Goal: Task Accomplishment & Management: Manage account settings

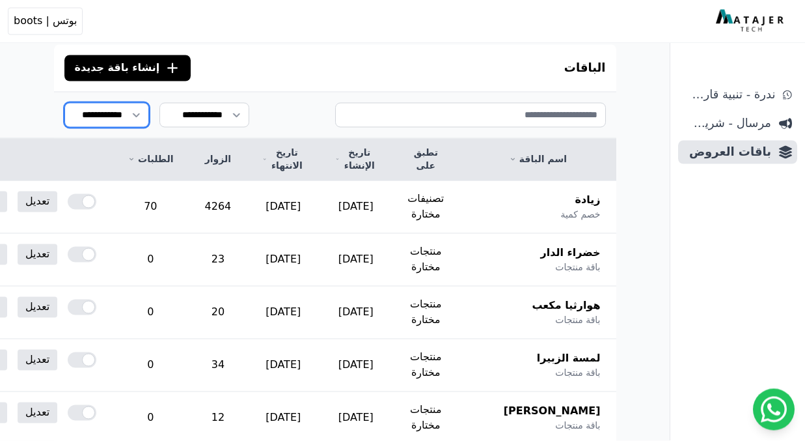
scroll to position [126, 0]
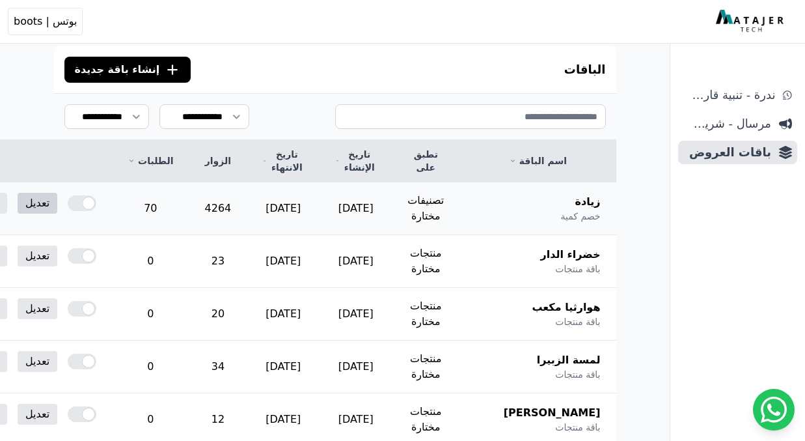
click at [57, 205] on link "تعديل" at bounding box center [38, 203] width 40 height 21
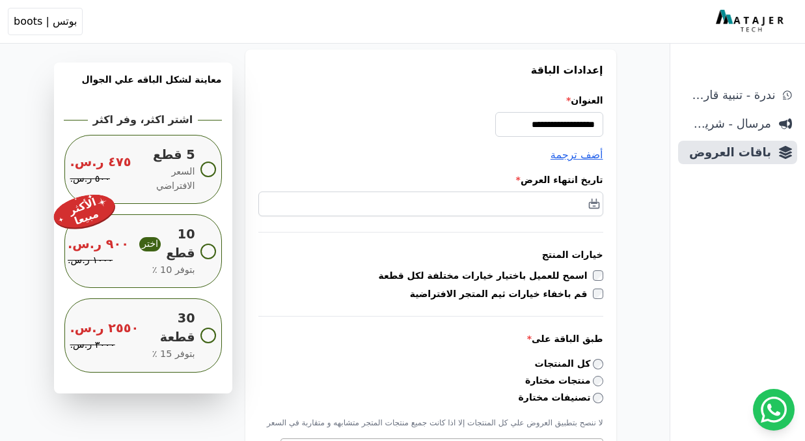
scroll to position [135, 0]
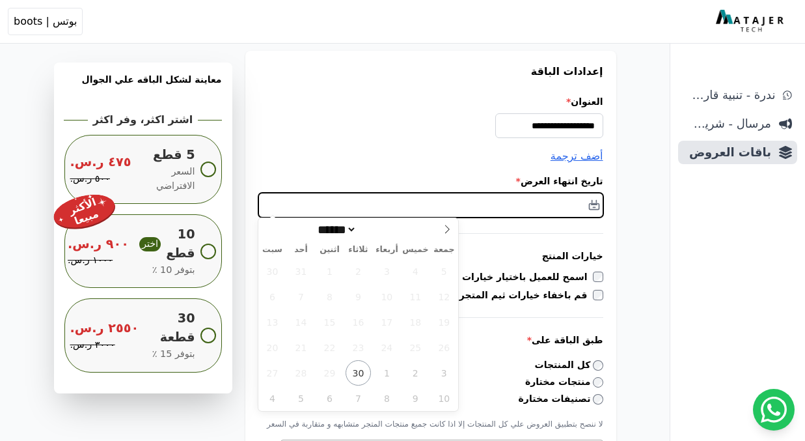
click at [566, 205] on input "text" at bounding box center [430, 205] width 345 height 25
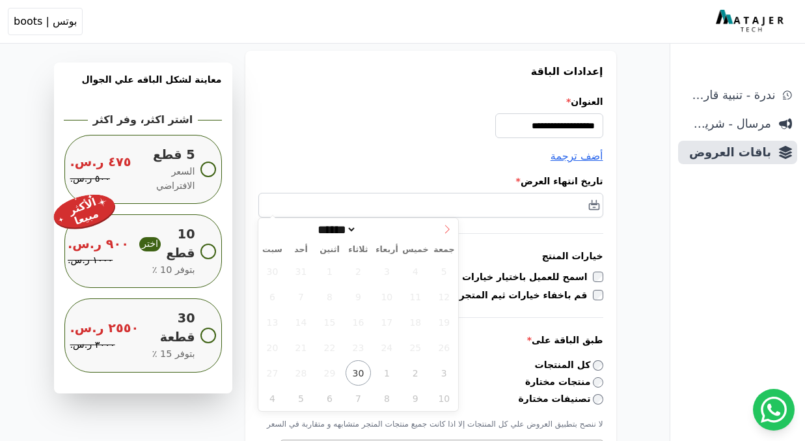
click at [447, 230] on icon at bounding box center [447, 229] width 5 height 8
select select "**"
click at [447, 230] on icon at bounding box center [447, 229] width 5 height 8
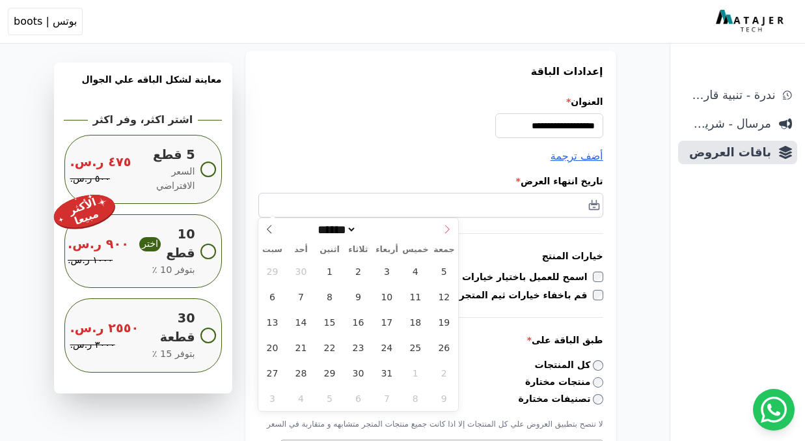
type input "****"
click at [447, 231] on icon at bounding box center [447, 229] width 9 height 9
select select "*"
click at [360, 373] on span "31" at bounding box center [358, 372] width 25 height 25
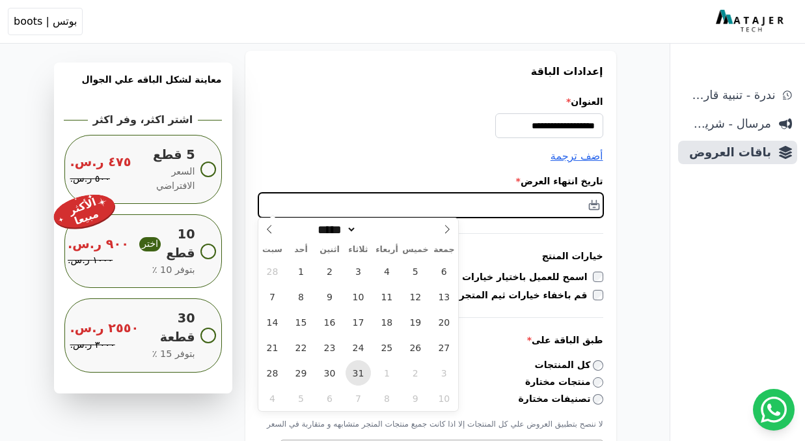
type input "**********"
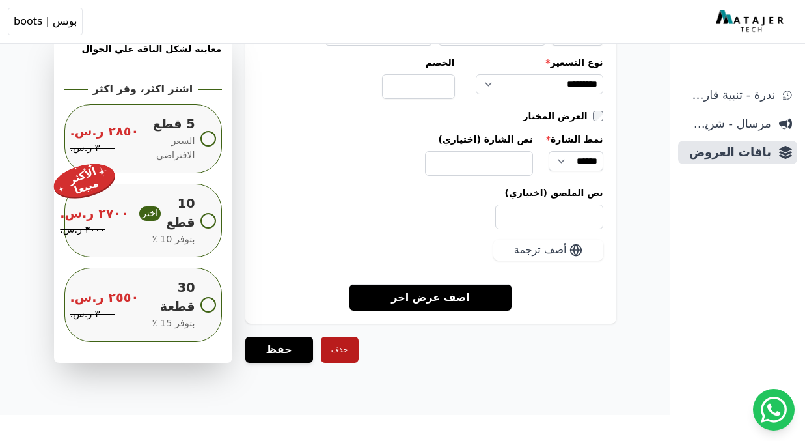
scroll to position [2015, 0]
click at [271, 349] on button "حفظ" at bounding box center [279, 349] width 68 height 26
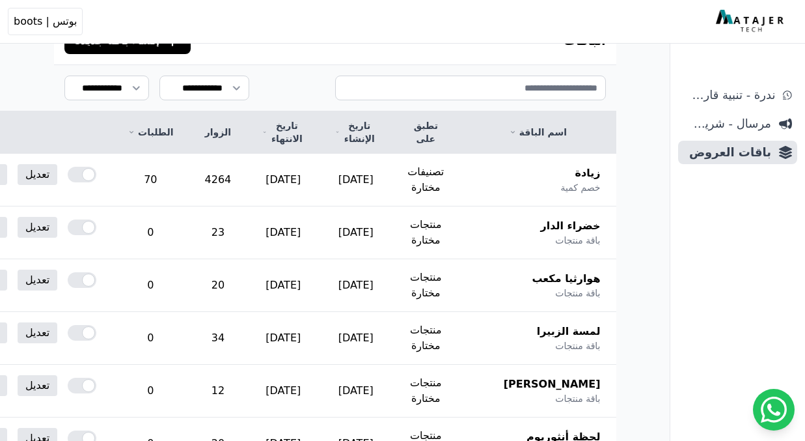
scroll to position [187, 0]
click at [57, 227] on link "تعديل" at bounding box center [38, 227] width 40 height 21
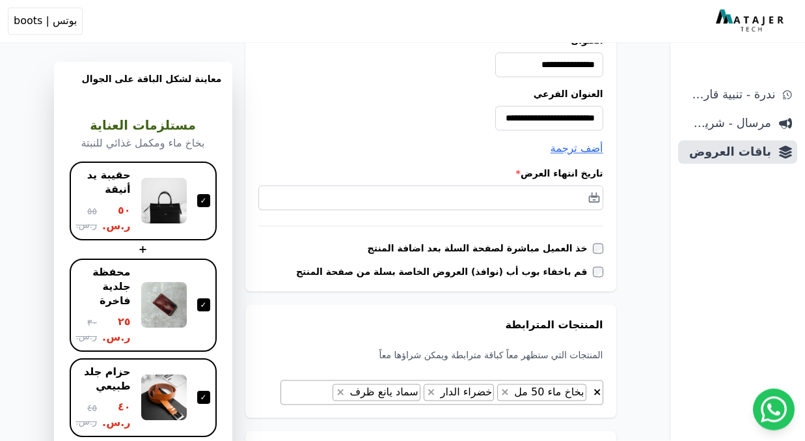
scroll to position [217, 0]
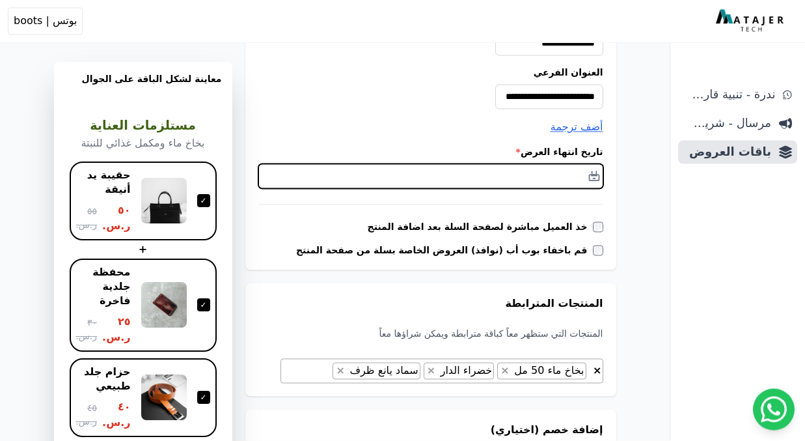
click at [549, 180] on input "text" at bounding box center [430, 176] width 345 height 25
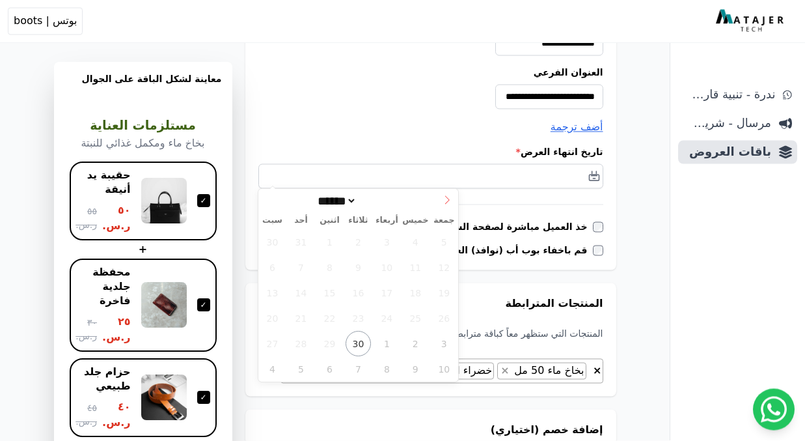
click at [443, 196] on icon at bounding box center [447, 200] width 9 height 9
select select "**"
click at [443, 196] on icon at bounding box center [447, 200] width 9 height 9
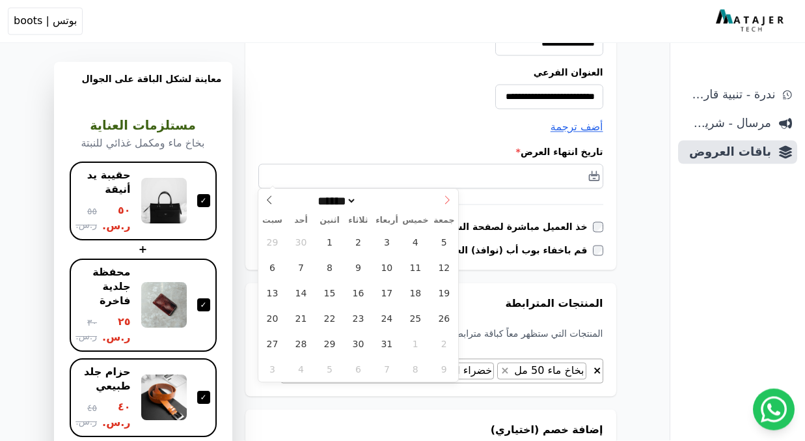
type input "****"
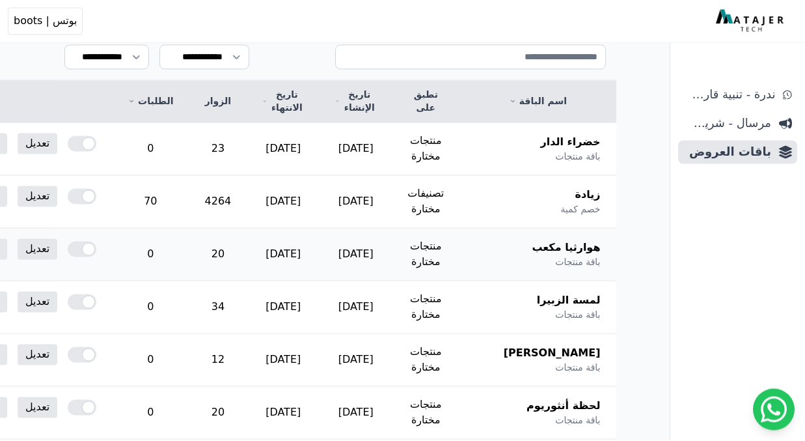
scroll to position [232, 0]
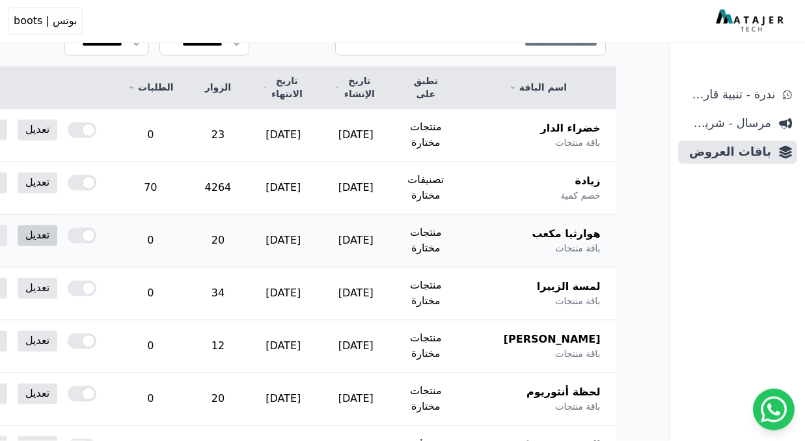
click at [57, 236] on link "تعديل" at bounding box center [38, 235] width 40 height 21
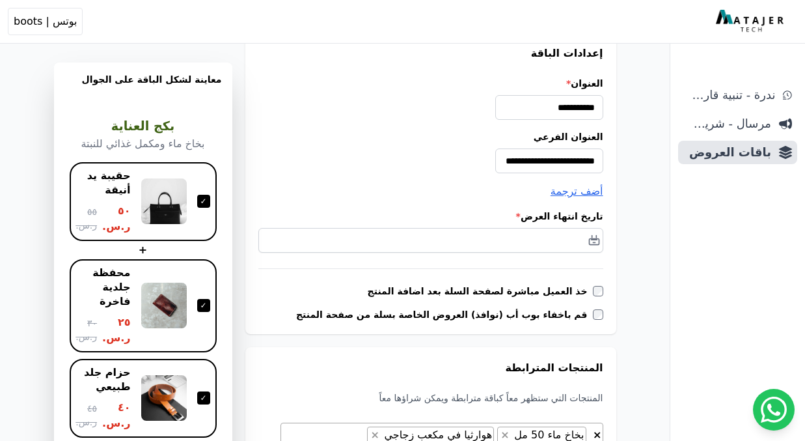
scroll to position [144, 0]
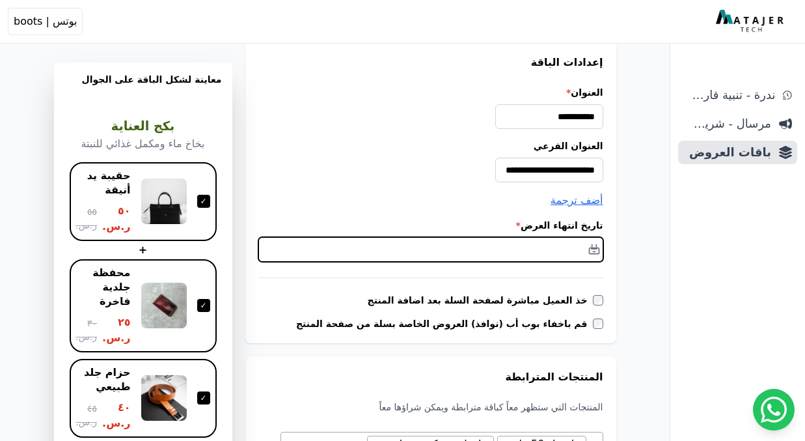
click at [513, 247] on input "text" at bounding box center [430, 249] width 345 height 25
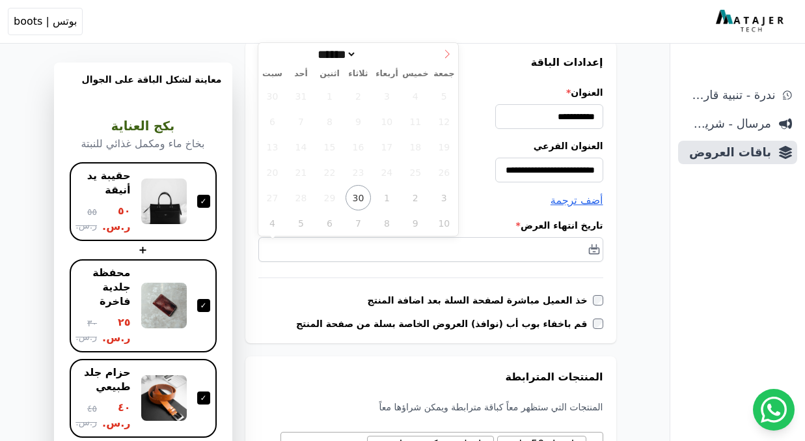
click at [444, 56] on icon at bounding box center [447, 53] width 9 height 9
select select "**"
click at [444, 56] on icon at bounding box center [447, 53] width 9 height 9
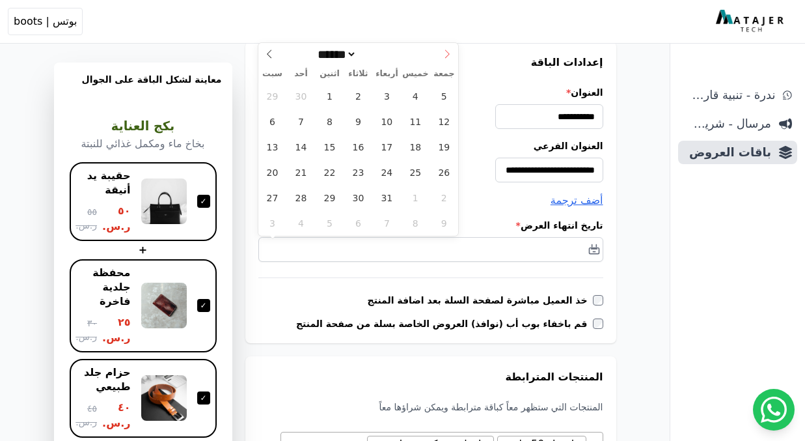
type input "****"
click at [444, 56] on icon at bounding box center [447, 53] width 9 height 9
click at [270, 49] on icon at bounding box center [269, 53] width 9 height 9
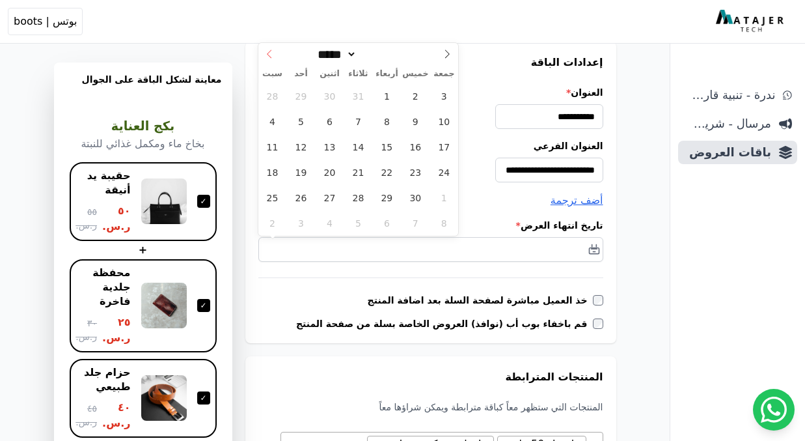
select select "*"
click at [353, 199] on span "31" at bounding box center [358, 197] width 25 height 25
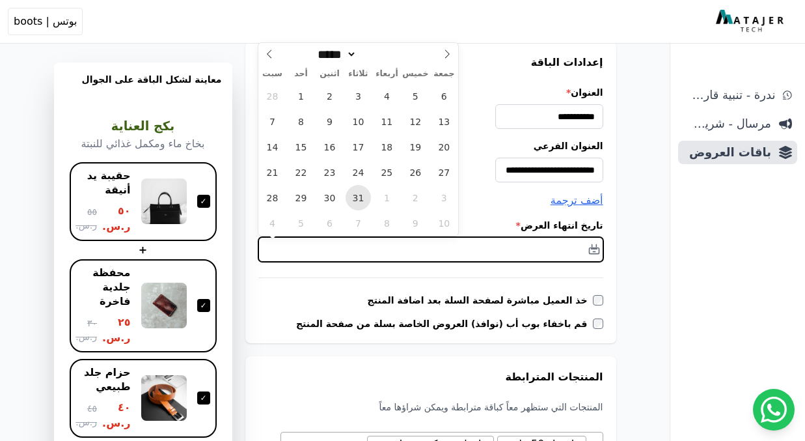
type input "**********"
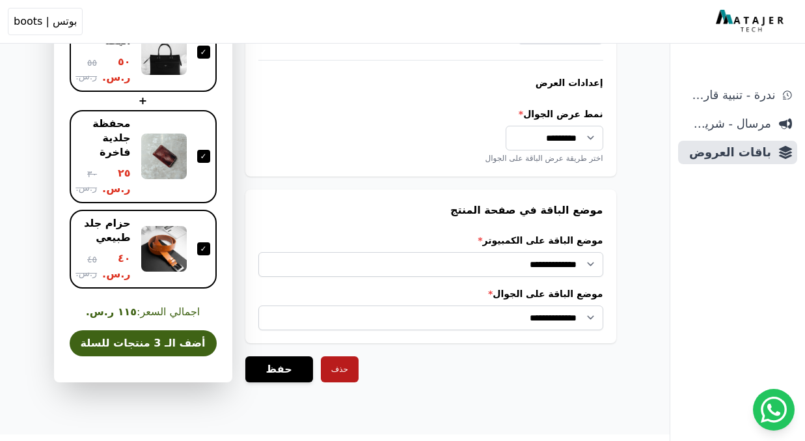
scroll to position [1112, 0]
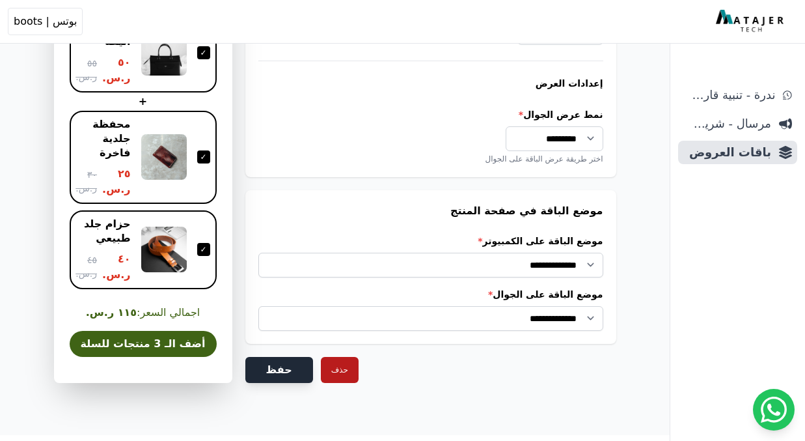
click at [267, 357] on button "حفظ" at bounding box center [279, 370] width 68 height 26
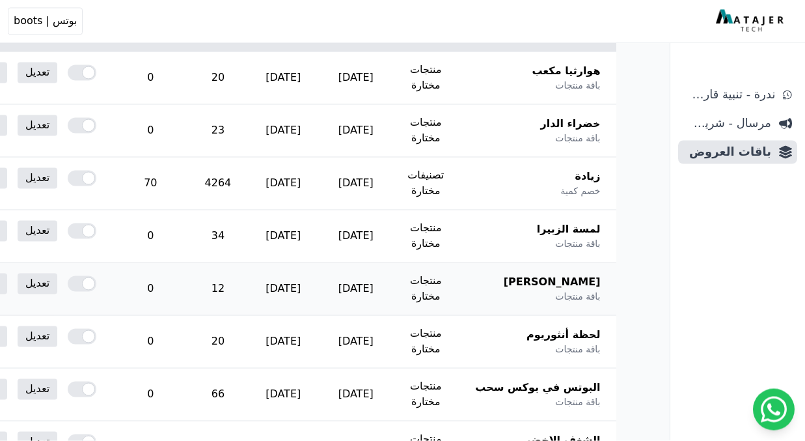
scroll to position [294, 0]
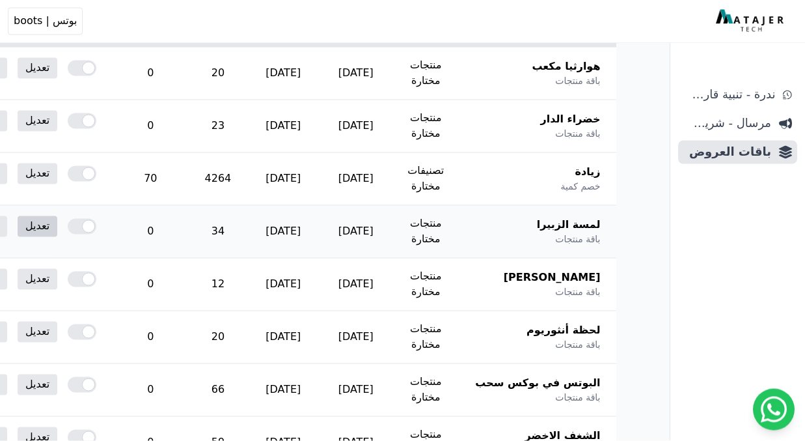
click at [57, 226] on link "تعديل" at bounding box center [38, 226] width 40 height 21
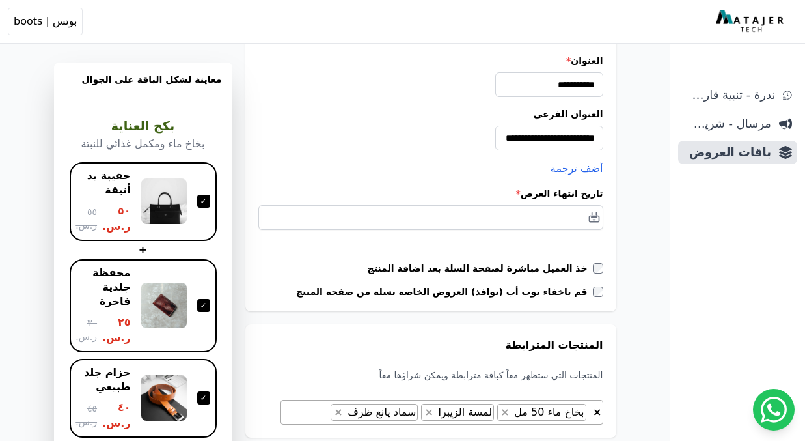
scroll to position [168, 0]
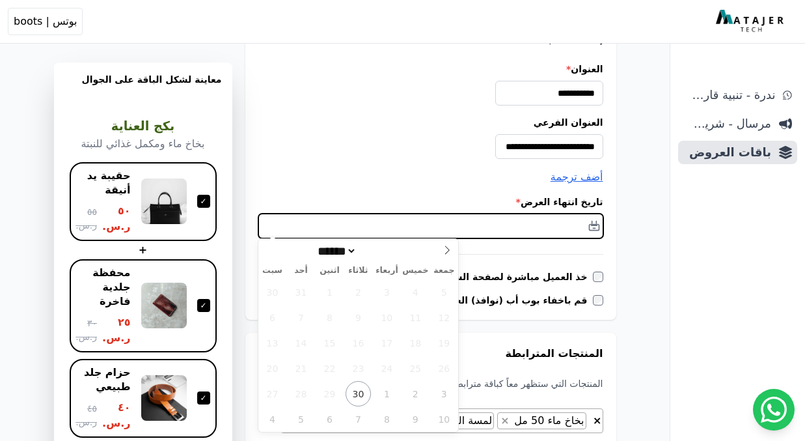
click at [549, 224] on input "text" at bounding box center [430, 225] width 345 height 25
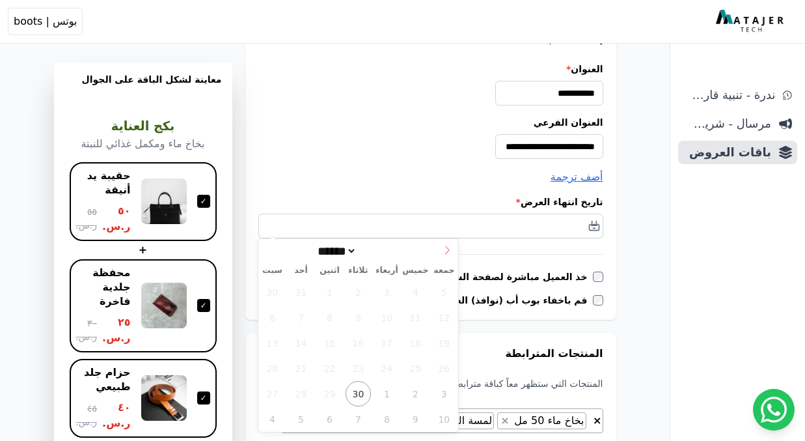
click at [446, 247] on icon at bounding box center [447, 249] width 9 height 9
click at [446, 247] on icon at bounding box center [447, 250] width 5 height 8
select select "**"
click at [446, 247] on icon at bounding box center [447, 250] width 5 height 8
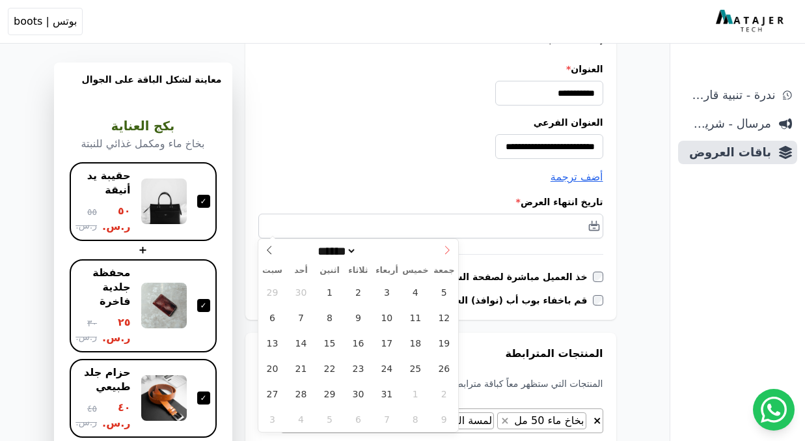
type input "****"
click at [446, 247] on icon at bounding box center [447, 250] width 5 height 8
select select "*"
click at [353, 390] on span "31" at bounding box center [358, 393] width 25 height 25
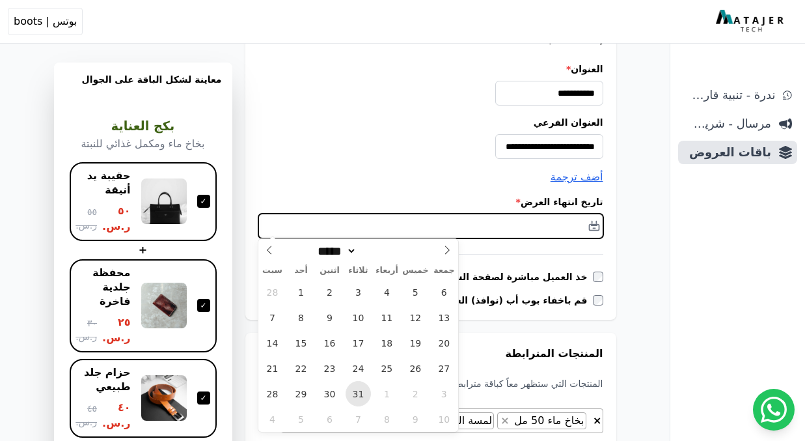
type input "**********"
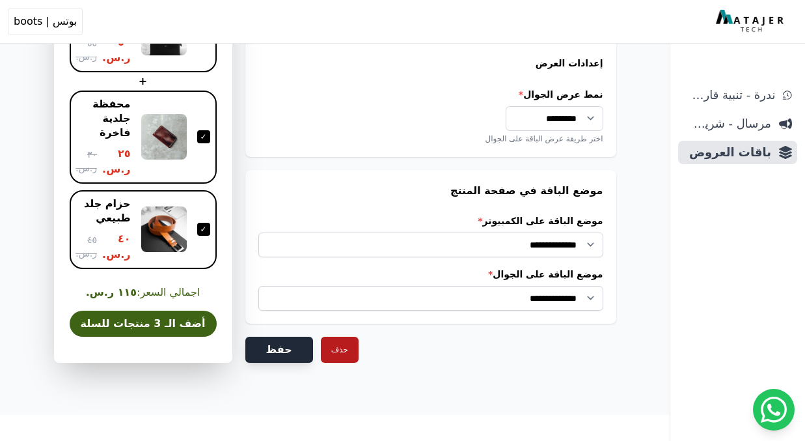
scroll to position [1112, 0]
click at [262, 349] on button "حفظ" at bounding box center [279, 349] width 68 height 26
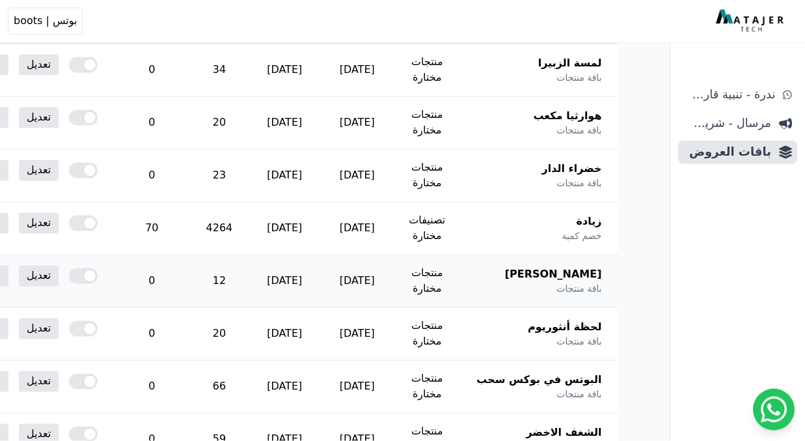
scroll to position [303, -1]
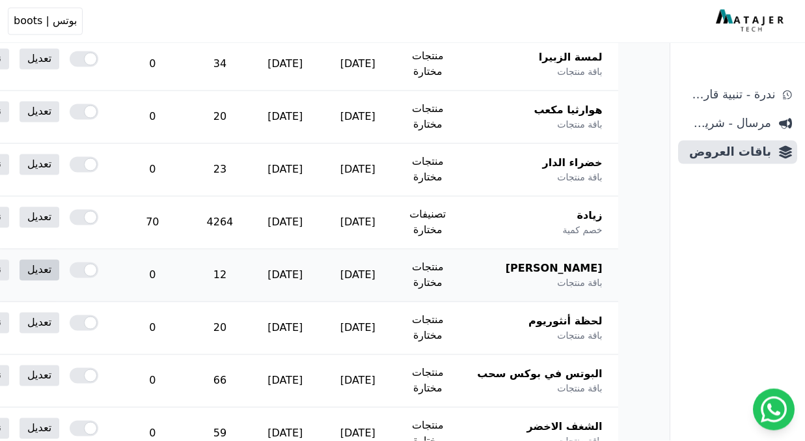
click at [59, 269] on link "تعديل" at bounding box center [40, 270] width 40 height 21
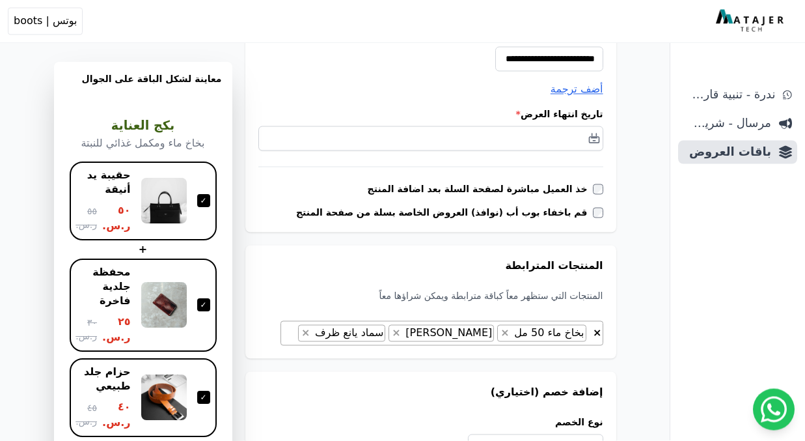
scroll to position [269, 0]
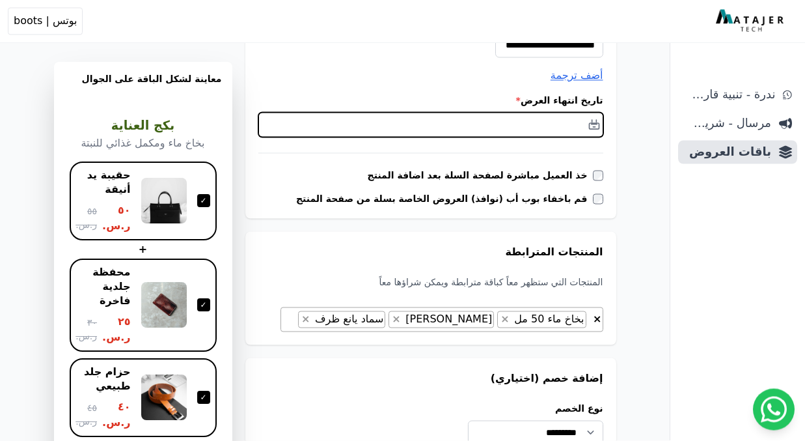
click at [534, 123] on input "text" at bounding box center [430, 125] width 345 height 25
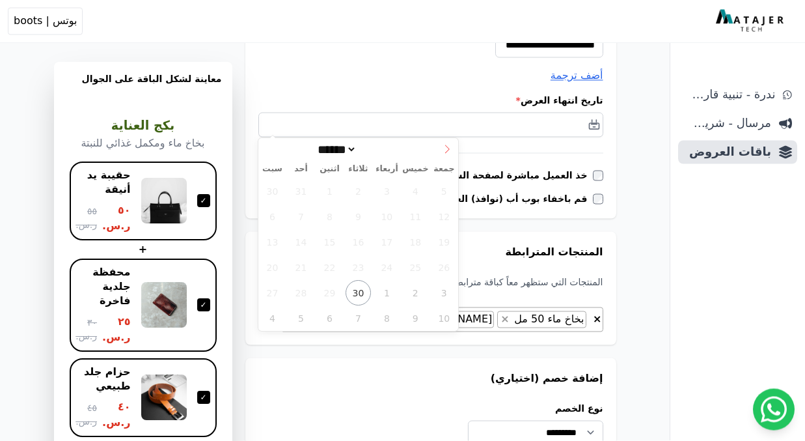
click at [444, 148] on icon at bounding box center [447, 149] width 9 height 9
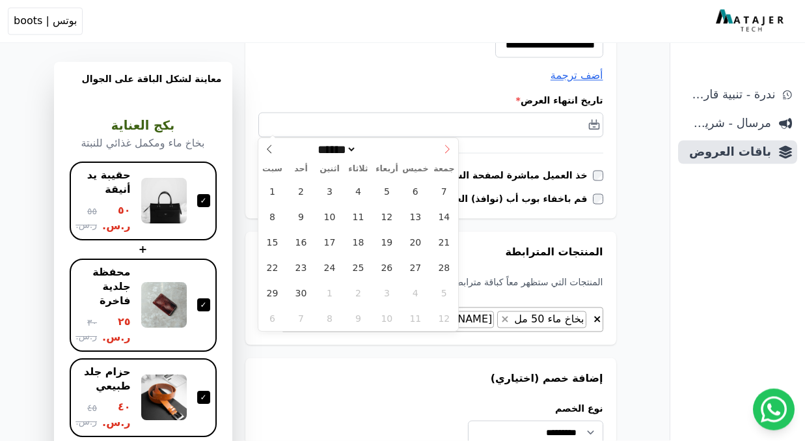
click at [444, 148] on icon at bounding box center [447, 149] width 9 height 9
select select "**"
click at [444, 148] on icon at bounding box center [447, 149] width 9 height 9
type input "****"
click at [444, 148] on icon at bounding box center [447, 149] width 9 height 9
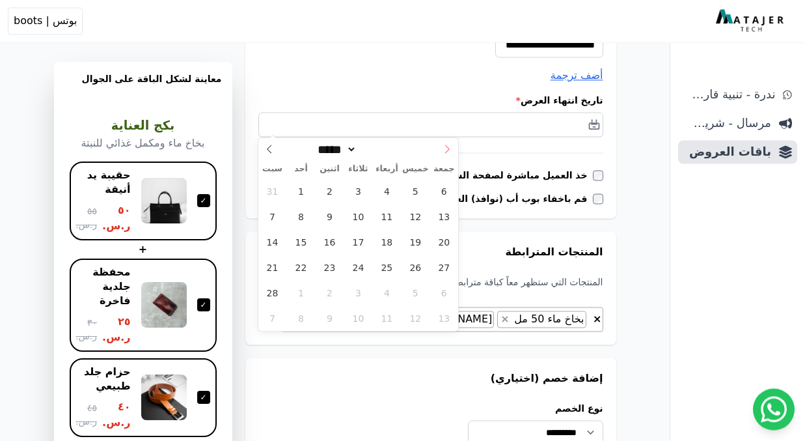
click at [444, 148] on icon at bounding box center [447, 149] width 9 height 9
select select "*"
click at [355, 290] on span "31" at bounding box center [358, 292] width 25 height 25
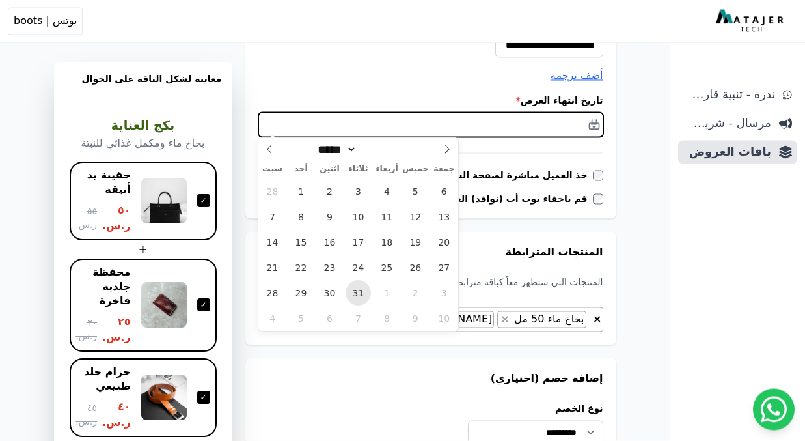
type input "**********"
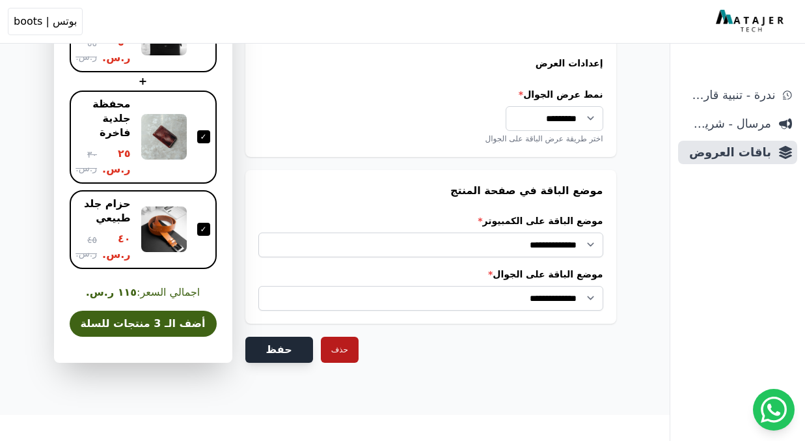
scroll to position [1112, 0]
click at [276, 354] on button "حفظ" at bounding box center [279, 349] width 68 height 26
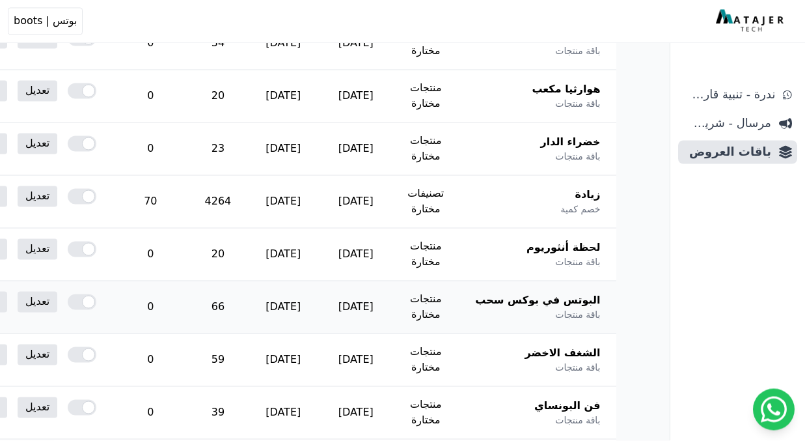
scroll to position [383, 0]
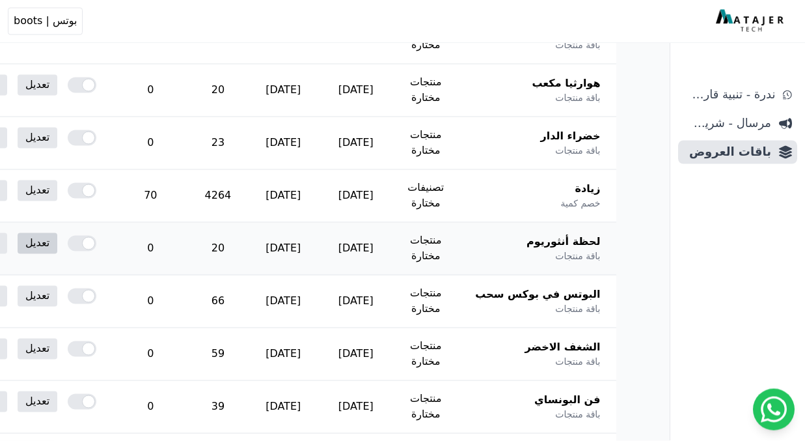
click at [57, 237] on link "تعديل" at bounding box center [38, 243] width 40 height 21
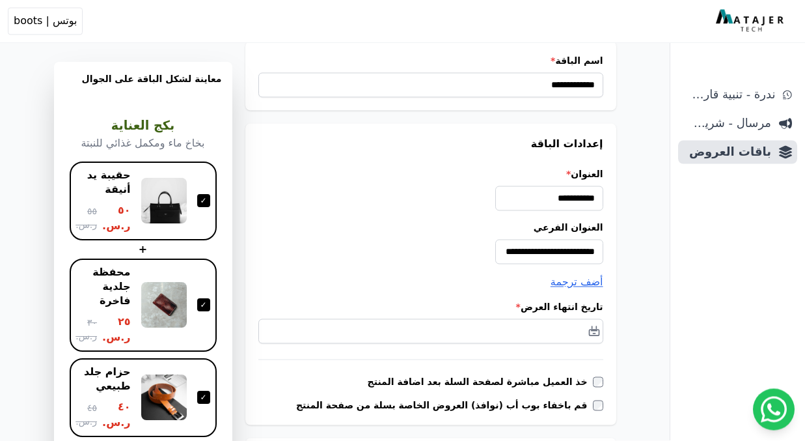
scroll to position [64, 0]
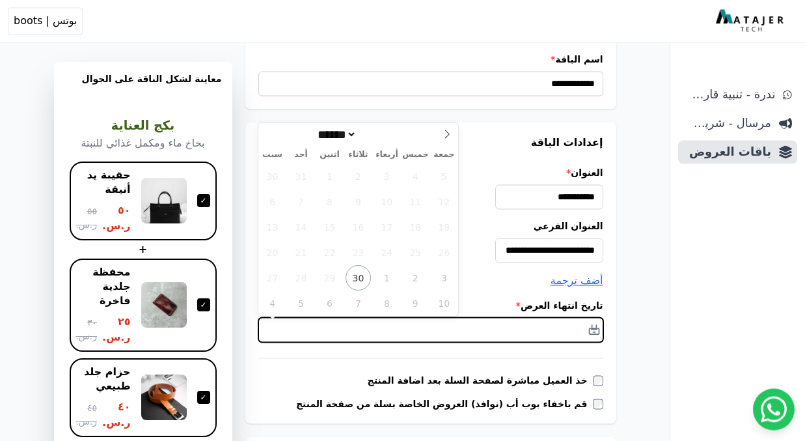
click at [567, 325] on input "text" at bounding box center [430, 330] width 345 height 25
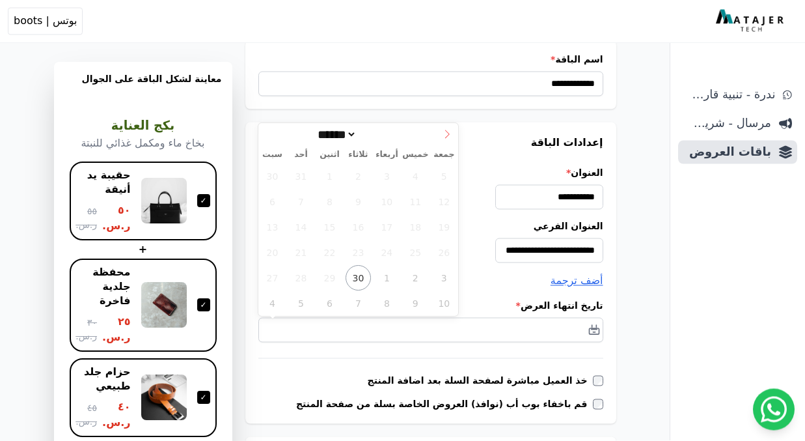
click at [446, 131] on icon at bounding box center [447, 134] width 5 height 8
select select "**"
click at [446, 131] on icon at bounding box center [447, 134] width 5 height 8
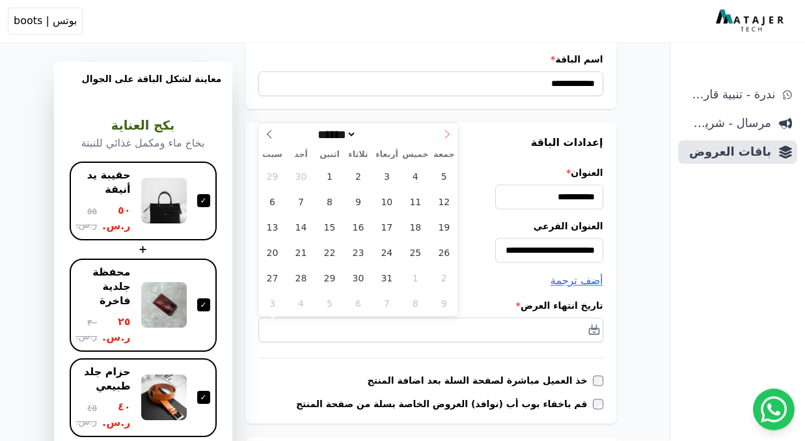
type input "****"
click at [446, 131] on icon at bounding box center [447, 134] width 5 height 8
select select "*"
click at [356, 280] on span "31" at bounding box center [358, 278] width 25 height 25
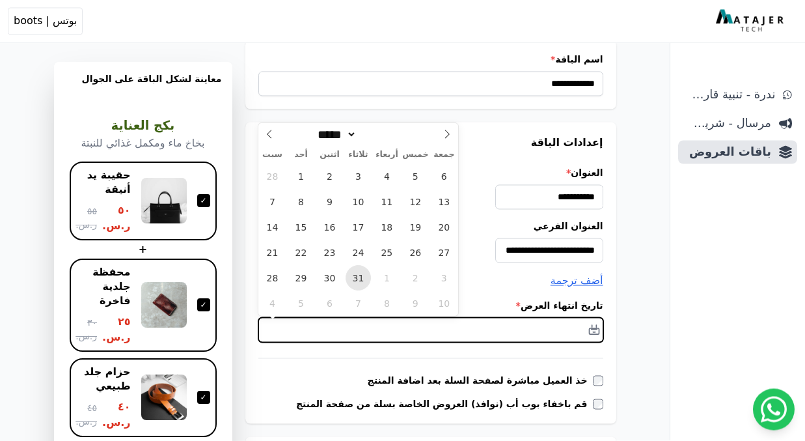
type input "**********"
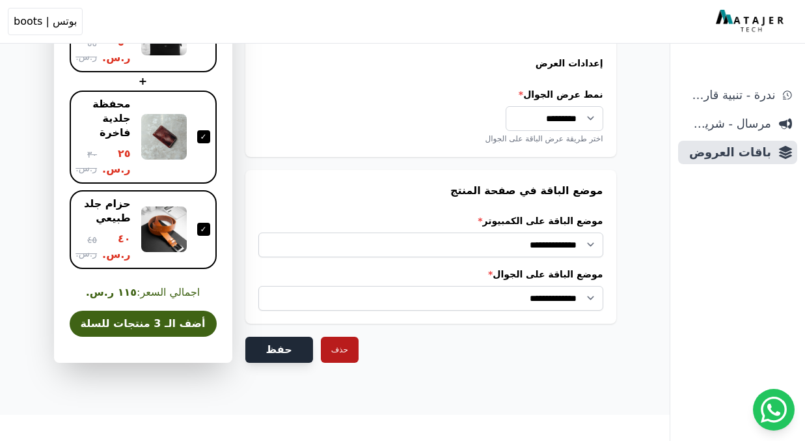
scroll to position [1112, 0]
click at [288, 346] on button "حفظ" at bounding box center [279, 349] width 68 height 26
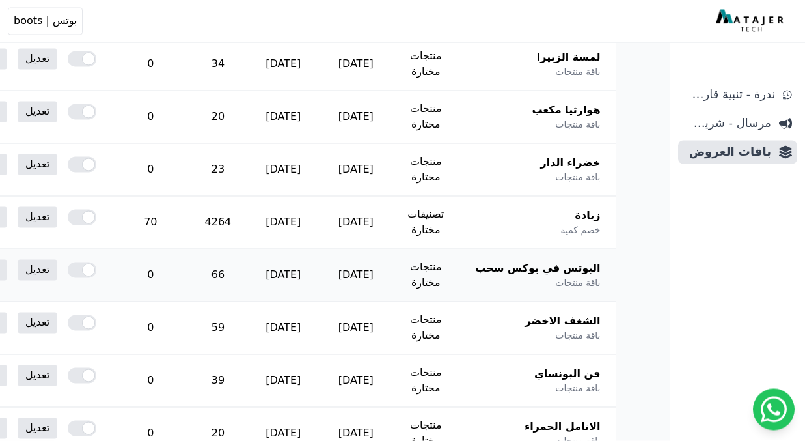
scroll to position [410, -1]
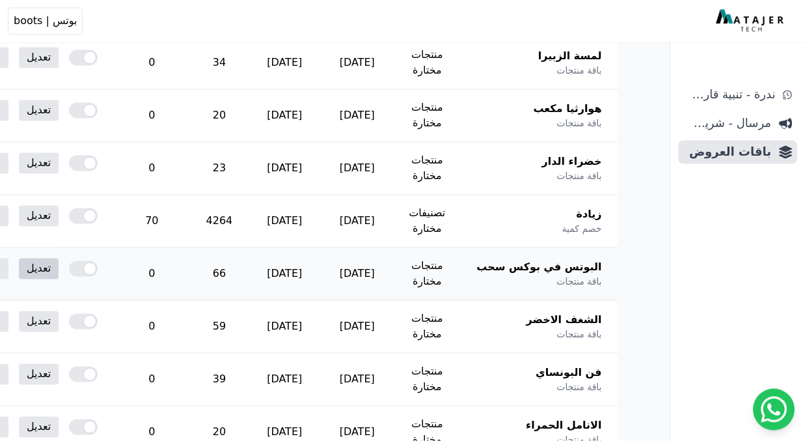
click at [59, 270] on link "تعديل" at bounding box center [39, 268] width 40 height 21
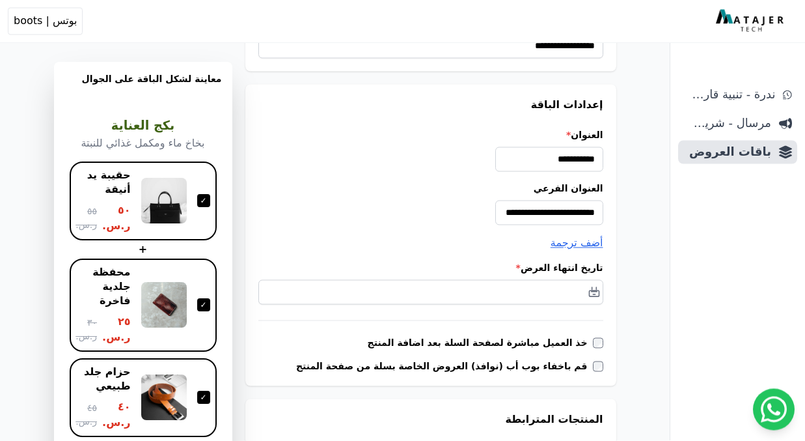
scroll to position [102, 0]
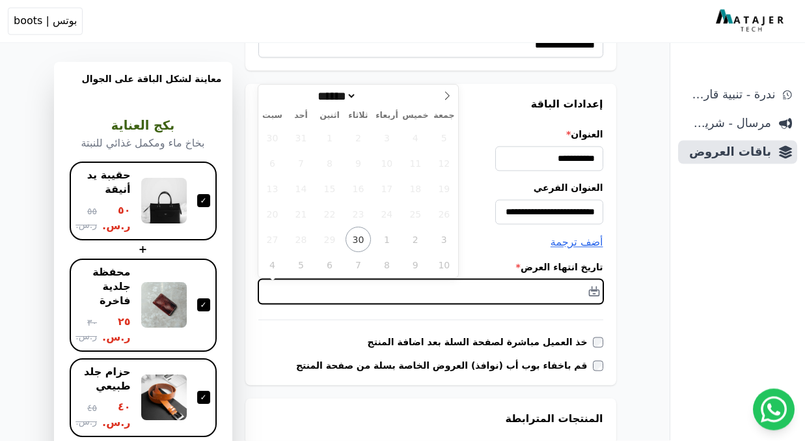
click at [527, 280] on input "text" at bounding box center [430, 291] width 345 height 25
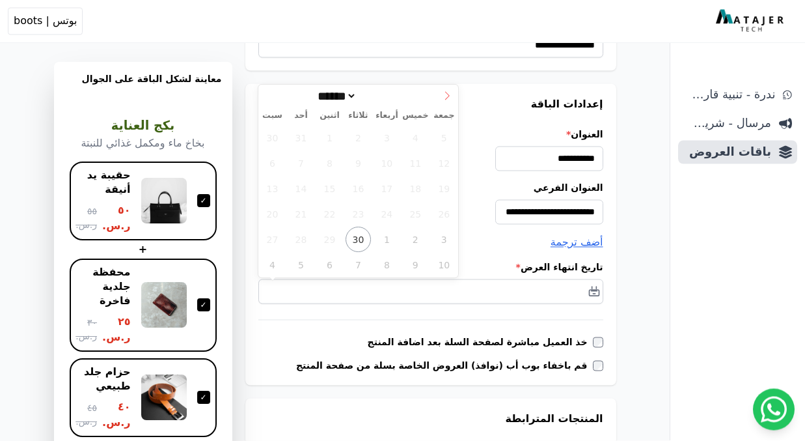
click at [443, 92] on icon at bounding box center [447, 96] width 9 height 9
select select "**"
click at [443, 92] on icon at bounding box center [447, 96] width 9 height 9
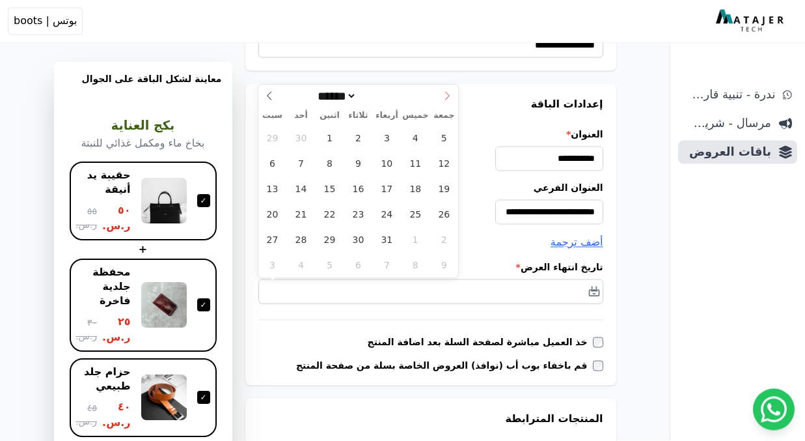
type input "****"
click at [443, 92] on icon at bounding box center [447, 96] width 9 height 9
select select "*"
click at [352, 247] on span "31" at bounding box center [358, 239] width 25 height 25
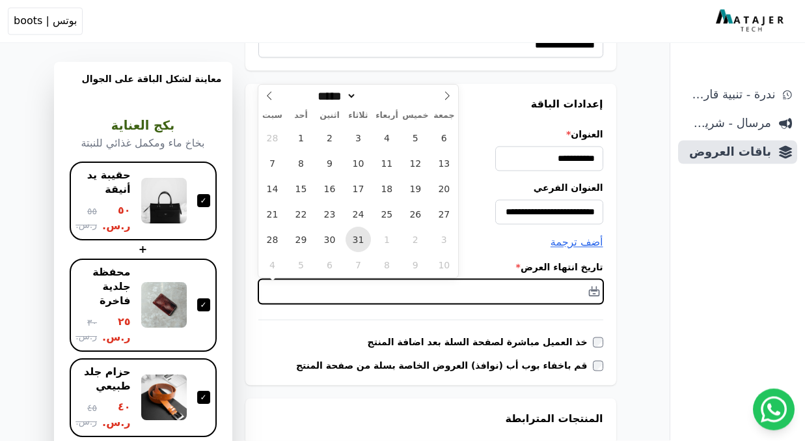
type input "**********"
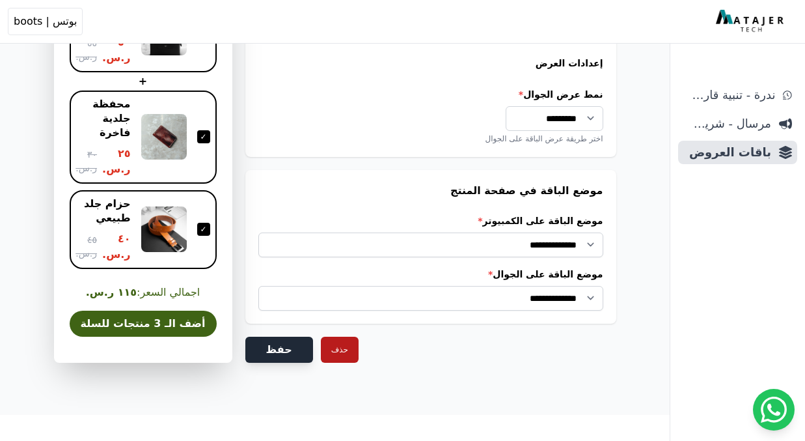
scroll to position [1132, 0]
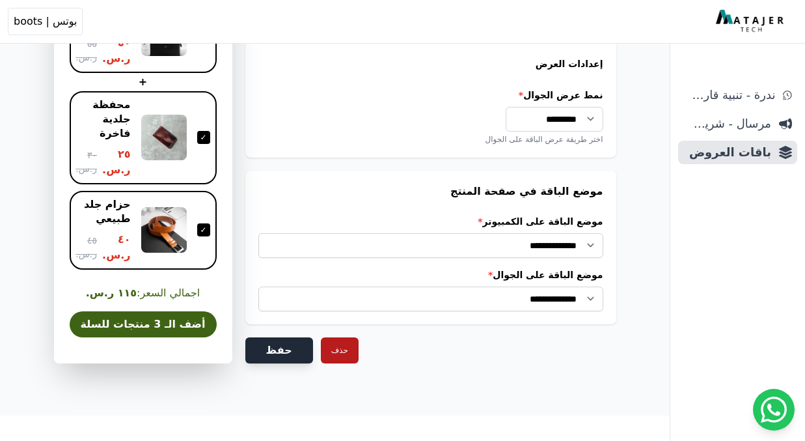
click at [271, 352] on button "حفظ" at bounding box center [279, 350] width 68 height 26
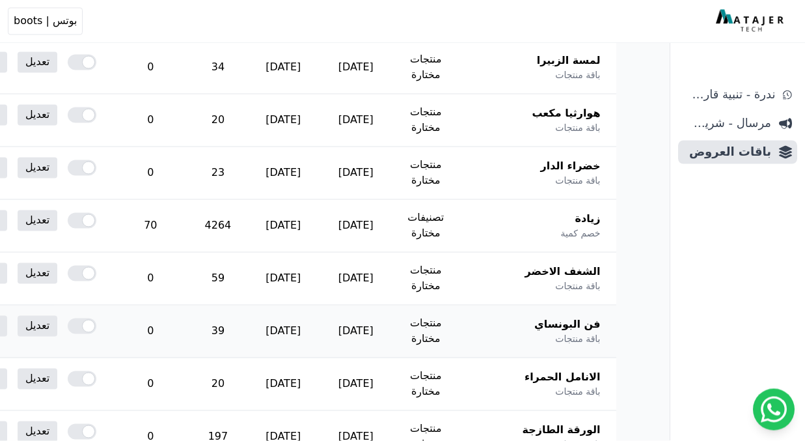
scroll to position [458, 0]
click at [57, 270] on link "تعديل" at bounding box center [38, 273] width 40 height 21
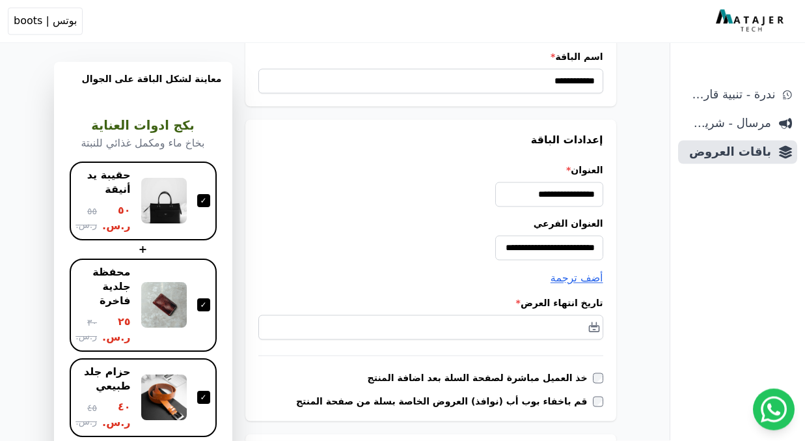
scroll to position [68, 0]
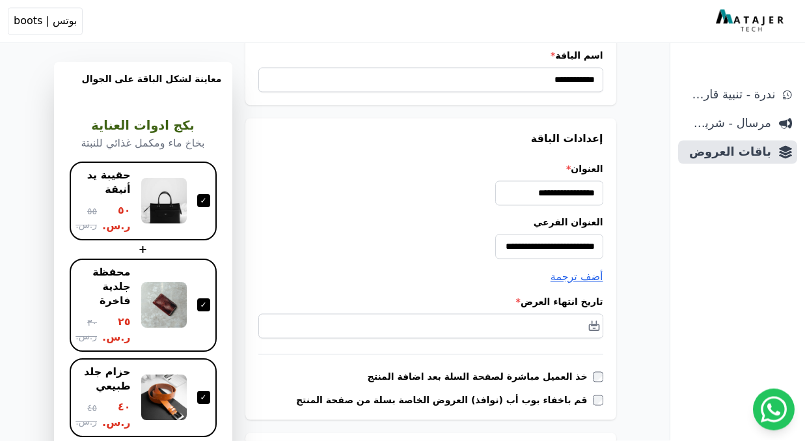
click at [545, 312] on div "تاريخ انتهاء العرض *" at bounding box center [430, 316] width 345 height 43
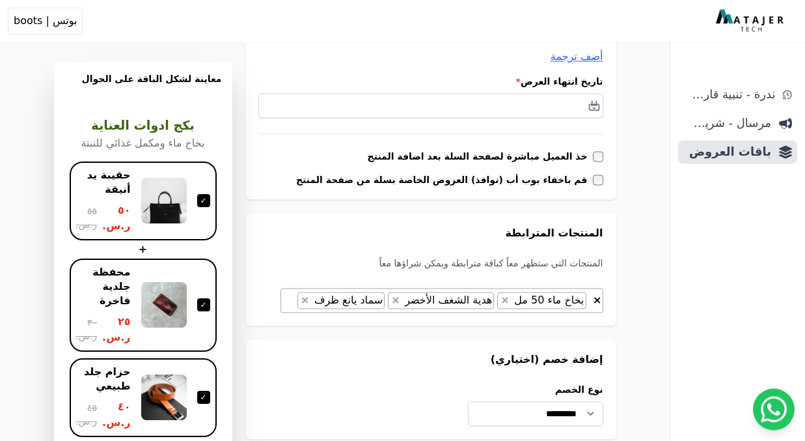
scroll to position [292, 0]
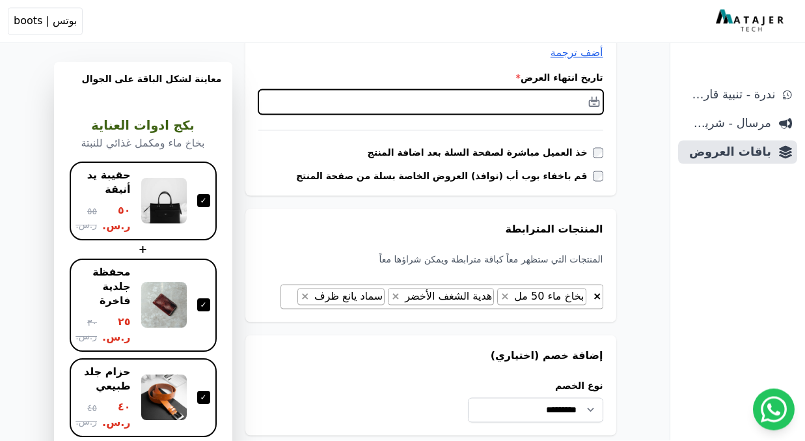
click at [560, 100] on input "text" at bounding box center [430, 102] width 345 height 25
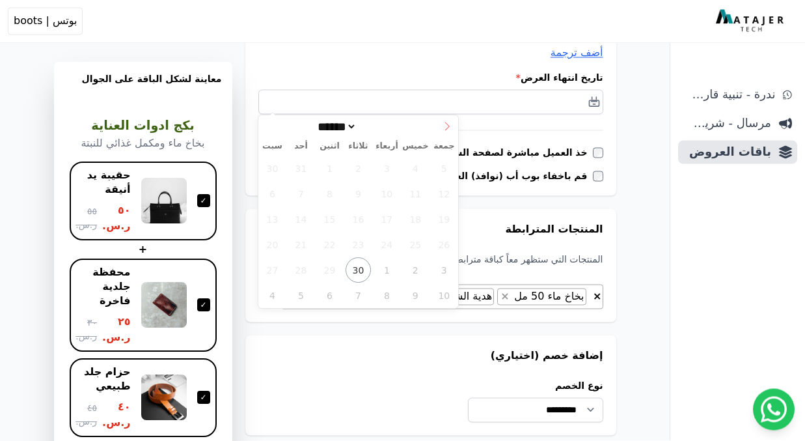
click at [443, 127] on icon at bounding box center [447, 126] width 9 height 9
select select "**"
click at [443, 127] on icon at bounding box center [447, 126] width 9 height 9
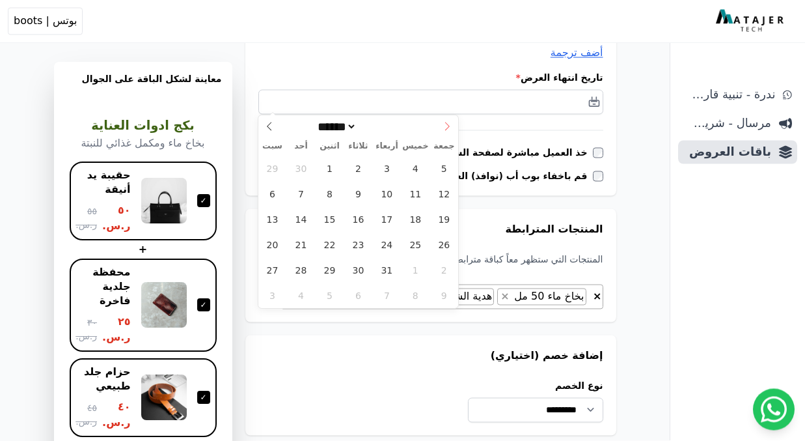
type input "****"
click at [443, 127] on icon at bounding box center [447, 126] width 9 height 9
click at [443, 126] on icon at bounding box center [447, 126] width 9 height 9
select select "*"
click at [361, 267] on span "31" at bounding box center [358, 270] width 25 height 25
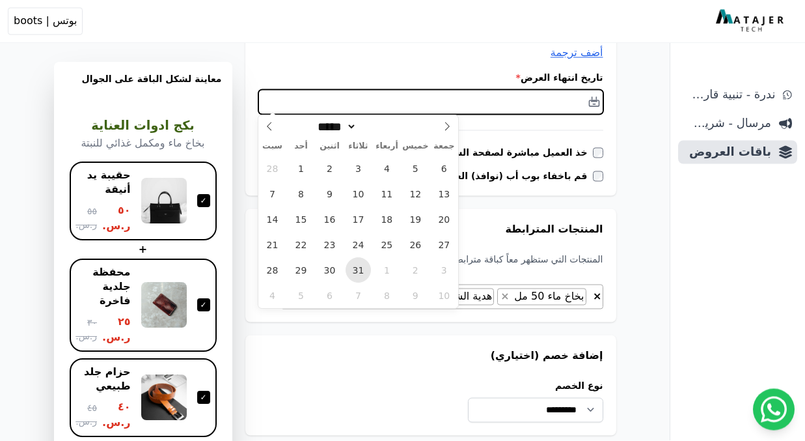
type input "**********"
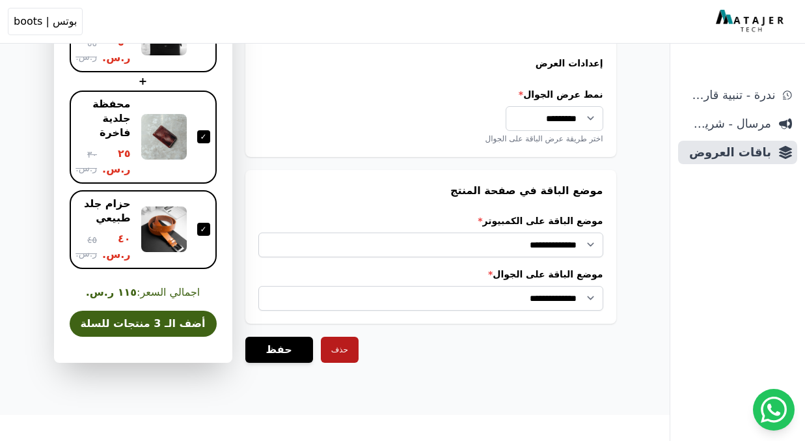
scroll to position [1112, 0]
click at [277, 350] on button "حفظ" at bounding box center [279, 349] width 68 height 26
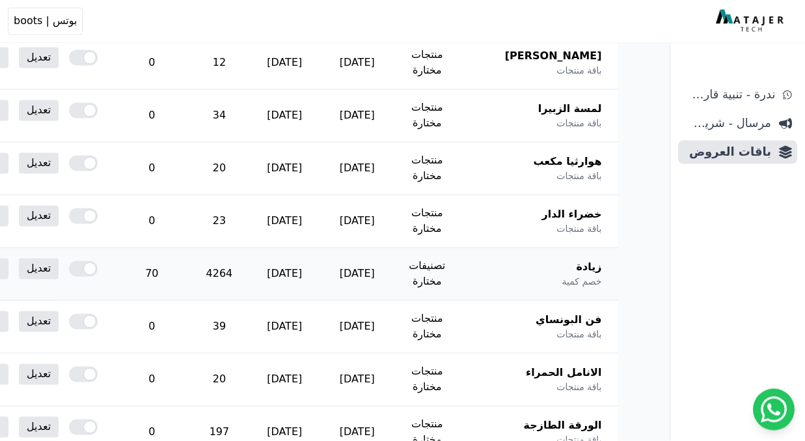
scroll to position [462, -1]
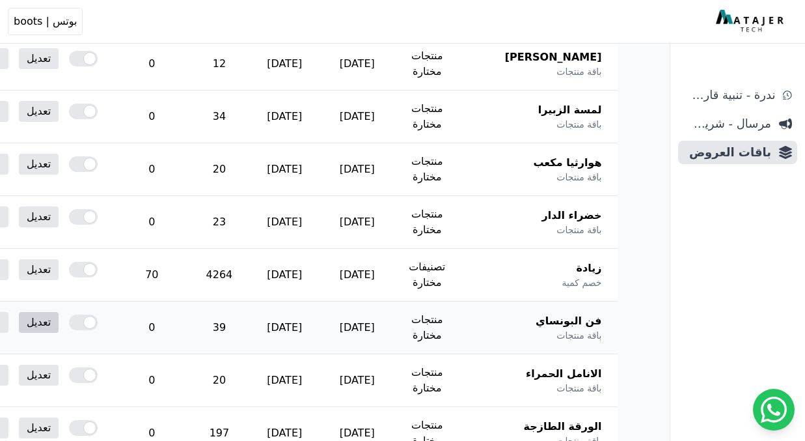
click at [59, 321] on link "تعديل" at bounding box center [39, 322] width 40 height 21
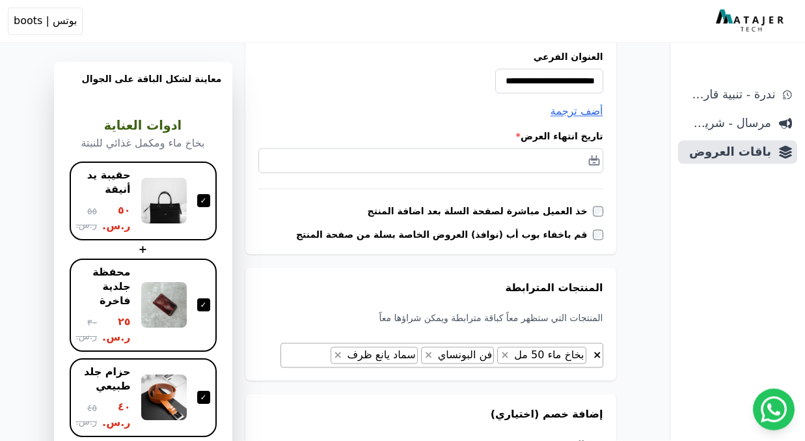
scroll to position [238, 0]
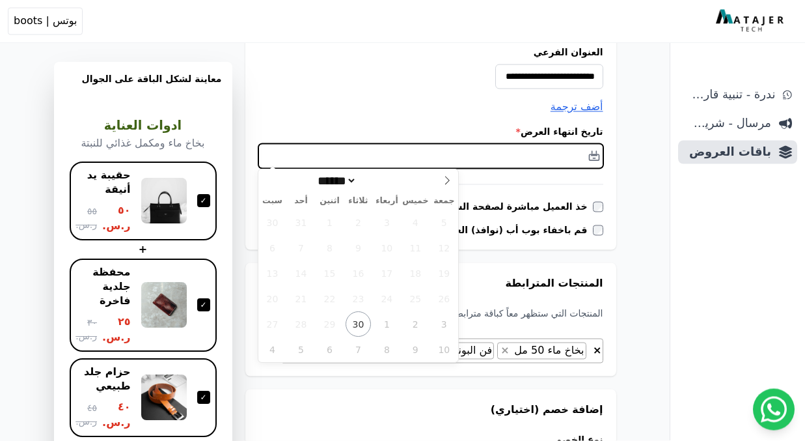
click at [520, 152] on input "text" at bounding box center [430, 156] width 345 height 25
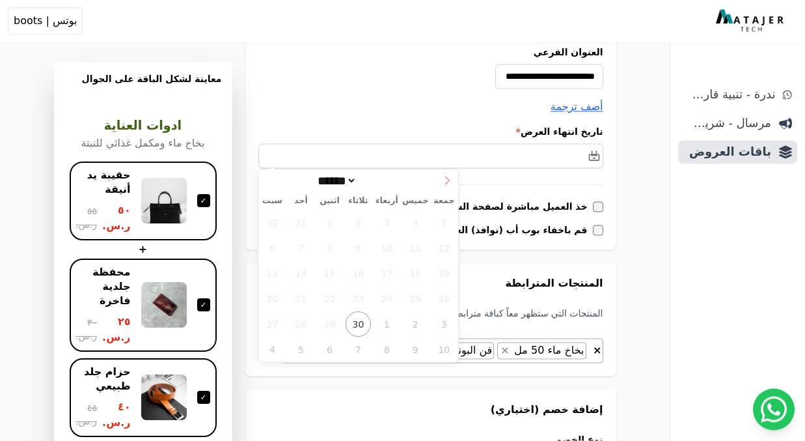
click at [447, 182] on icon at bounding box center [447, 180] width 5 height 8
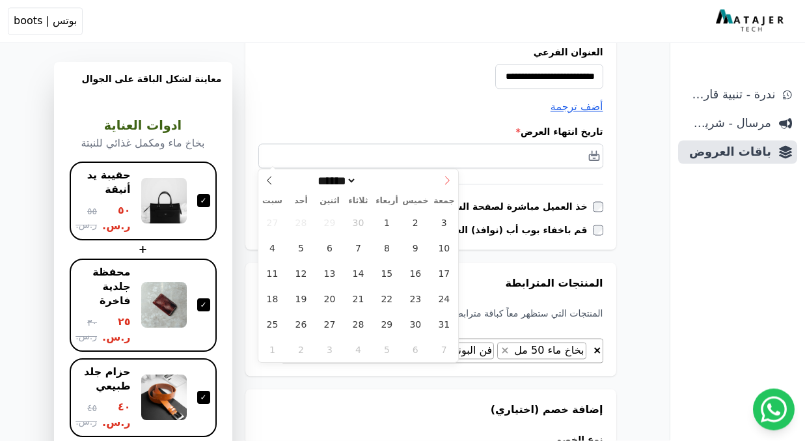
click at [447, 182] on icon at bounding box center [447, 180] width 5 height 8
select select "**"
click at [446, 182] on icon at bounding box center [447, 180] width 9 height 9
type input "****"
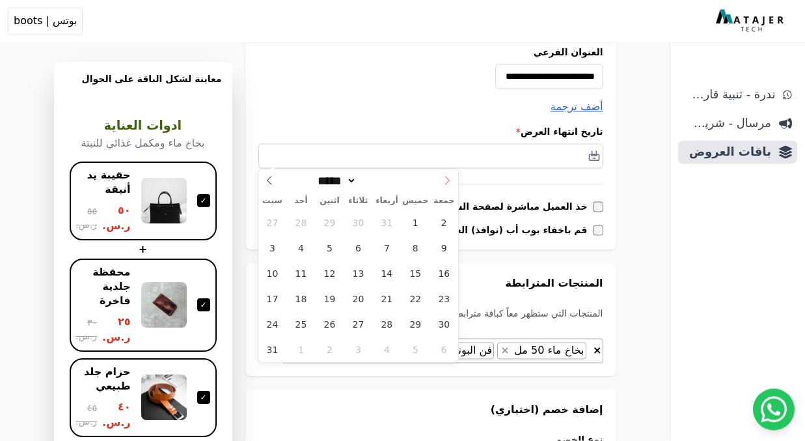
click at [446, 182] on icon at bounding box center [447, 180] width 9 height 9
select select "*"
click at [352, 320] on span "31" at bounding box center [358, 324] width 25 height 25
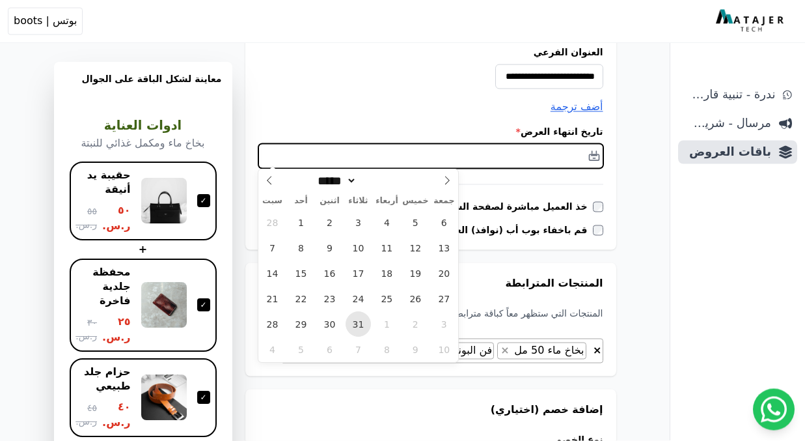
type input "**********"
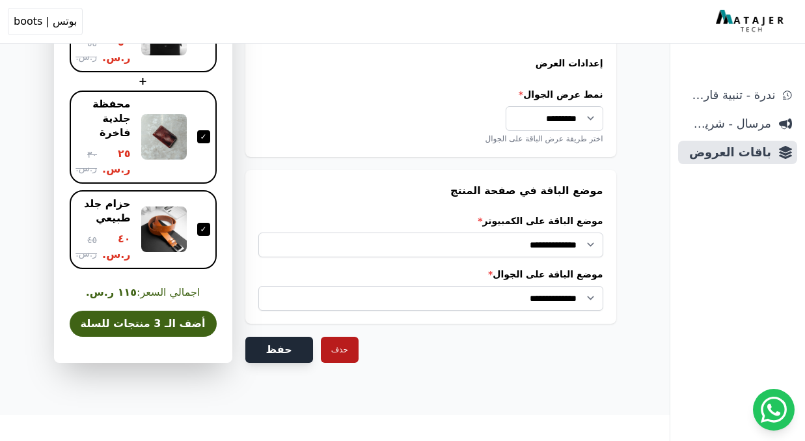
scroll to position [1112, 0]
click at [276, 355] on button "حفظ" at bounding box center [279, 349] width 68 height 26
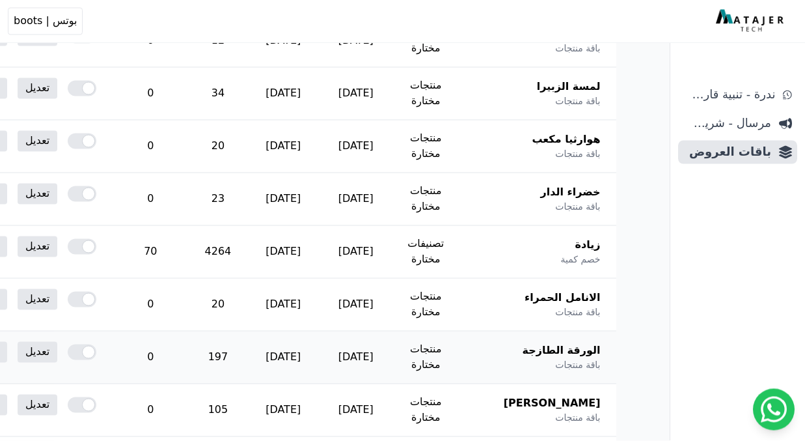
scroll to position [578, 0]
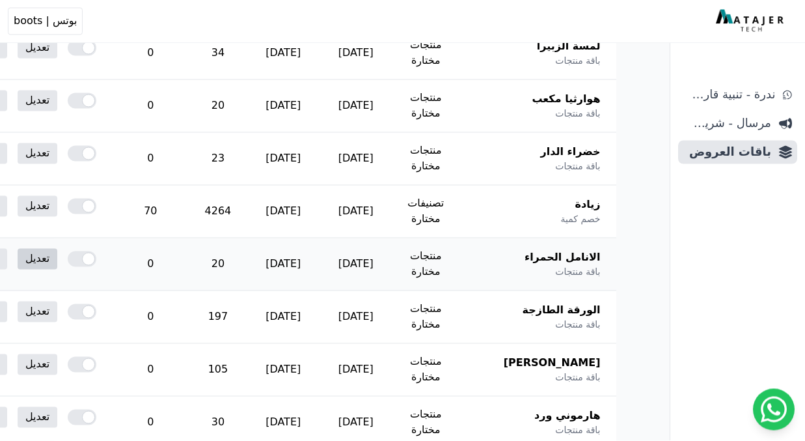
click at [57, 252] on link "تعديل" at bounding box center [38, 259] width 40 height 21
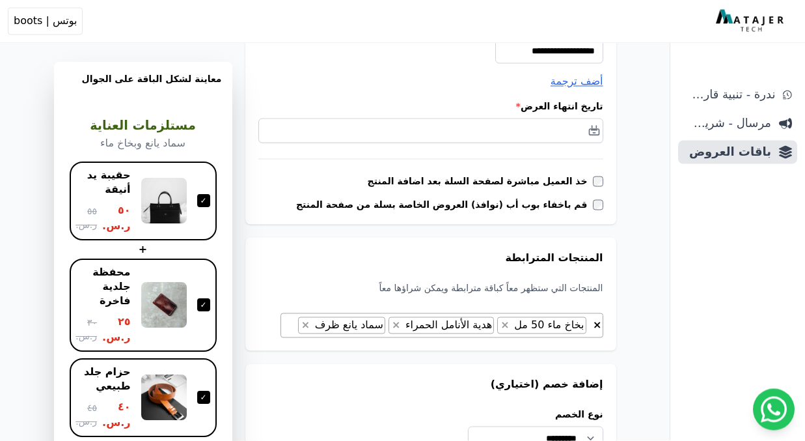
scroll to position [273, 0]
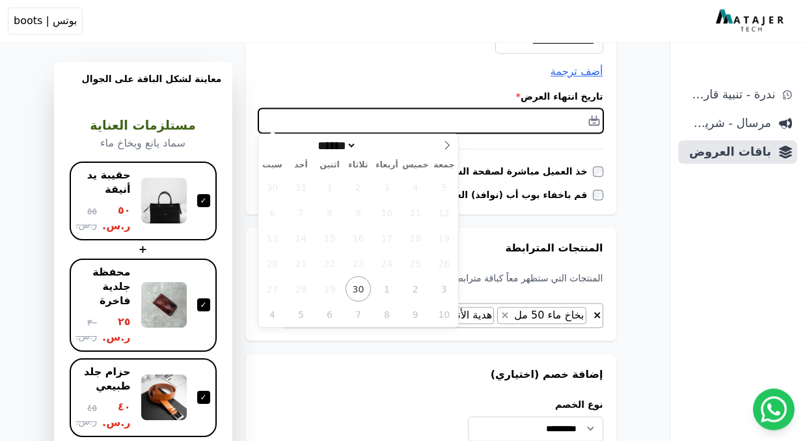
click at [538, 116] on input "text" at bounding box center [430, 121] width 345 height 25
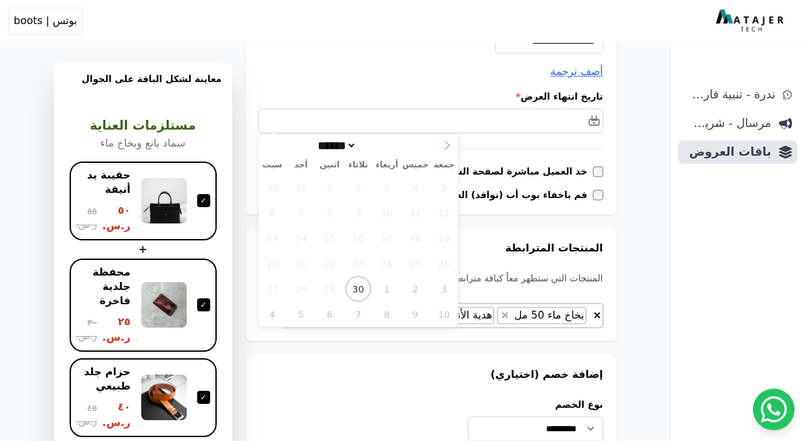
click at [446, 141] on icon at bounding box center [447, 145] width 5 height 8
select select "**"
click at [446, 141] on icon at bounding box center [447, 145] width 5 height 8
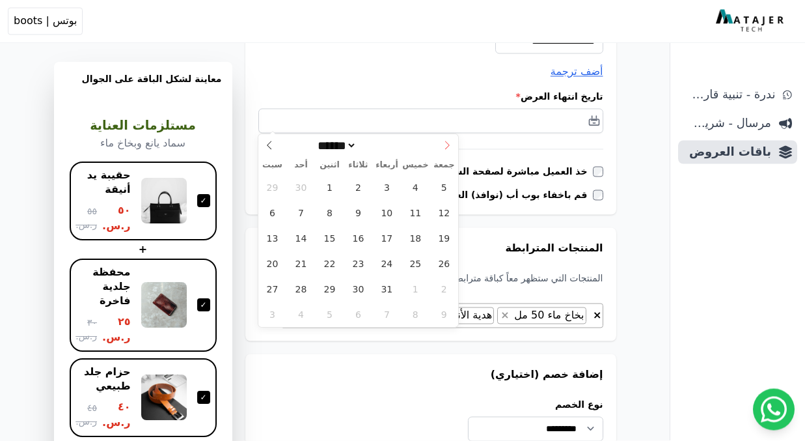
type input "****"
click at [446, 141] on icon at bounding box center [447, 145] width 5 height 8
select select "*"
click at [355, 292] on span "31" at bounding box center [358, 289] width 25 height 25
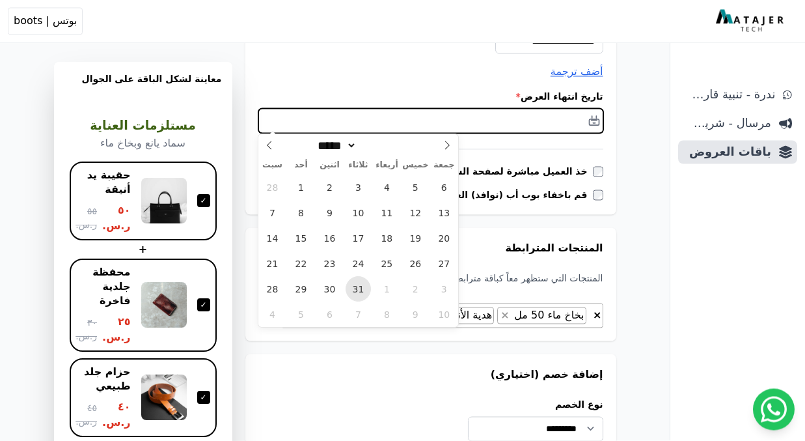
type input "**********"
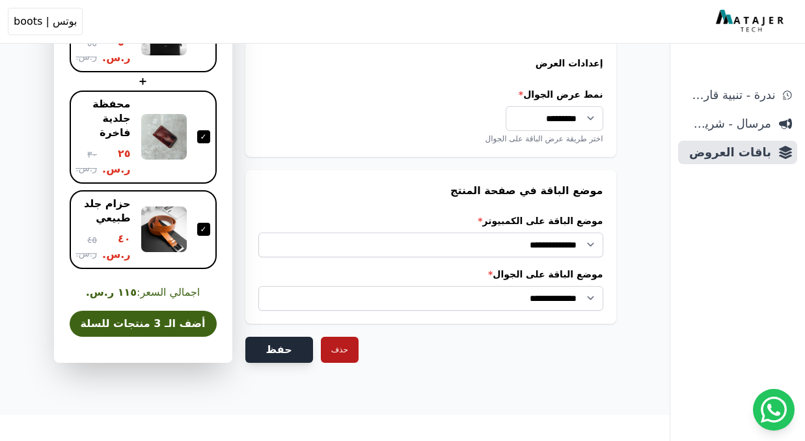
scroll to position [1112, 0]
click at [277, 352] on button "حفظ" at bounding box center [279, 349] width 68 height 26
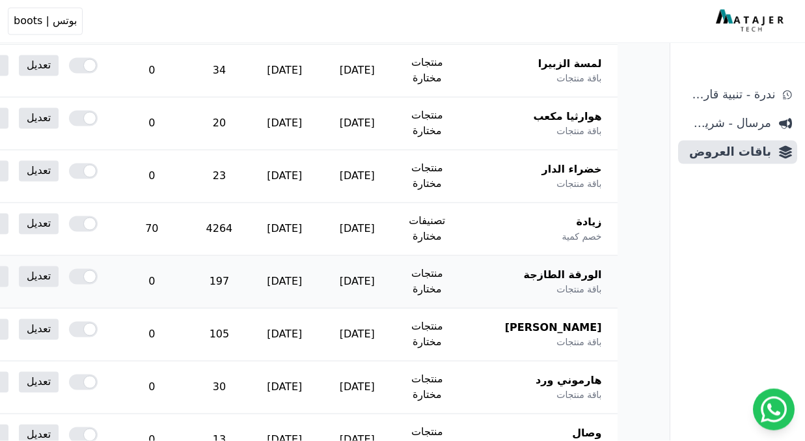
scroll to position [615, -1]
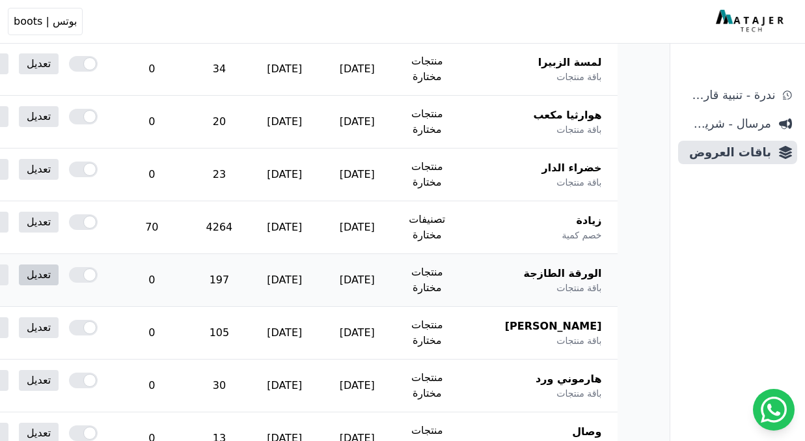
click at [59, 267] on link "تعديل" at bounding box center [39, 274] width 40 height 21
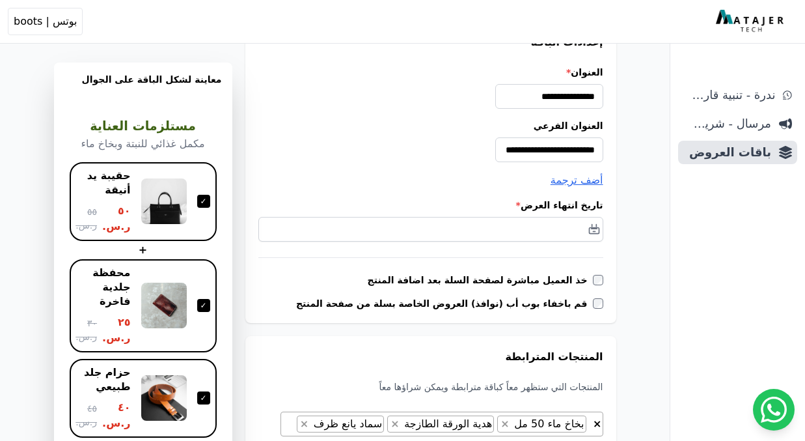
scroll to position [163, 0]
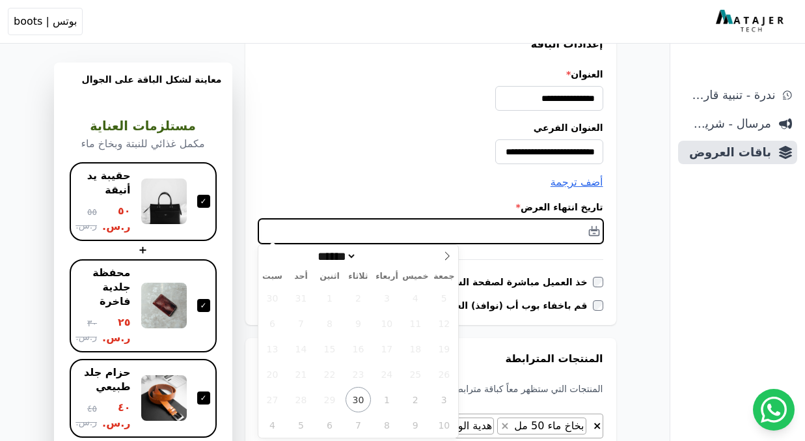
click at [581, 225] on input "text" at bounding box center [430, 231] width 345 height 25
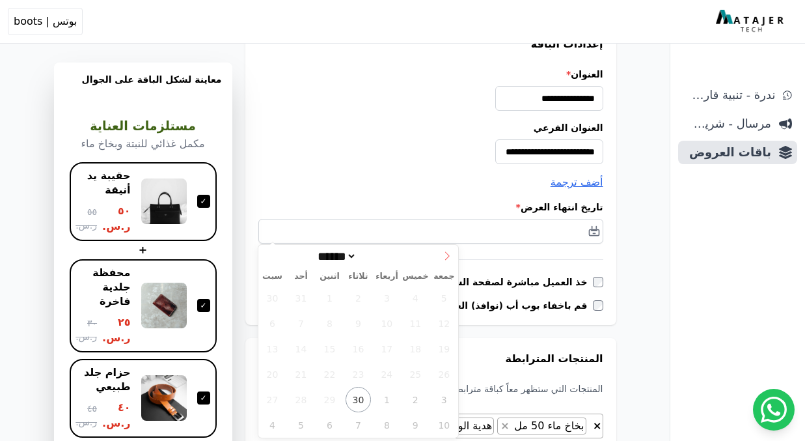
click at [443, 257] on icon at bounding box center [447, 255] width 9 height 9
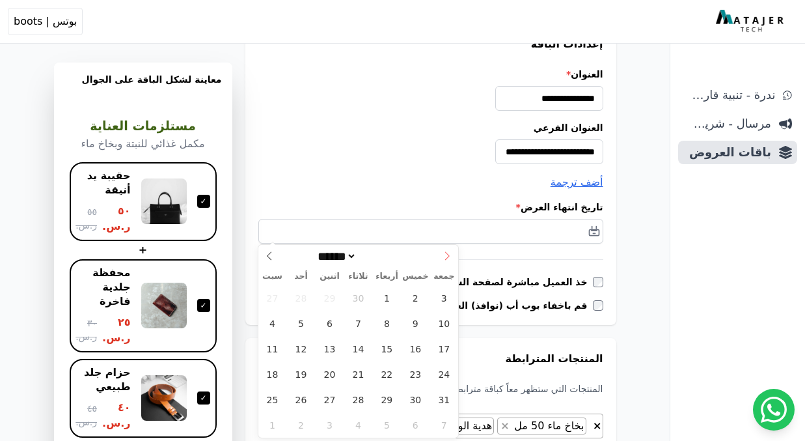
click at [443, 257] on icon at bounding box center [447, 255] width 9 height 9
select select "**"
click at [443, 257] on icon at bounding box center [447, 255] width 9 height 9
type input "****"
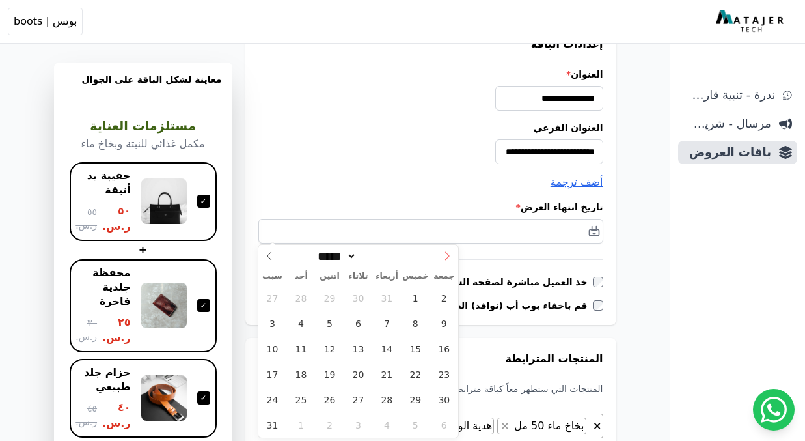
click at [443, 257] on icon at bounding box center [447, 255] width 9 height 9
select select "*"
click at [361, 394] on span "31" at bounding box center [358, 399] width 25 height 25
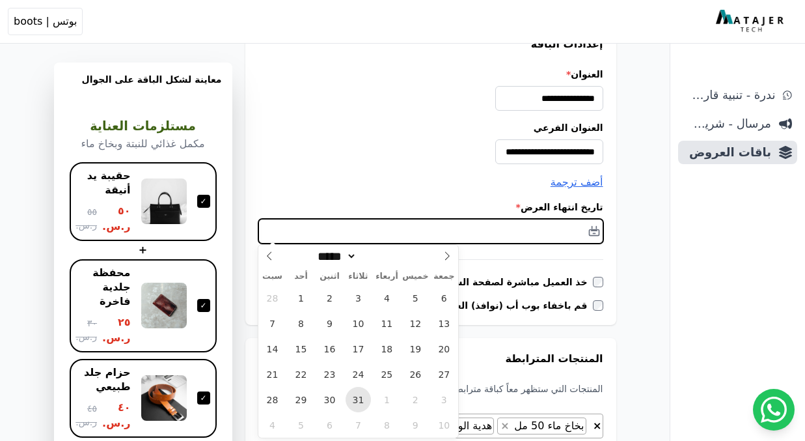
type input "**********"
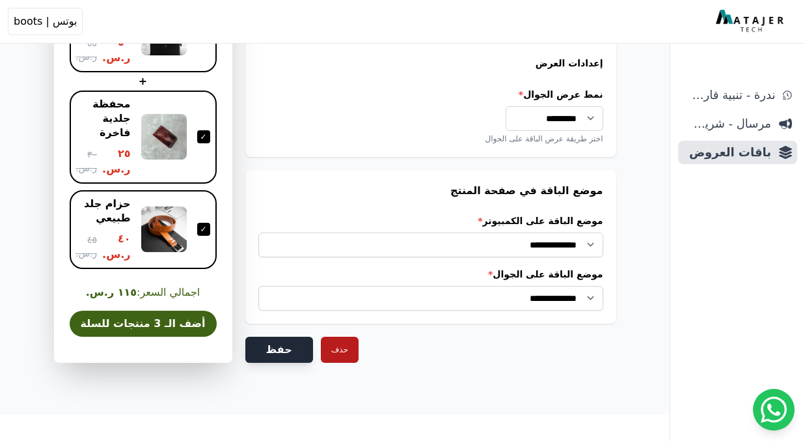
scroll to position [1112, 0]
click at [252, 352] on button "حفظ" at bounding box center [279, 349] width 68 height 26
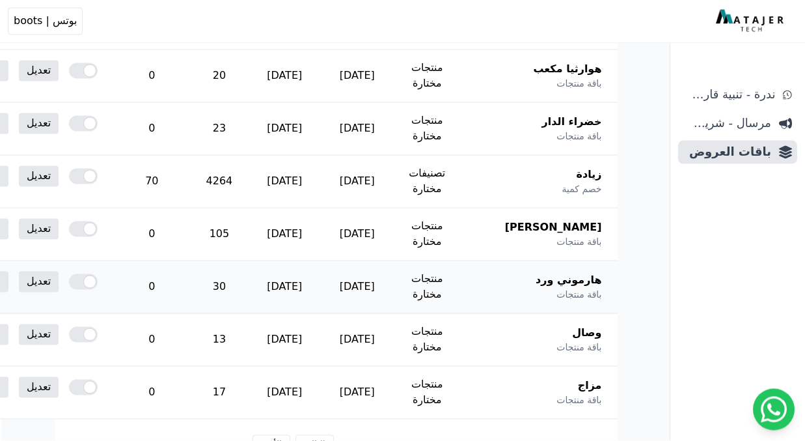
scroll to position [714, -1]
click at [59, 225] on link "تعديل" at bounding box center [39, 228] width 40 height 21
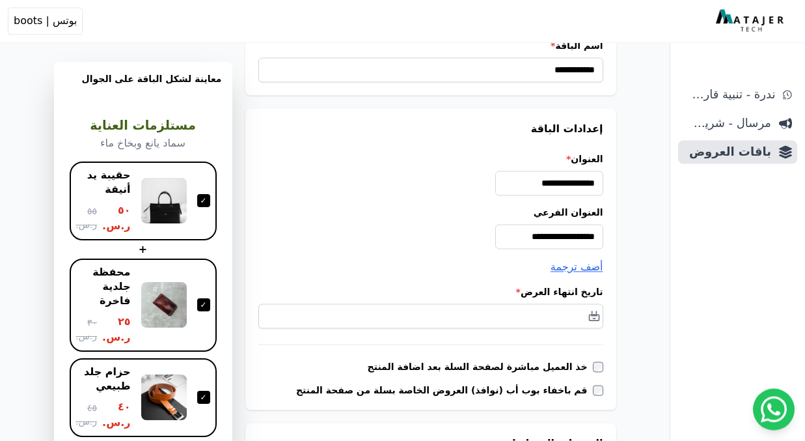
scroll to position [80, 0]
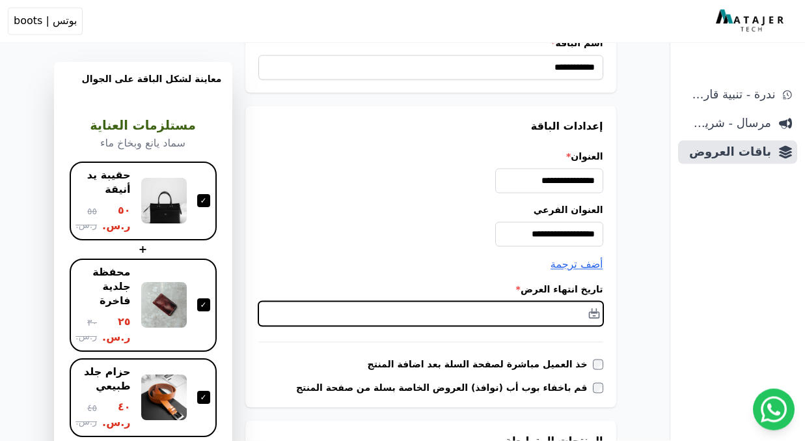
click at [527, 311] on input "text" at bounding box center [430, 313] width 345 height 25
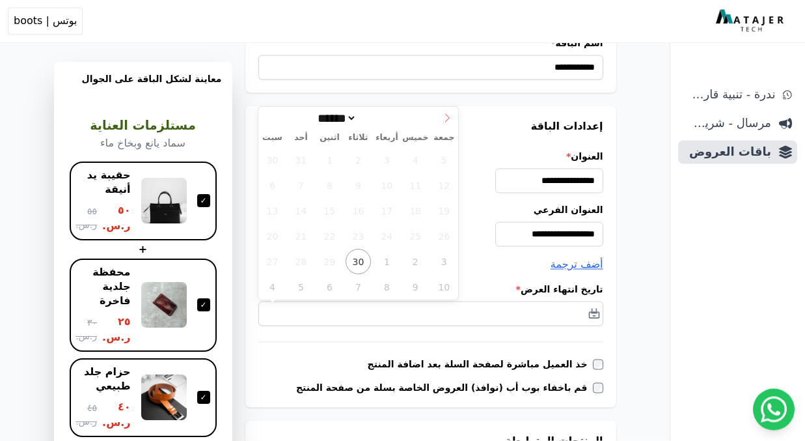
click at [443, 108] on span at bounding box center [447, 118] width 22 height 22
select select "**"
click at [443, 108] on span at bounding box center [447, 118] width 22 height 22
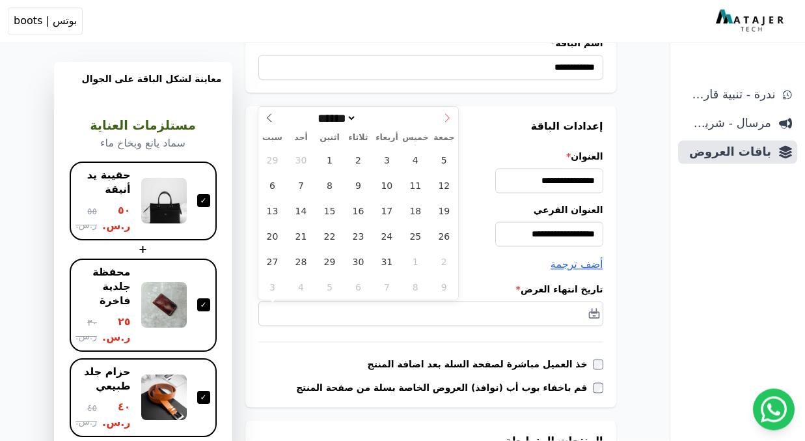
type input "****"
click at [443, 107] on span at bounding box center [447, 118] width 22 height 22
select select "*"
click at [360, 262] on span "31" at bounding box center [358, 261] width 25 height 25
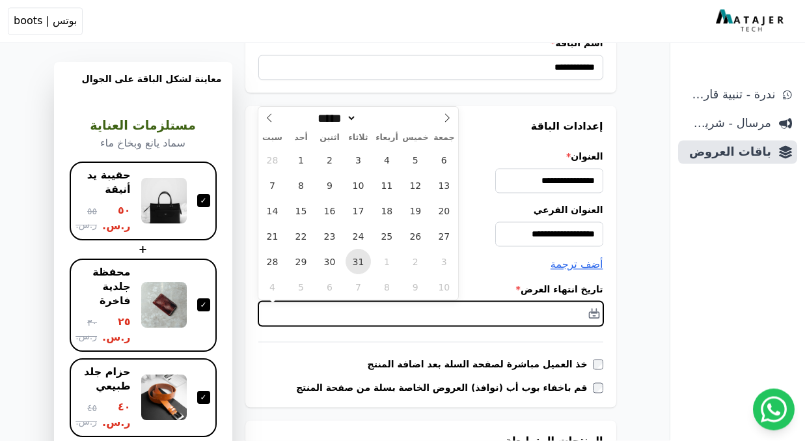
type input "**********"
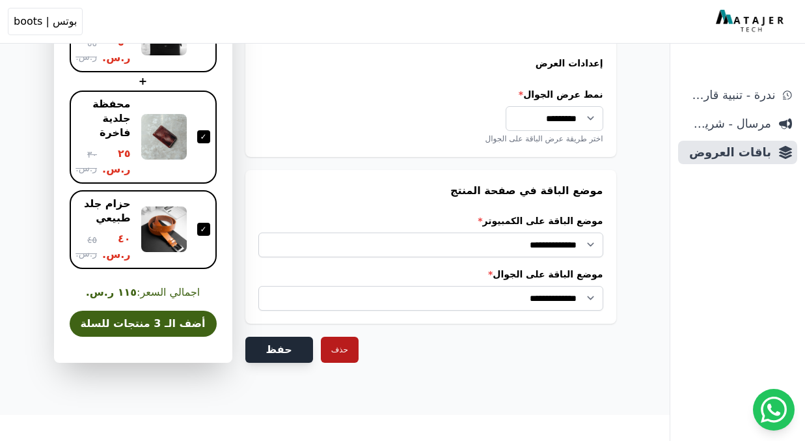
scroll to position [1112, 0]
click at [271, 349] on button "حفظ" at bounding box center [279, 349] width 68 height 26
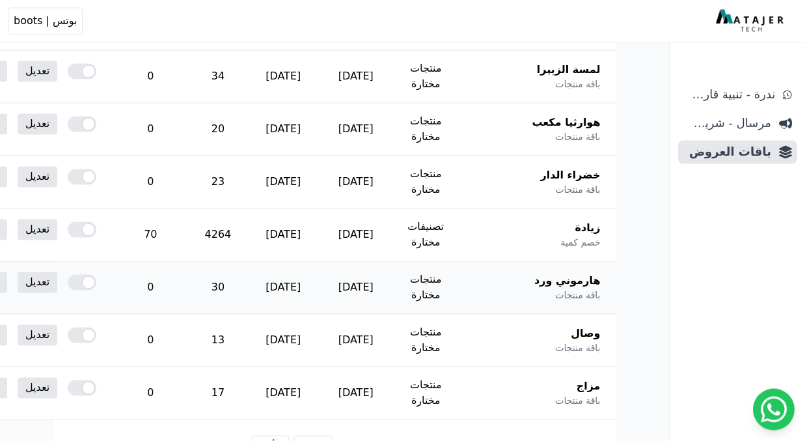
scroll to position [728, 0]
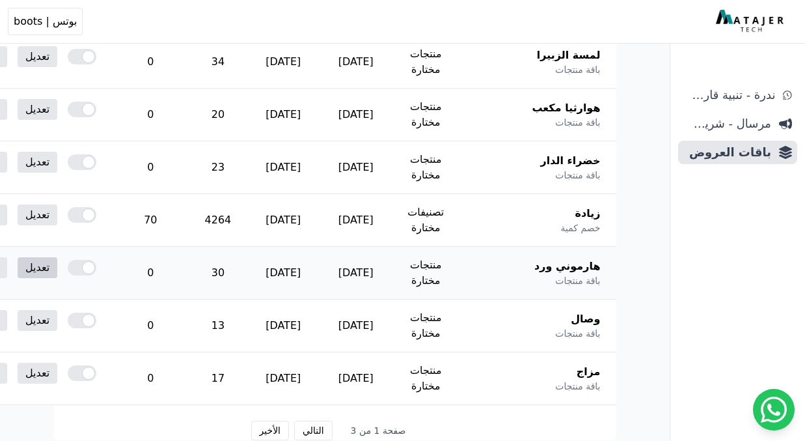
click at [57, 266] on link "تعديل" at bounding box center [38, 267] width 40 height 21
click at [57, 261] on link "تعديل" at bounding box center [38, 267] width 40 height 21
click at [57, 267] on link "تعديل" at bounding box center [38, 267] width 40 height 21
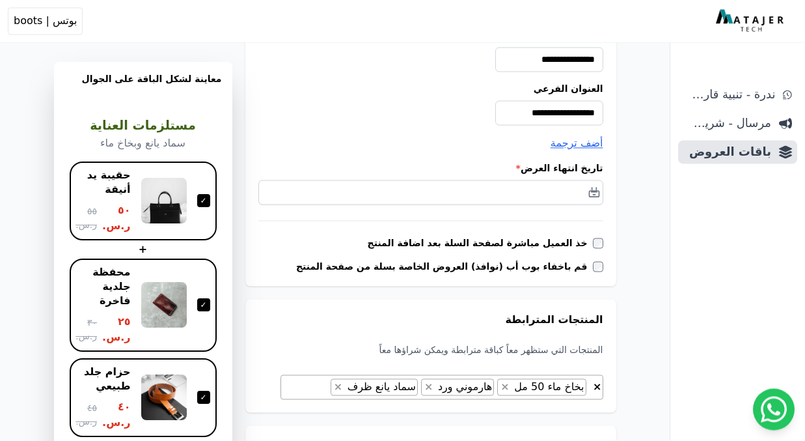
scroll to position [295, 0]
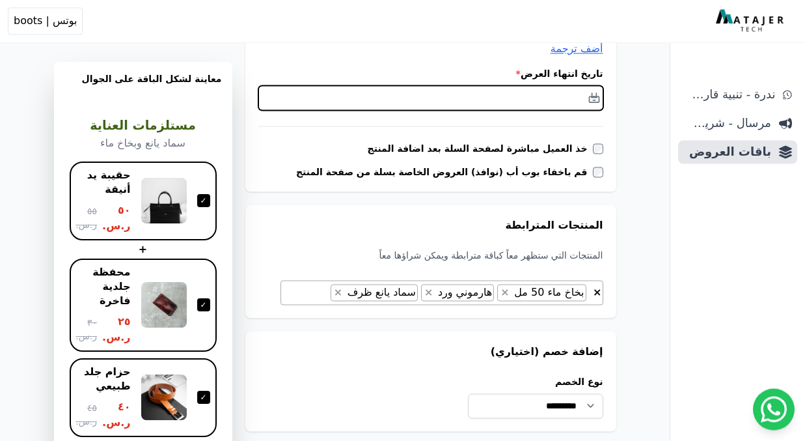
click at [523, 98] on input "text" at bounding box center [430, 98] width 345 height 25
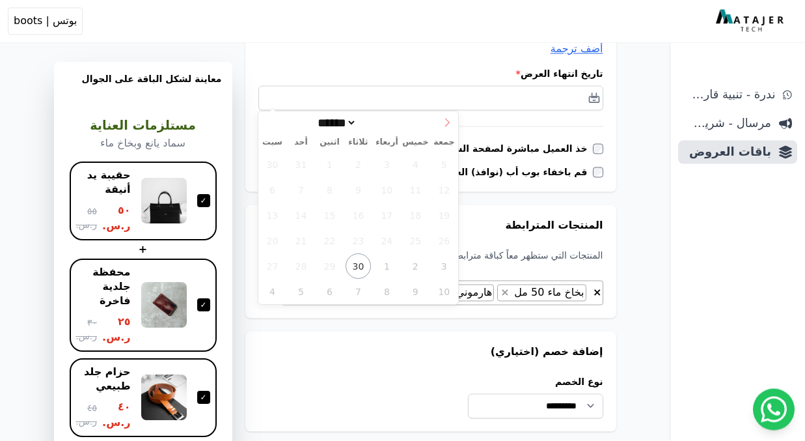
click at [445, 115] on span at bounding box center [447, 123] width 22 height 22
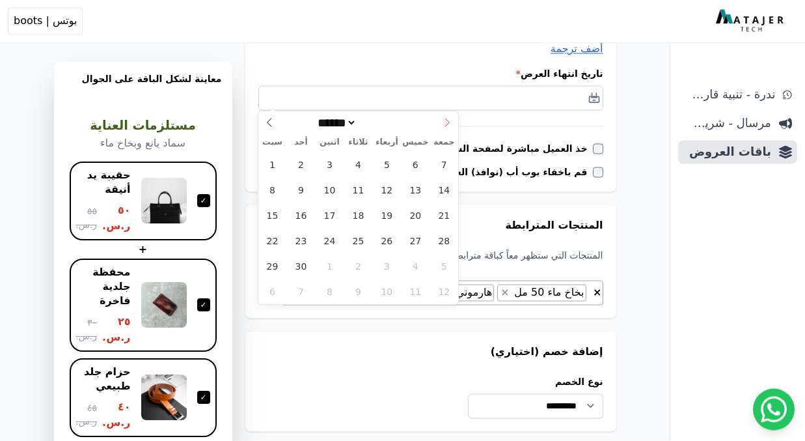
click at [445, 115] on span at bounding box center [447, 123] width 22 height 22
select select "**"
click at [445, 115] on span at bounding box center [447, 123] width 22 height 22
type input "****"
click at [445, 115] on span at bounding box center [447, 123] width 22 height 22
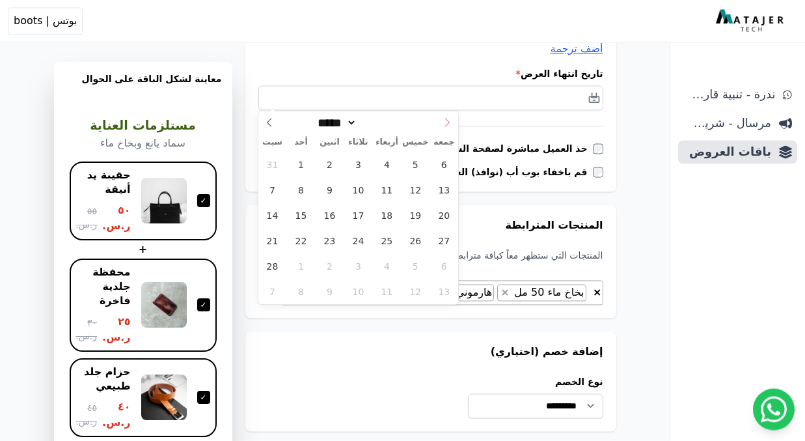
click at [445, 115] on span at bounding box center [447, 123] width 22 height 22
select select "*"
click at [356, 266] on span "31" at bounding box center [358, 266] width 25 height 25
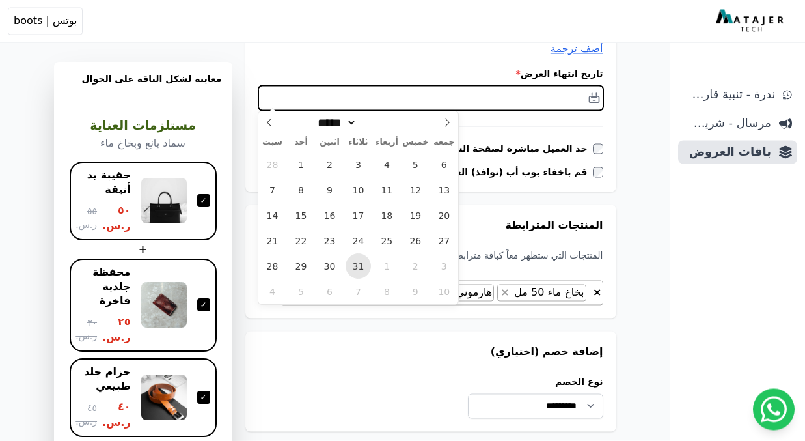
type input "**********"
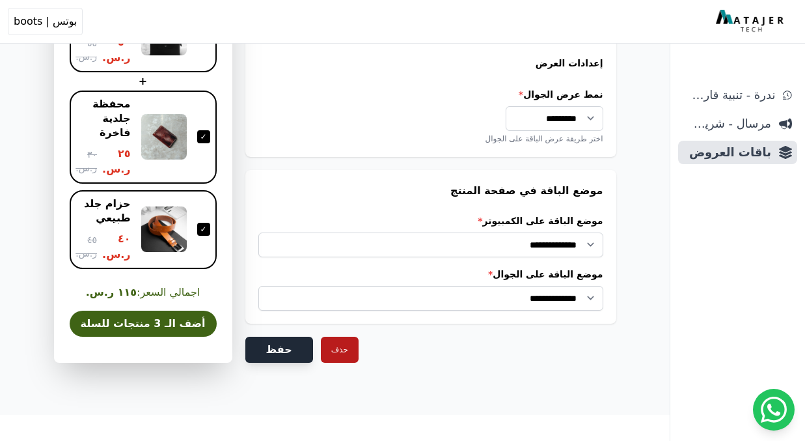
scroll to position [1112, 0]
click at [280, 348] on button "حفظ" at bounding box center [279, 349] width 68 height 26
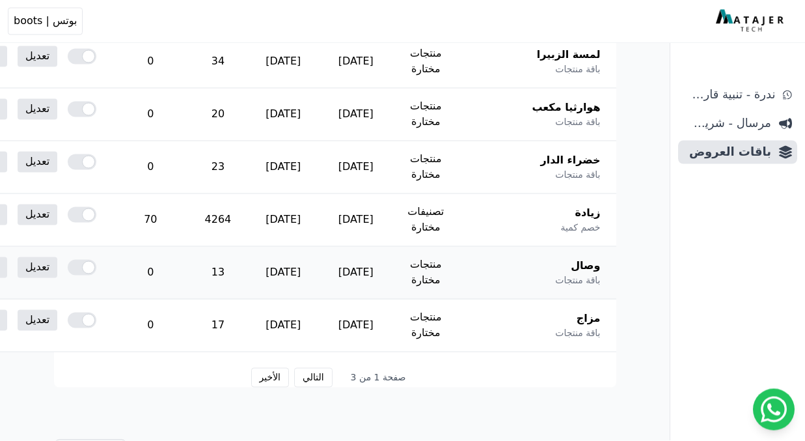
scroll to position [789, 0]
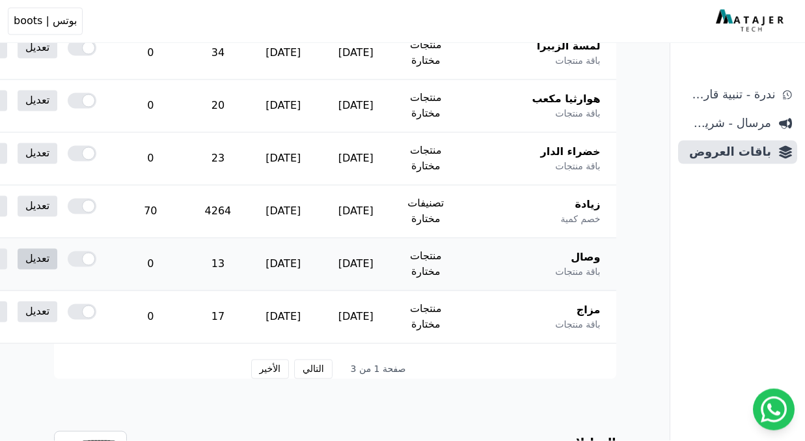
click at [57, 257] on link "تعديل" at bounding box center [38, 259] width 40 height 21
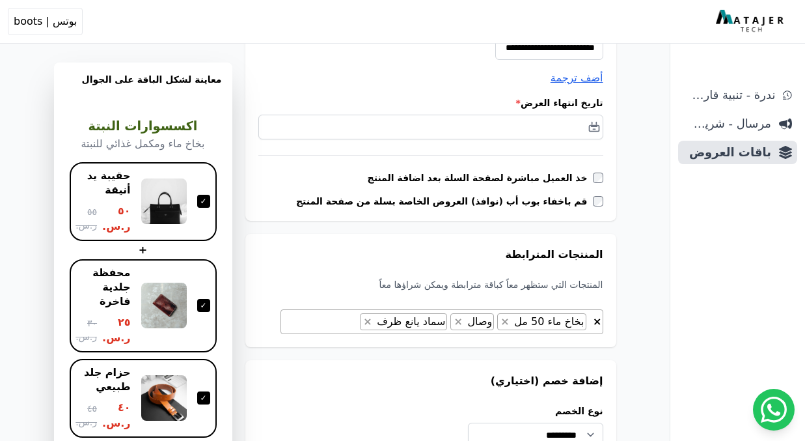
scroll to position [254, 0]
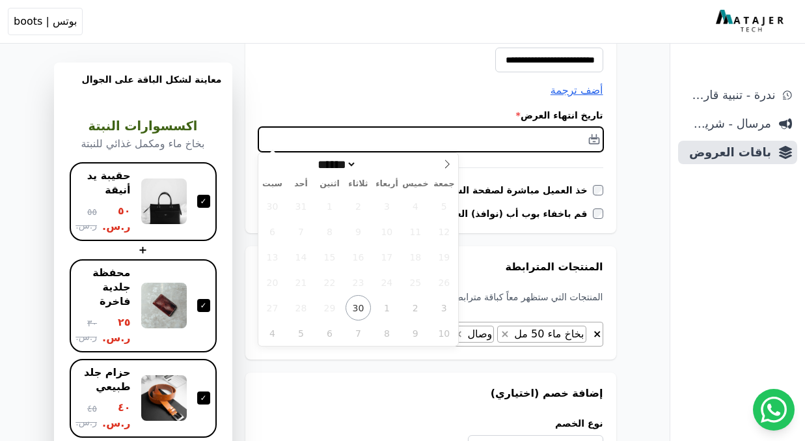
click at [552, 150] on input "text" at bounding box center [430, 139] width 345 height 25
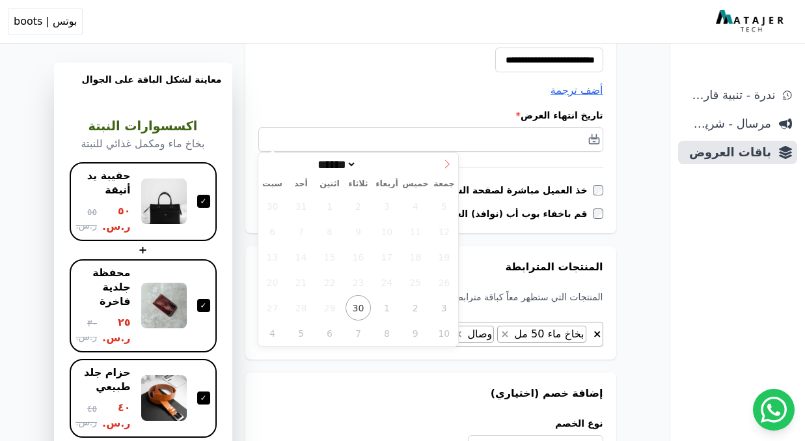
click at [446, 163] on icon at bounding box center [447, 163] width 9 height 9
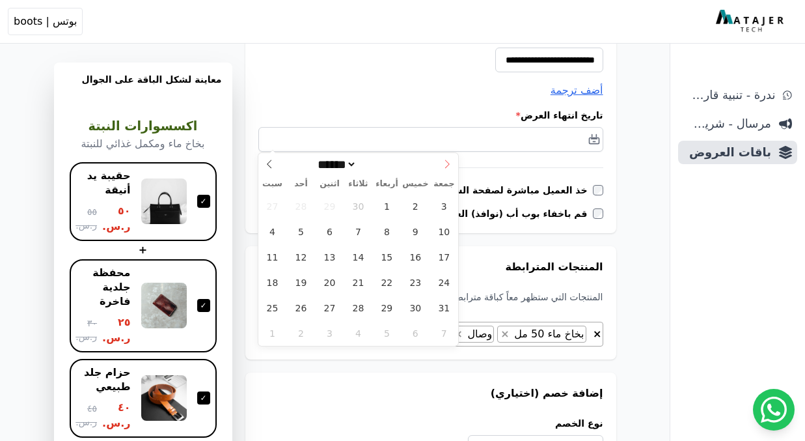
click at [446, 163] on icon at bounding box center [447, 163] width 9 height 9
select select "**"
click at [446, 163] on icon at bounding box center [447, 163] width 9 height 9
type input "****"
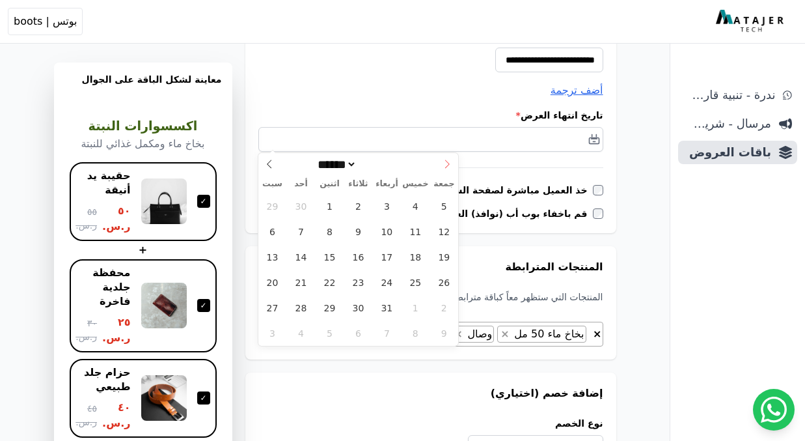
click at [446, 163] on icon at bounding box center [447, 163] width 9 height 9
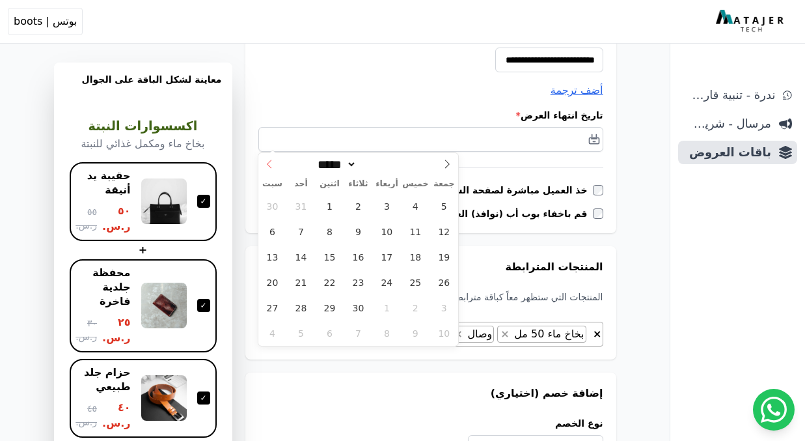
click at [271, 160] on icon at bounding box center [269, 163] width 9 height 9
select select "*"
click at [356, 304] on span "31" at bounding box center [358, 307] width 25 height 25
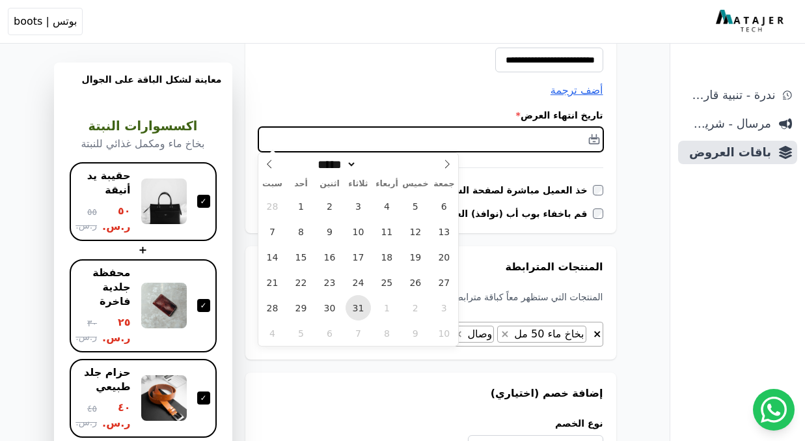
type input "**********"
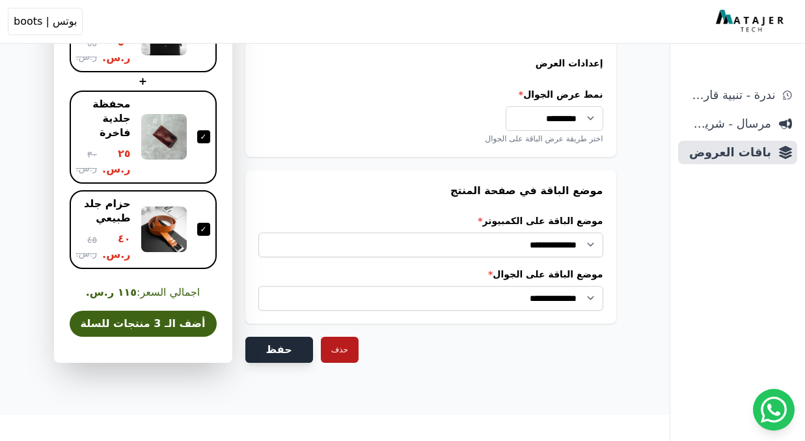
scroll to position [1112, 0]
click at [259, 350] on button "حفظ" at bounding box center [279, 349] width 68 height 26
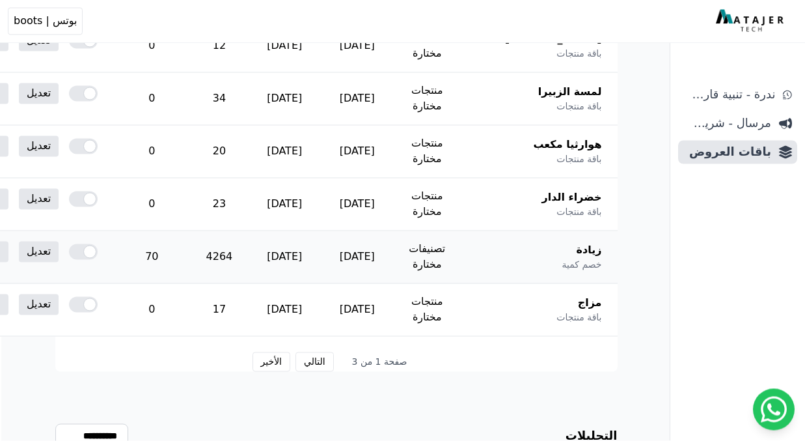
scroll to position [802, -1]
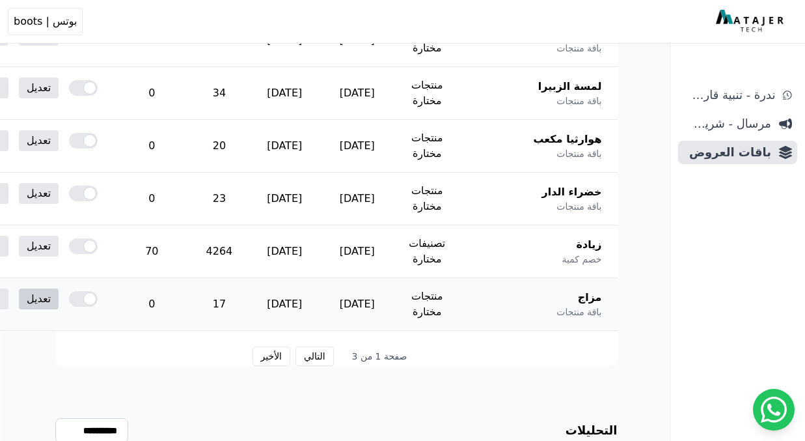
click at [59, 297] on link "تعديل" at bounding box center [39, 298] width 40 height 21
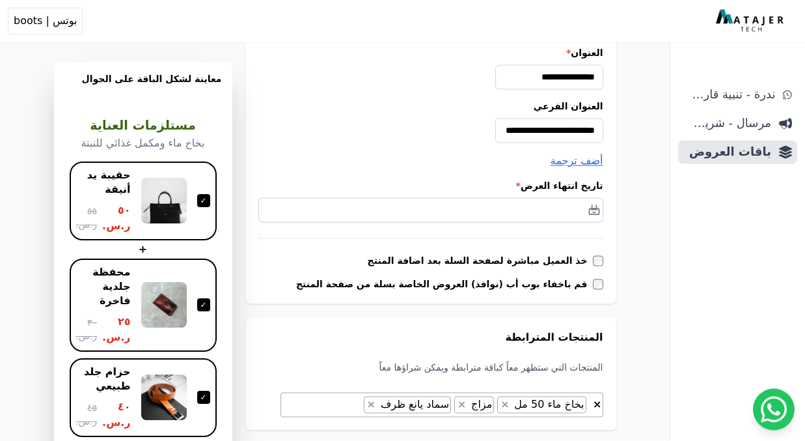
scroll to position [303, 0]
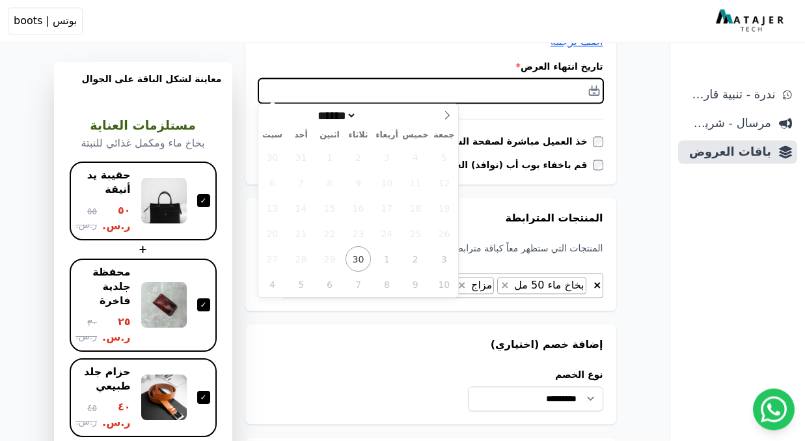
click at [519, 92] on input "text" at bounding box center [430, 91] width 345 height 25
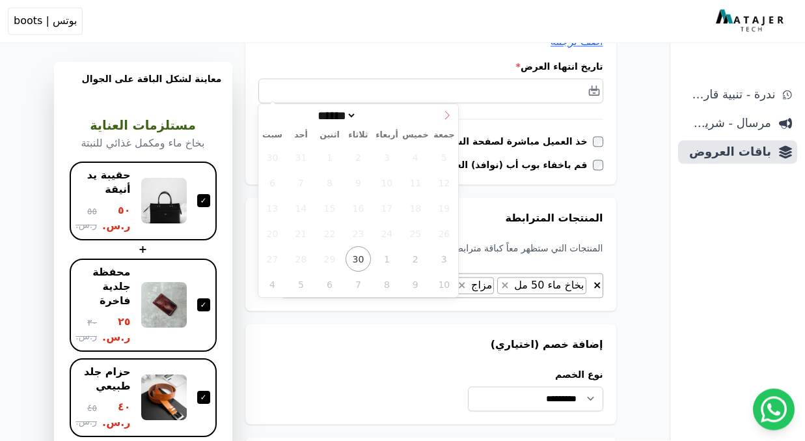
click at [443, 111] on icon at bounding box center [447, 115] width 9 height 9
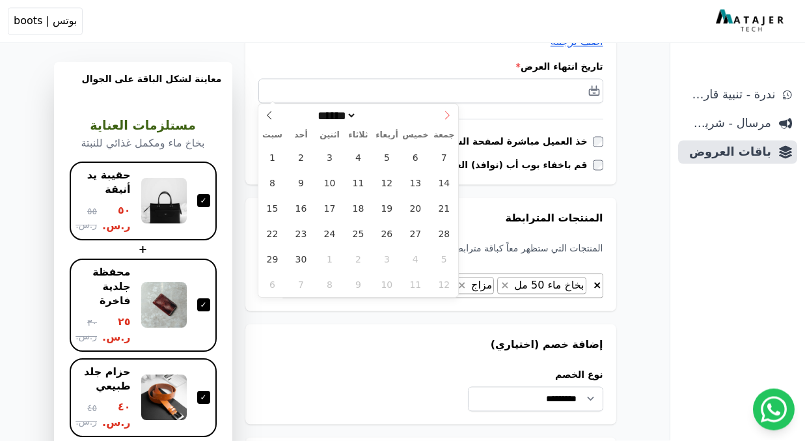
click at [443, 111] on icon at bounding box center [447, 115] width 9 height 9
select select "**"
click at [443, 111] on icon at bounding box center [447, 115] width 9 height 9
type input "****"
click at [443, 111] on icon at bounding box center [447, 115] width 9 height 9
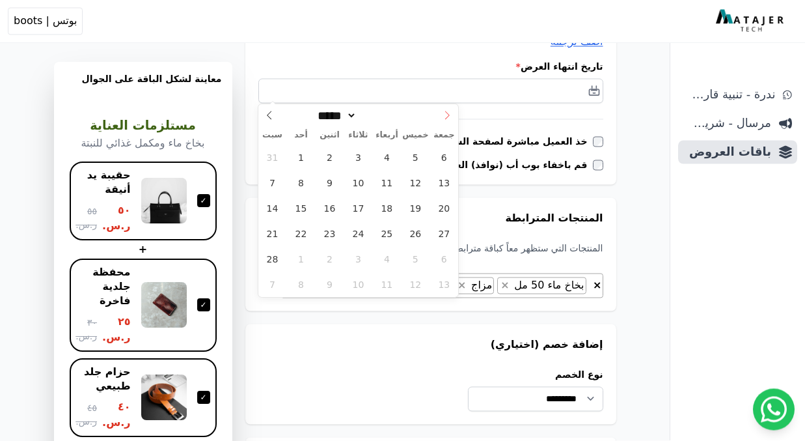
click at [443, 111] on icon at bounding box center [447, 115] width 9 height 9
select select "*"
click at [357, 257] on span "31" at bounding box center [358, 259] width 25 height 25
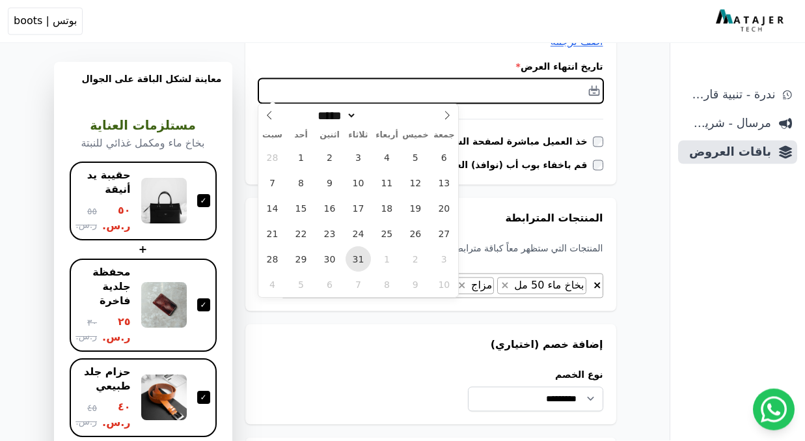
type input "**********"
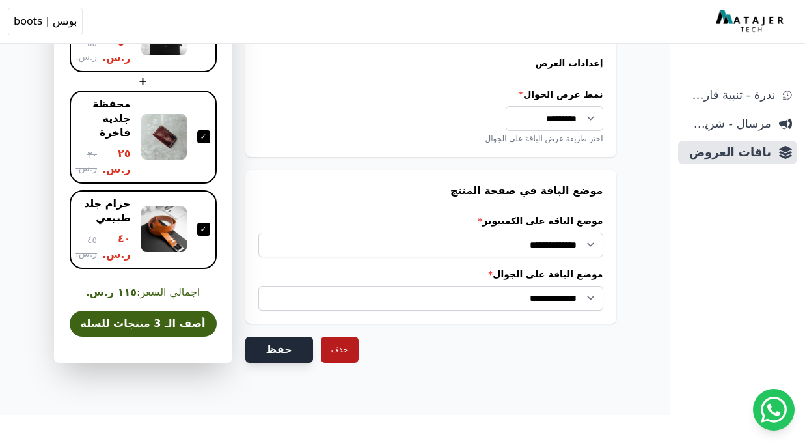
scroll to position [1112, 0]
click at [270, 357] on button "حفظ" at bounding box center [279, 349] width 68 height 26
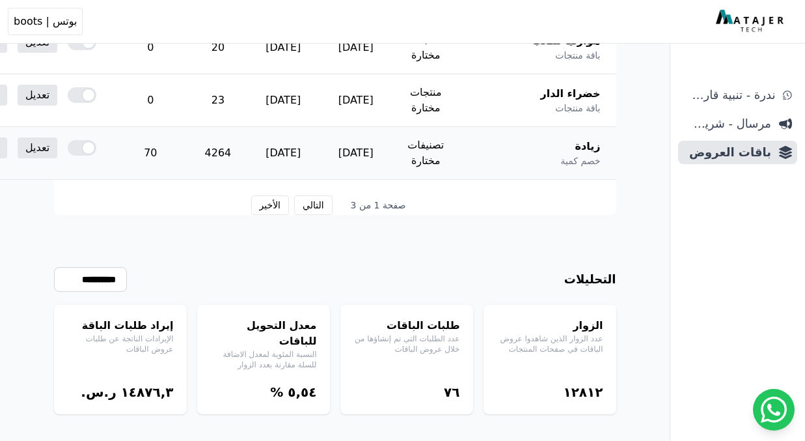
scroll to position [951, 0]
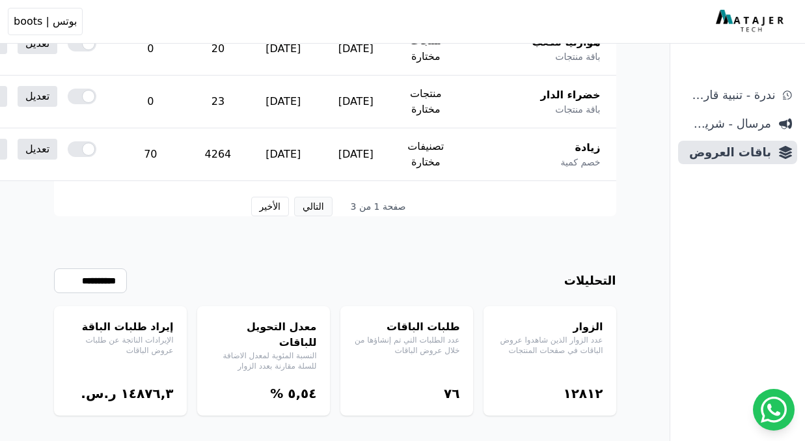
click at [311, 209] on button "التالي" at bounding box center [313, 207] width 38 height 20
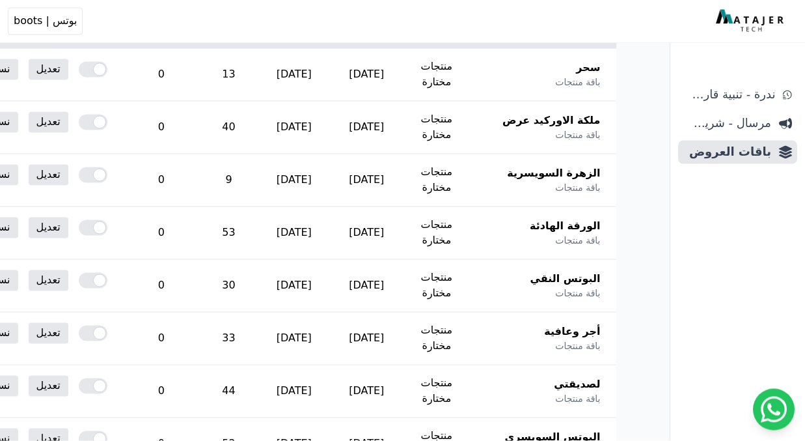
scroll to position [297, 0]
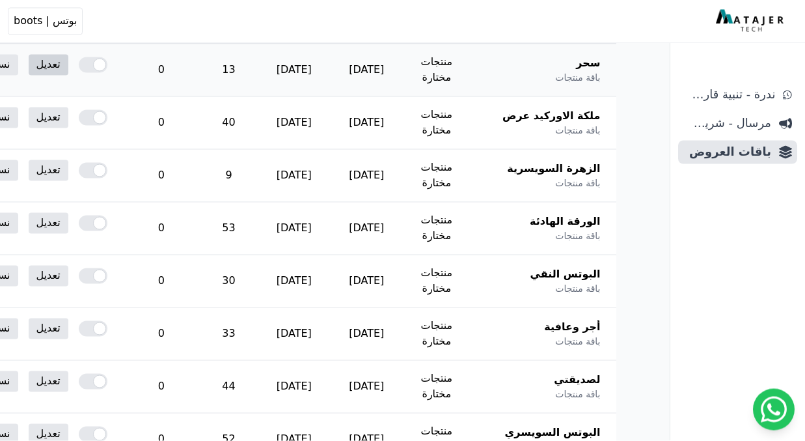
click at [68, 64] on link "تعديل" at bounding box center [49, 65] width 40 height 21
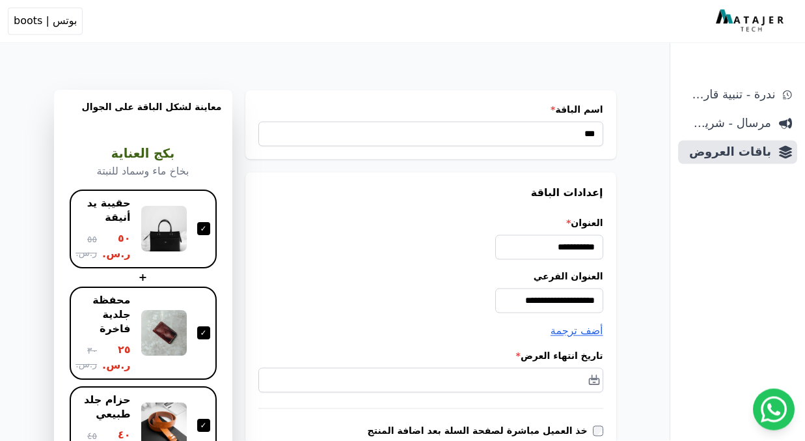
scroll to position [111, 0]
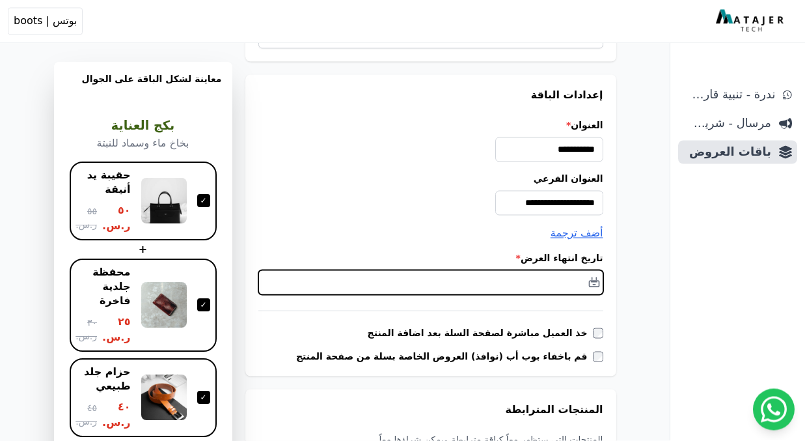
click at [545, 277] on input "text" at bounding box center [430, 282] width 345 height 25
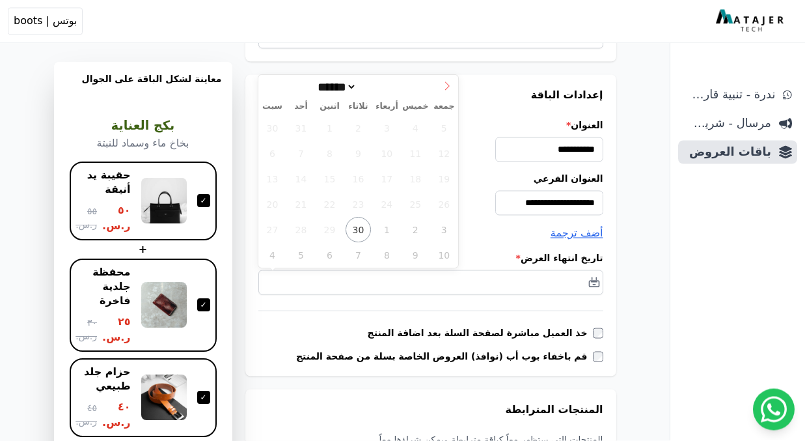
click at [441, 86] on span at bounding box center [447, 86] width 22 height 22
select select "**"
click at [441, 86] on span at bounding box center [447, 86] width 22 height 22
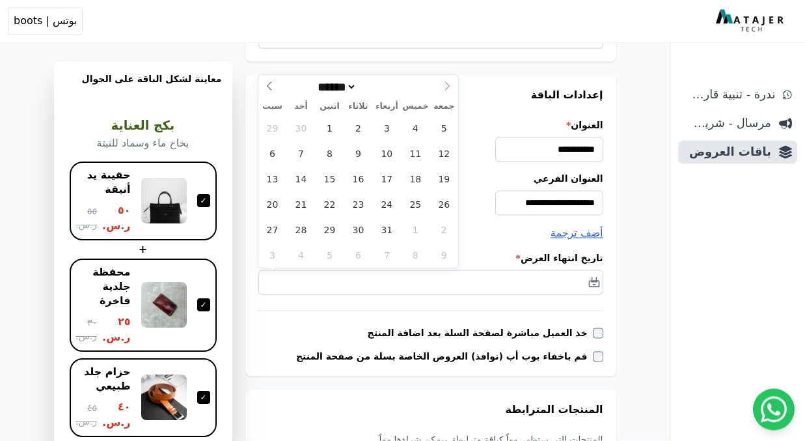
type input "****"
click at [441, 86] on span at bounding box center [447, 86] width 22 height 22
select select "*"
click at [359, 227] on span "31" at bounding box center [358, 229] width 25 height 25
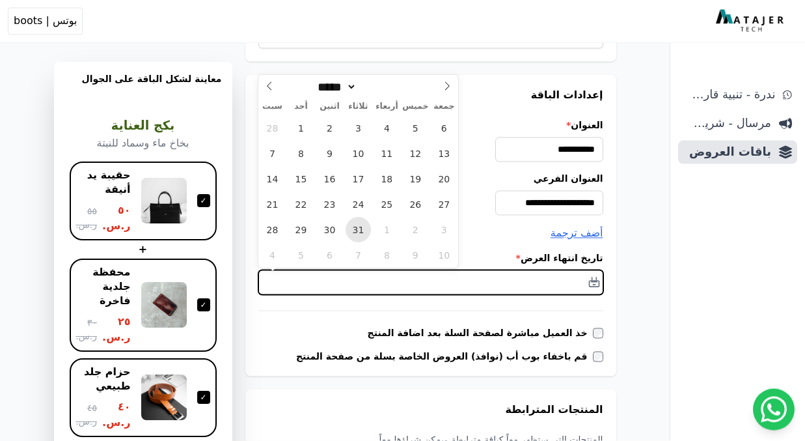
type input "**********"
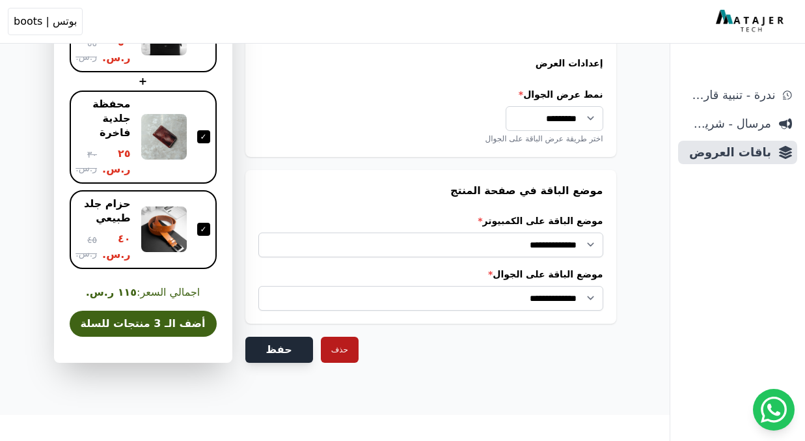
scroll to position [1112, 0]
click at [282, 357] on button "حفظ" at bounding box center [279, 349] width 68 height 26
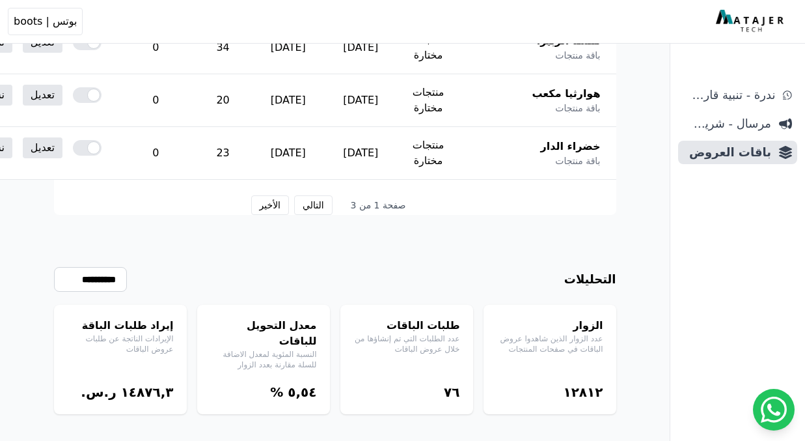
scroll to position [951, 0]
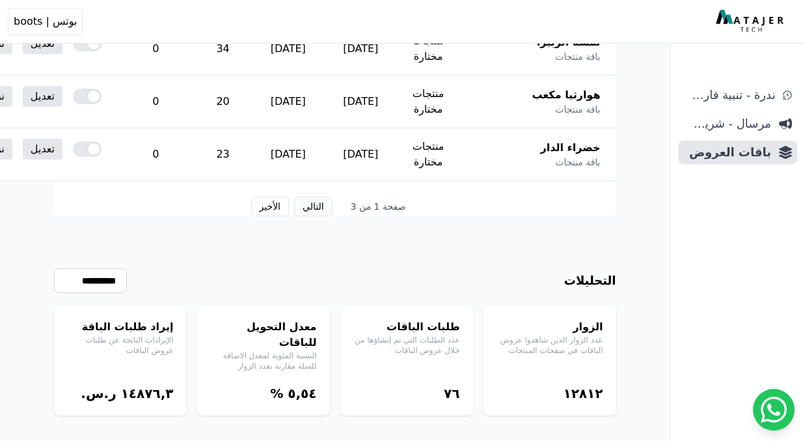
click at [315, 202] on button "التالي" at bounding box center [313, 207] width 38 height 20
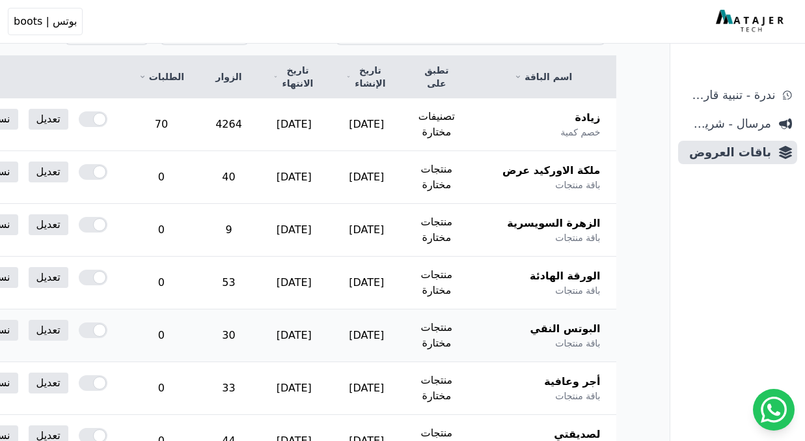
scroll to position [236, 0]
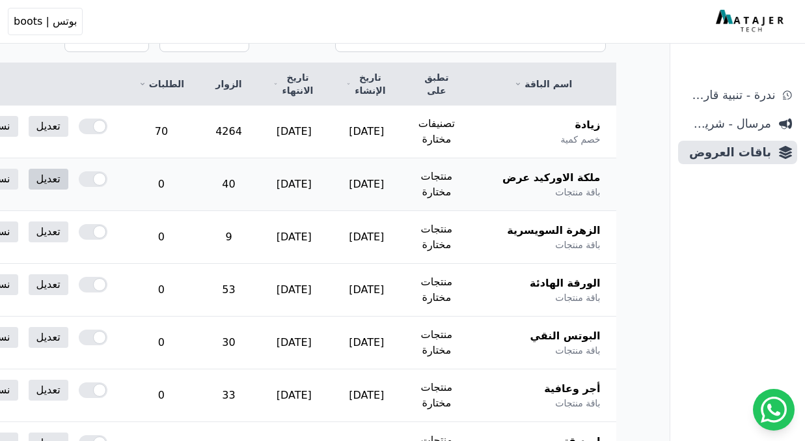
click at [68, 171] on link "تعديل" at bounding box center [49, 179] width 40 height 21
click at [68, 174] on link "تعديل" at bounding box center [49, 179] width 40 height 21
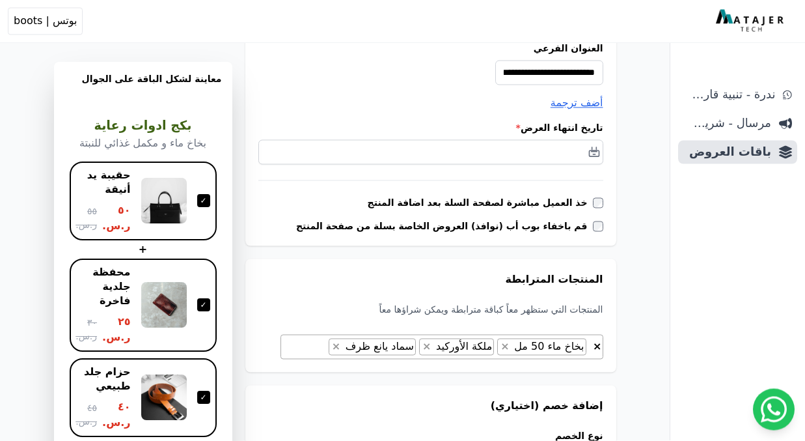
scroll to position [256, 0]
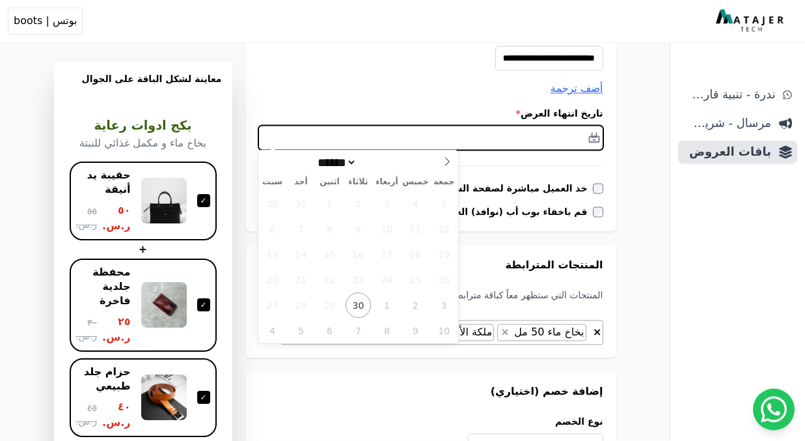
click at [541, 140] on input "text" at bounding box center [430, 138] width 345 height 25
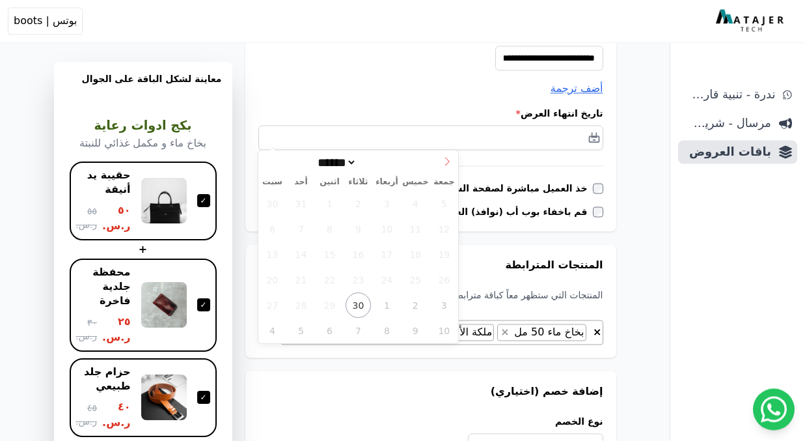
click at [444, 159] on icon at bounding box center [447, 161] width 9 height 9
select select "**"
click at [444, 159] on icon at bounding box center [447, 161] width 9 height 9
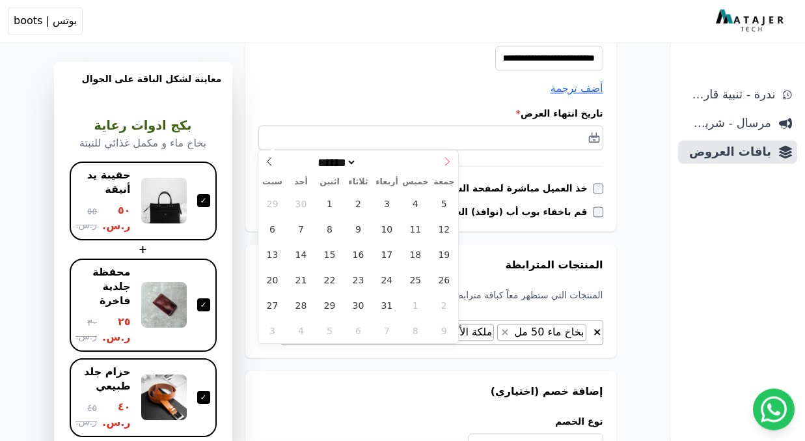
type input "****"
click at [444, 159] on icon at bounding box center [447, 161] width 9 height 9
select select "*"
click at [357, 304] on span "31" at bounding box center [358, 305] width 25 height 25
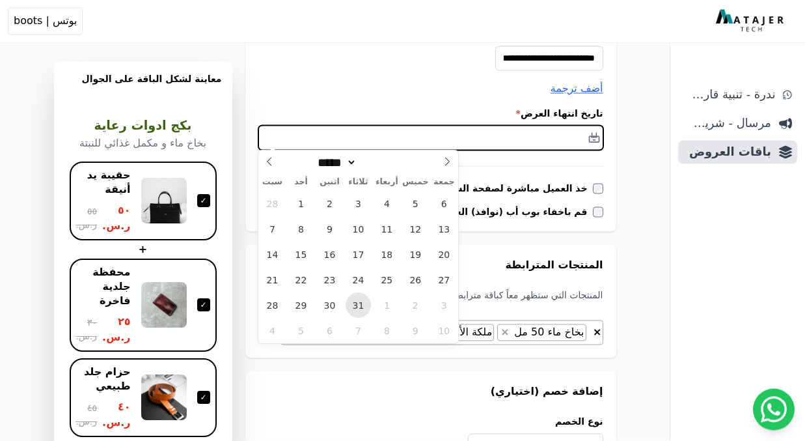
type input "**********"
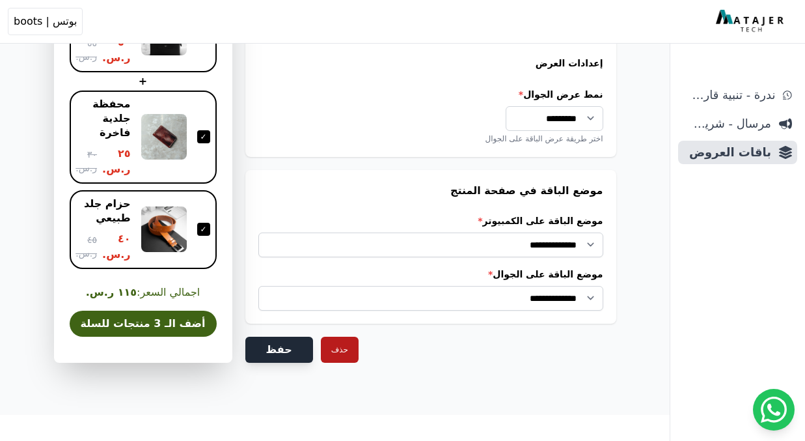
scroll to position [1112, 0]
click at [280, 354] on button "حفظ" at bounding box center [279, 349] width 68 height 26
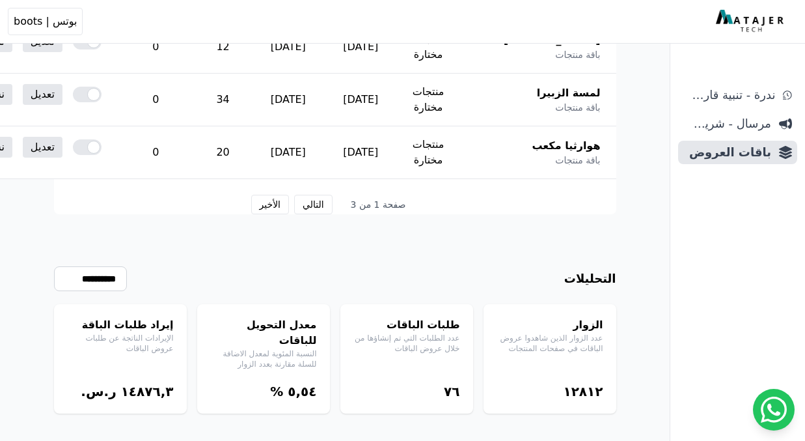
scroll to position [951, 0]
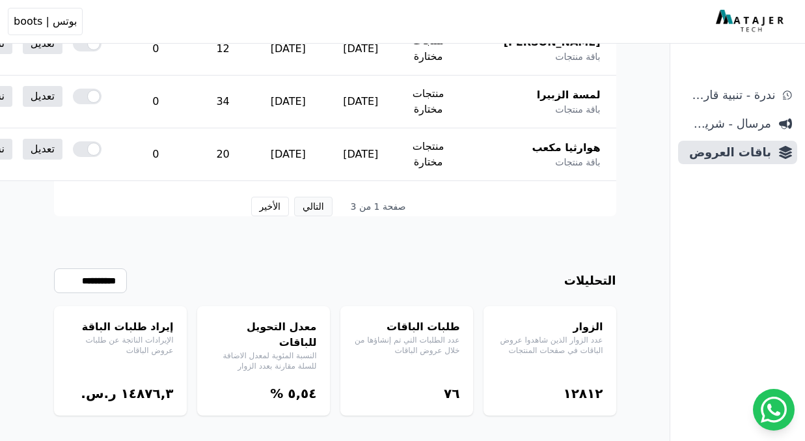
click at [316, 206] on button "التالي" at bounding box center [313, 207] width 38 height 20
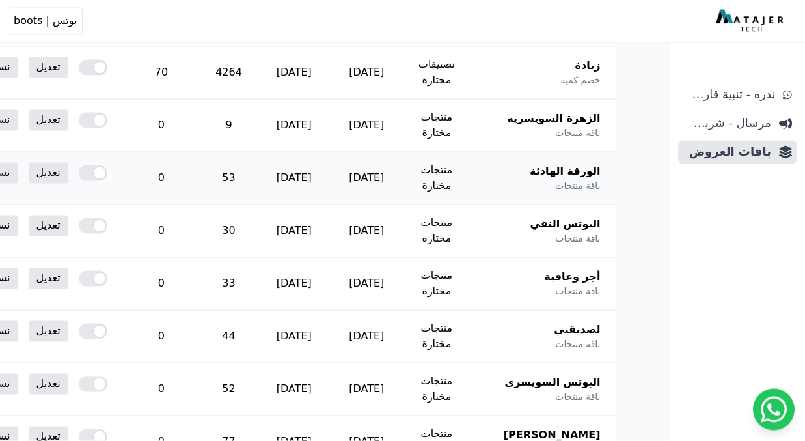
scroll to position [351, 0]
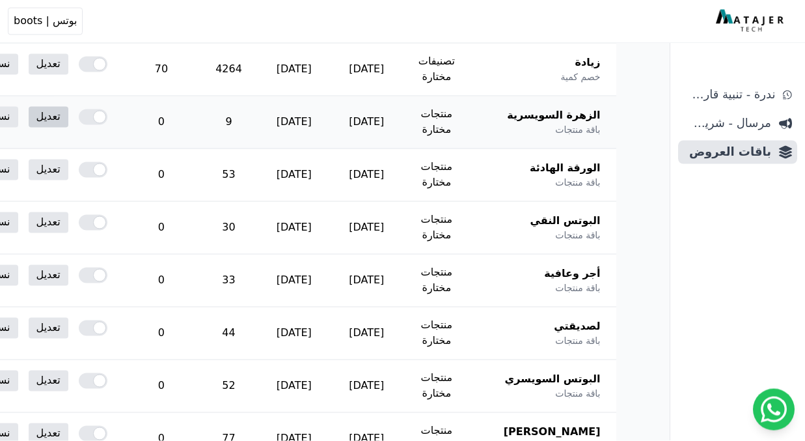
click at [68, 111] on link "تعديل" at bounding box center [49, 117] width 40 height 21
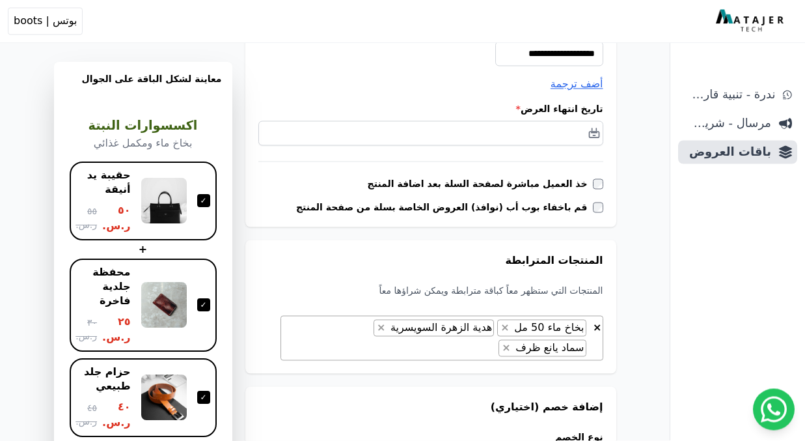
scroll to position [280, 0]
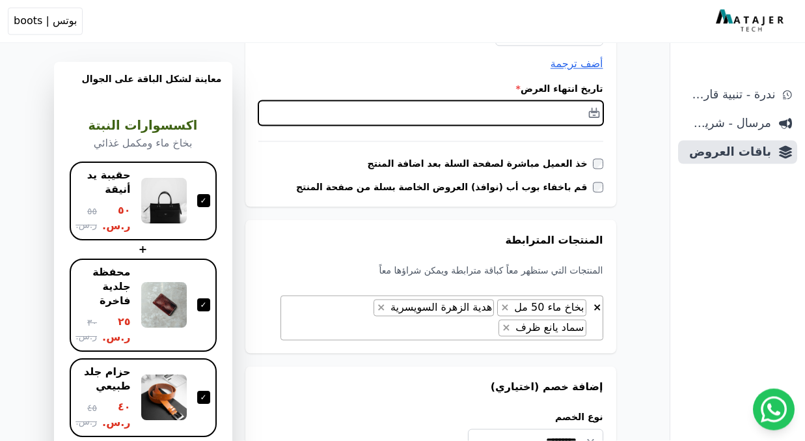
click at [575, 103] on input "text" at bounding box center [430, 113] width 345 height 25
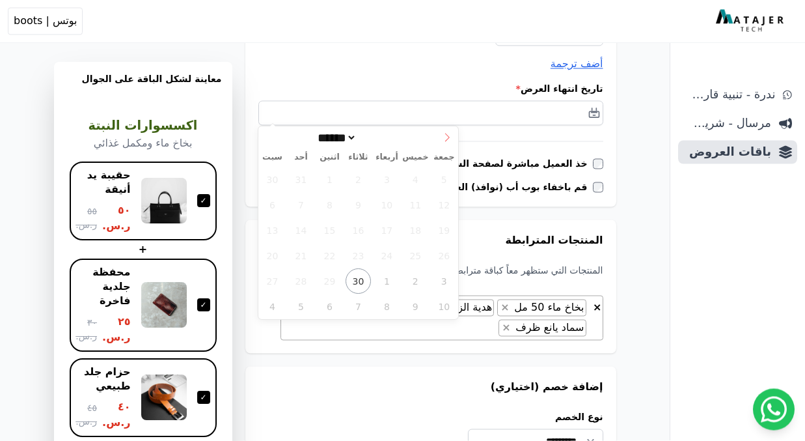
click at [443, 133] on icon at bounding box center [447, 137] width 9 height 9
select select "**"
click at [443, 133] on icon at bounding box center [447, 137] width 9 height 9
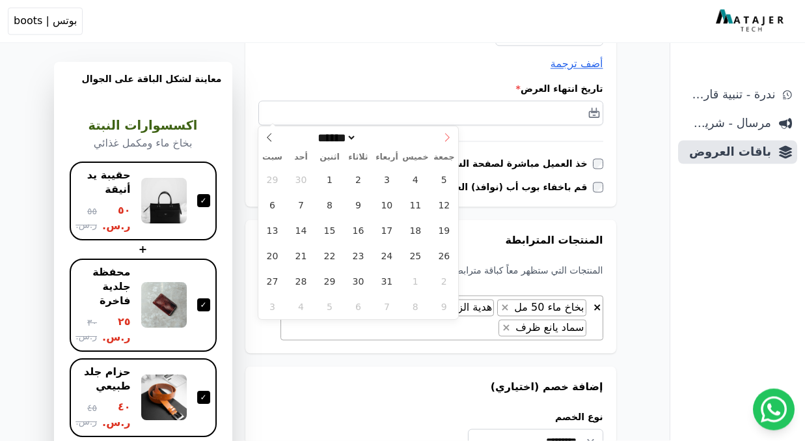
type input "****"
click at [443, 133] on icon at bounding box center [447, 137] width 9 height 9
select select "*"
click at [360, 276] on span "31" at bounding box center [358, 281] width 25 height 25
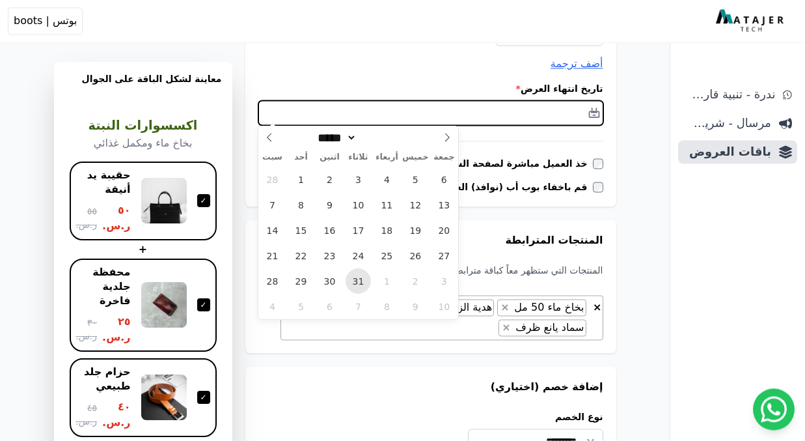
type input "**********"
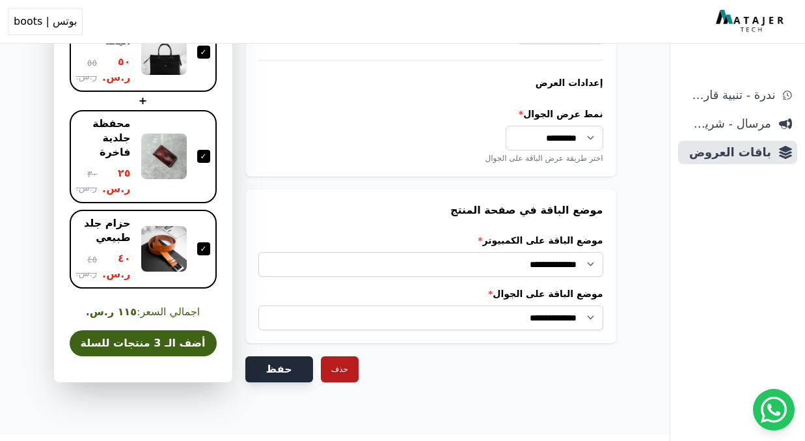
scroll to position [1112, 0]
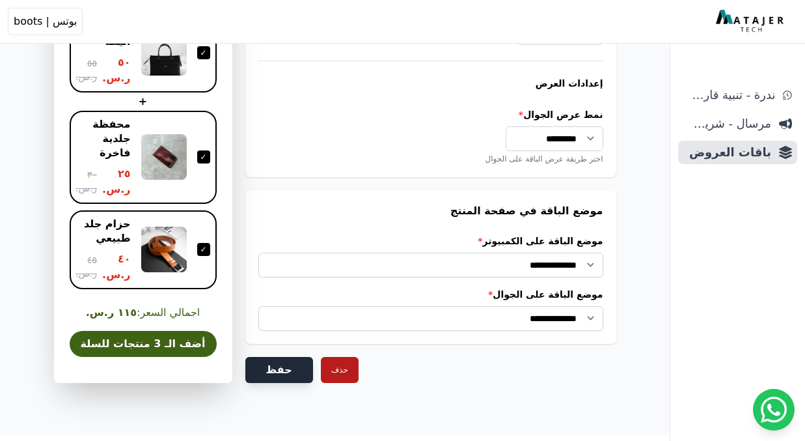
click at [290, 357] on button "حفظ" at bounding box center [279, 370] width 68 height 26
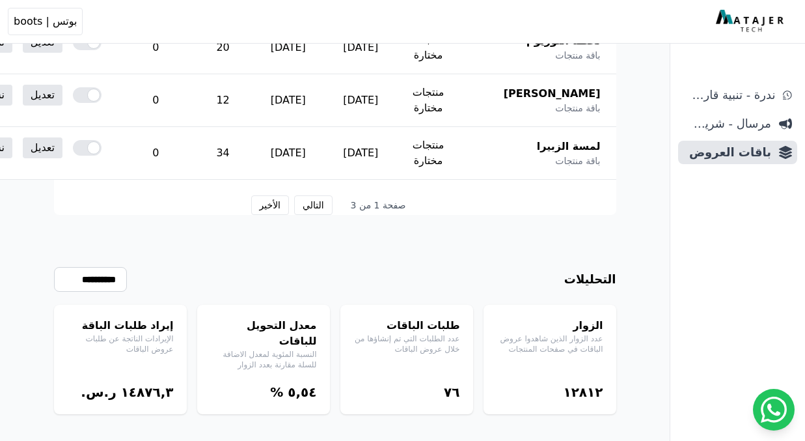
scroll to position [951, 0]
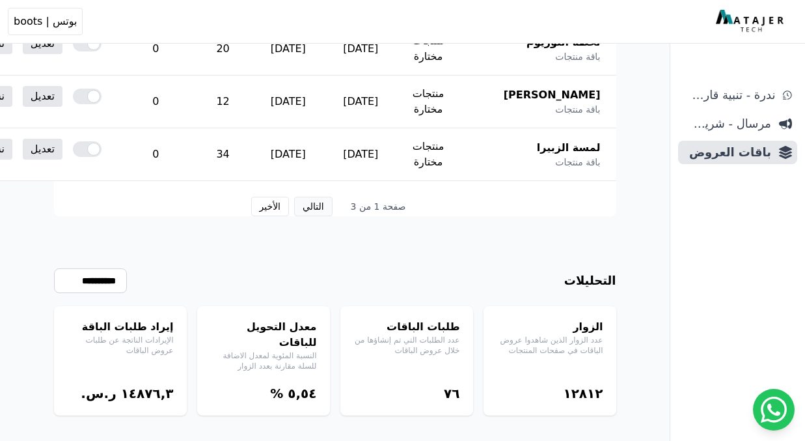
click at [313, 204] on button "التالي" at bounding box center [313, 207] width 38 height 20
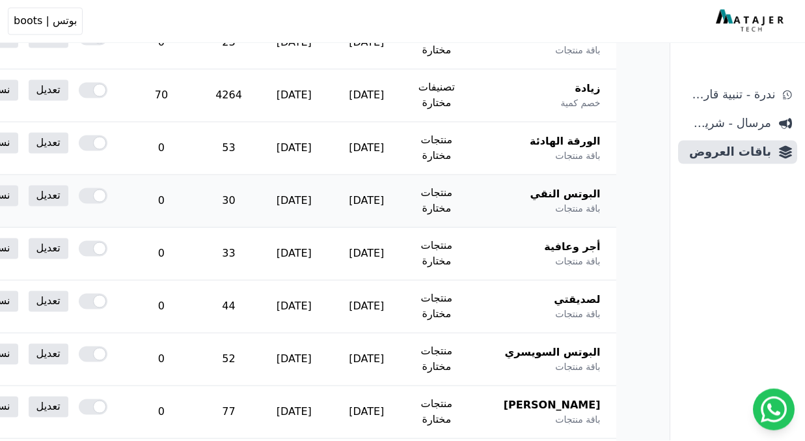
scroll to position [405, 0]
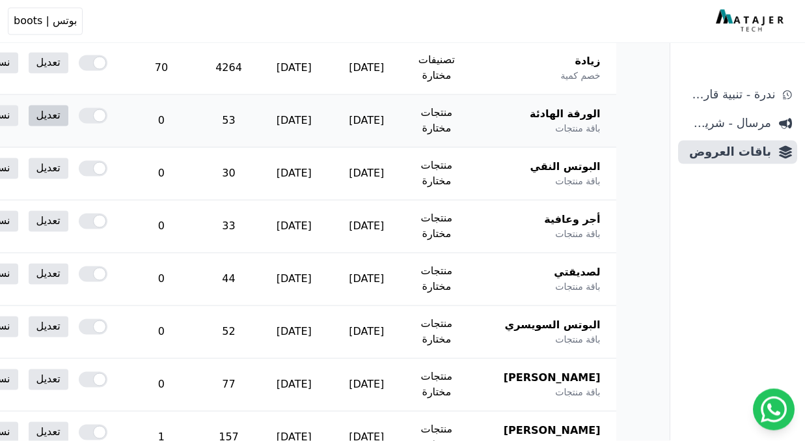
click at [68, 111] on link "تعديل" at bounding box center [49, 115] width 40 height 21
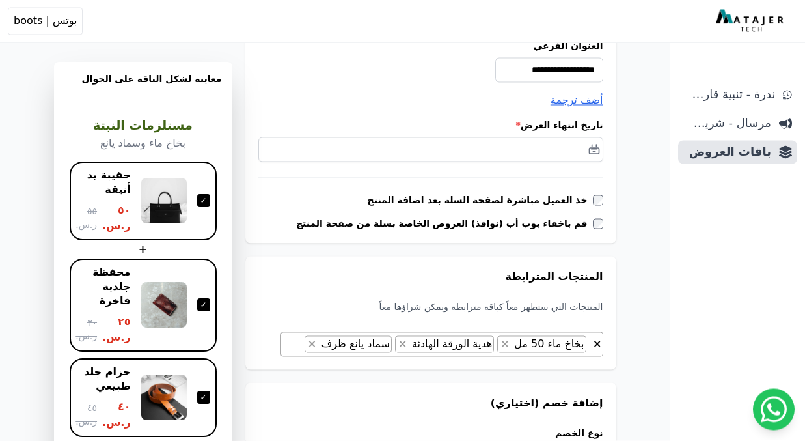
scroll to position [284, 0]
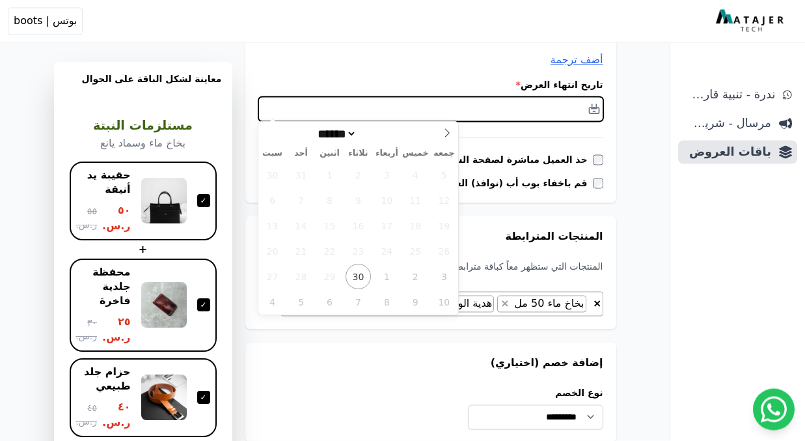
click at [549, 104] on input "text" at bounding box center [430, 109] width 345 height 25
click at [446, 135] on icon at bounding box center [447, 133] width 9 height 9
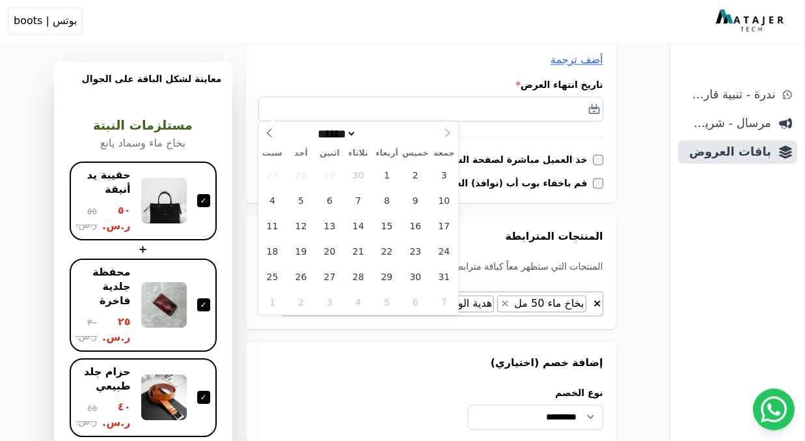
click at [446, 135] on icon at bounding box center [447, 133] width 9 height 9
select select "**"
click at [446, 135] on icon at bounding box center [447, 133] width 9 height 9
type input "****"
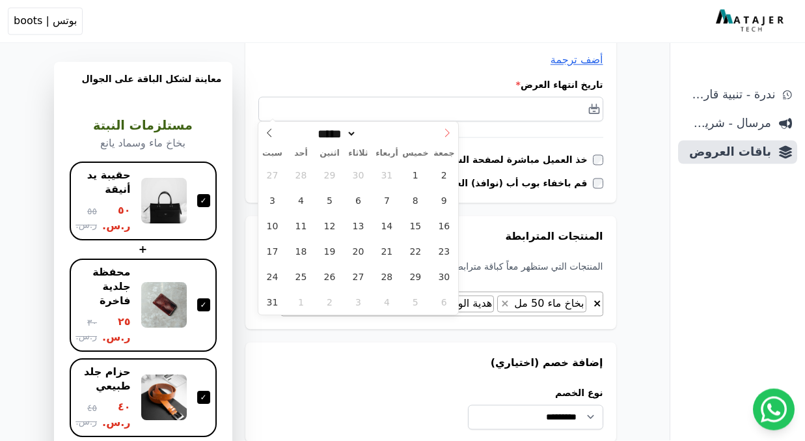
click at [446, 135] on icon at bounding box center [447, 133] width 9 height 9
select select "*"
click at [356, 275] on span "31" at bounding box center [358, 276] width 25 height 25
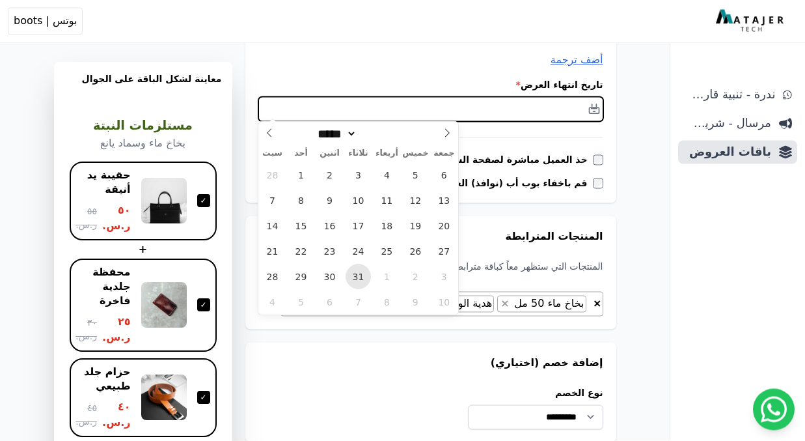
type input "**********"
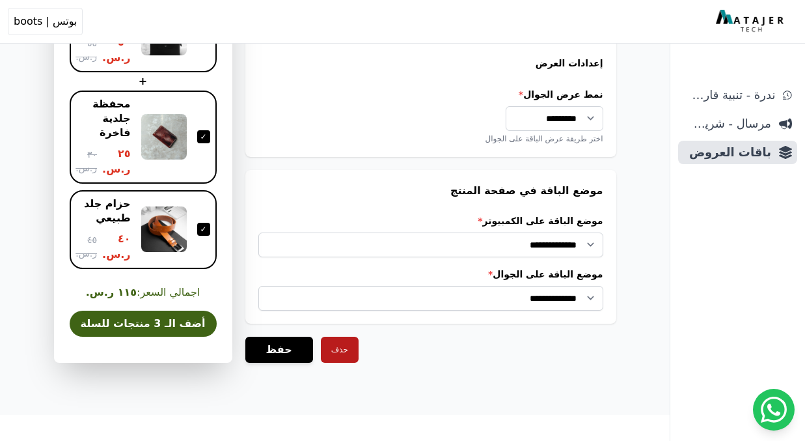
scroll to position [1112, 0]
click at [279, 349] on button "حفظ" at bounding box center [279, 349] width 68 height 26
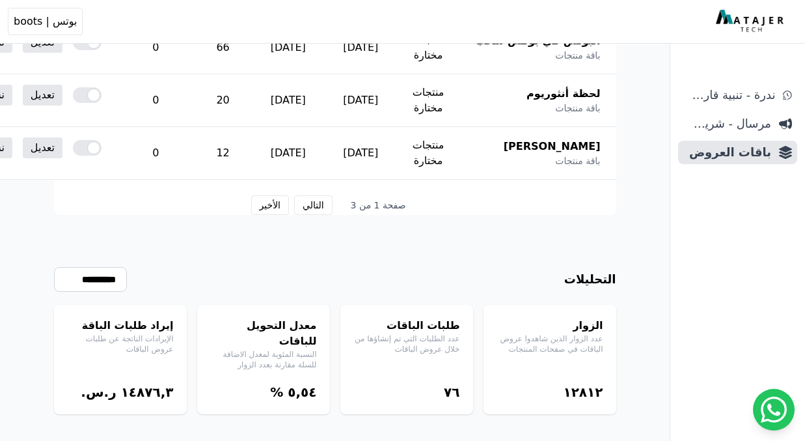
scroll to position [951, 0]
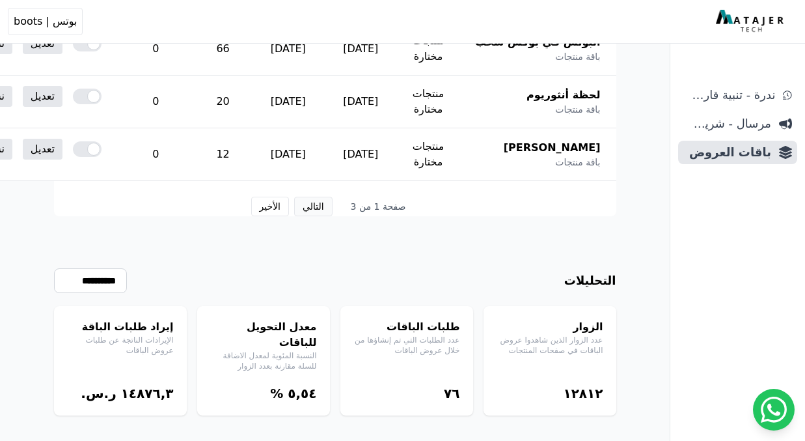
click at [315, 205] on button "التالي" at bounding box center [313, 207] width 38 height 20
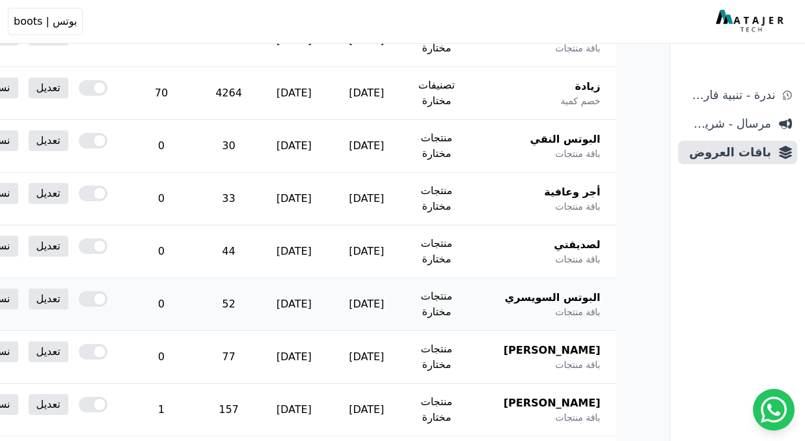
scroll to position [426, 0]
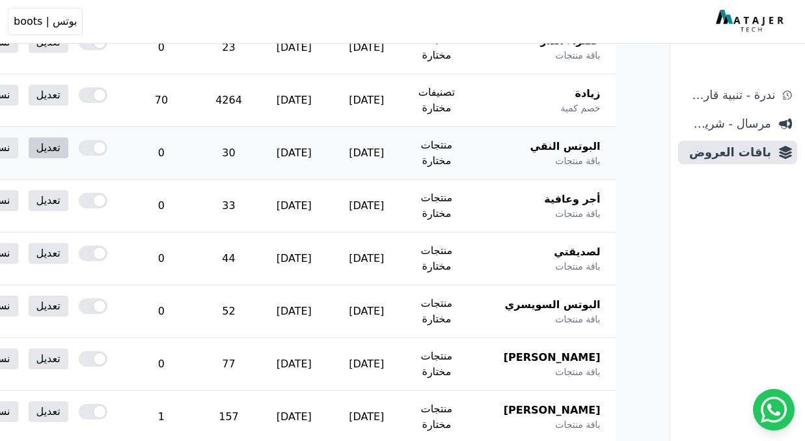
click at [68, 152] on link "تعديل" at bounding box center [49, 147] width 40 height 21
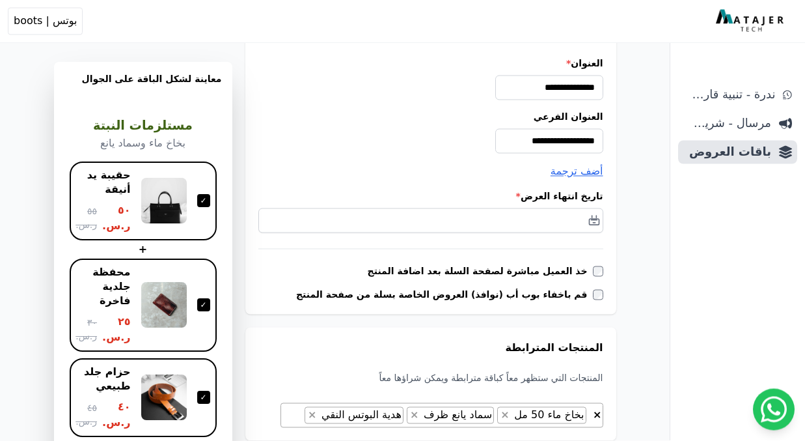
scroll to position [221, 0]
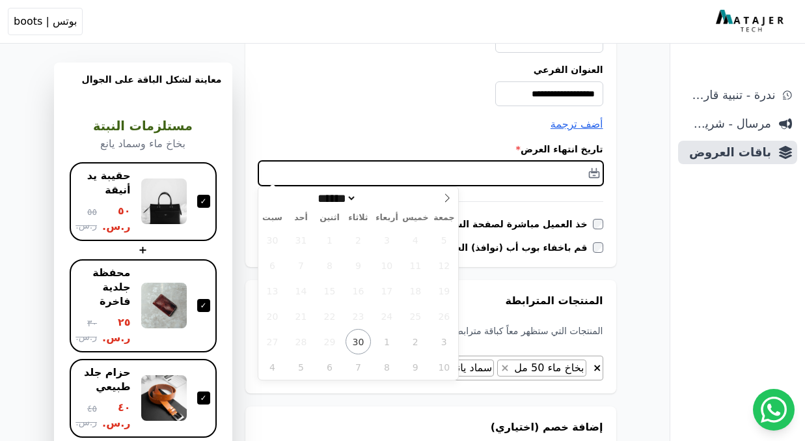
click at [554, 176] on input "text" at bounding box center [430, 173] width 345 height 25
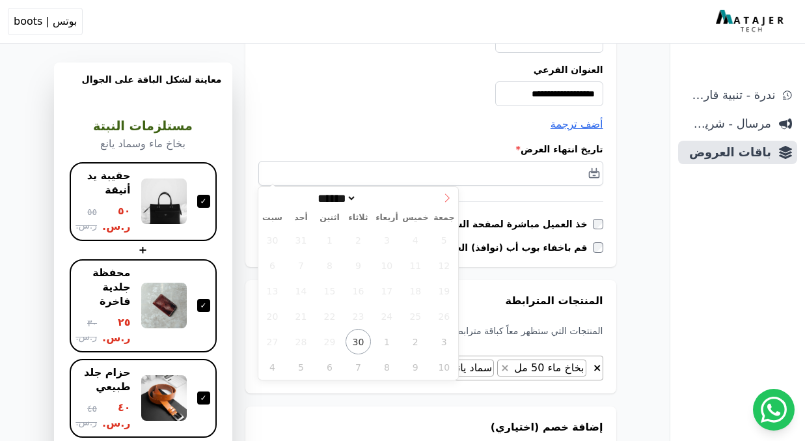
click at [444, 200] on icon at bounding box center [447, 197] width 9 height 9
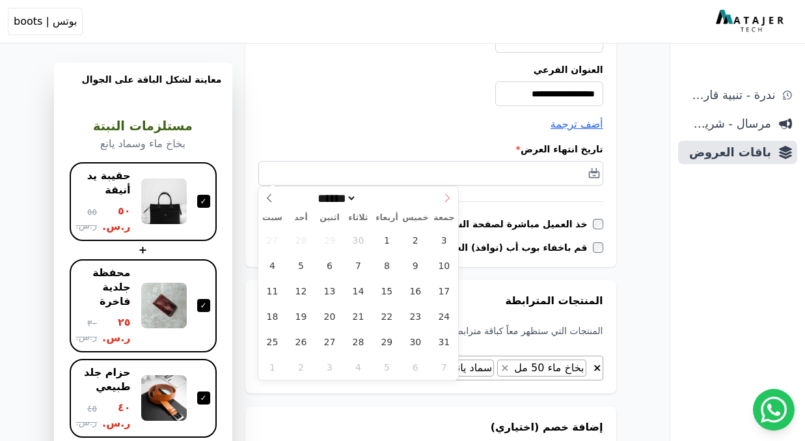
click at [444, 200] on icon at bounding box center [447, 197] width 9 height 9
select select "**"
click at [444, 200] on icon at bounding box center [447, 197] width 9 height 9
type input "****"
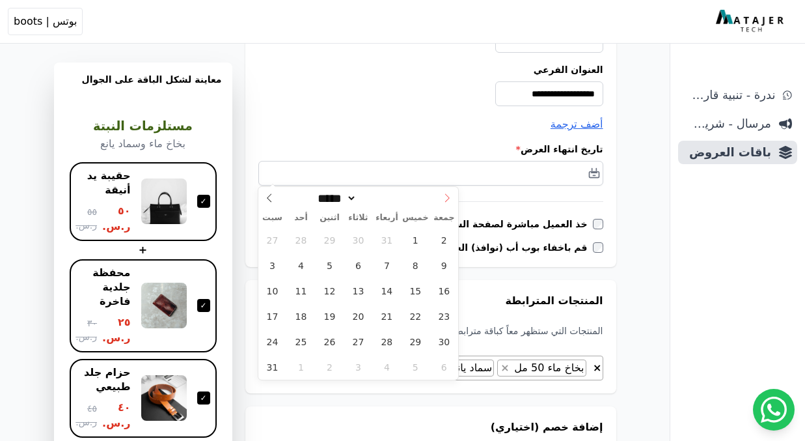
click at [444, 200] on icon at bounding box center [447, 197] width 9 height 9
select select "*"
click at [353, 338] on span "31" at bounding box center [358, 341] width 25 height 25
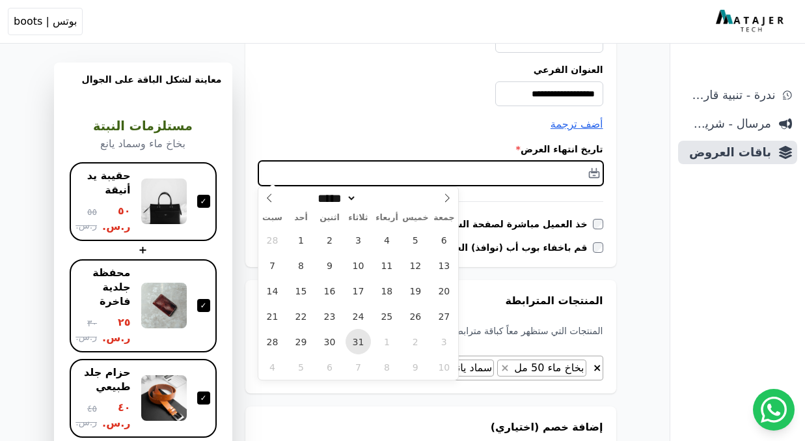
type input "**********"
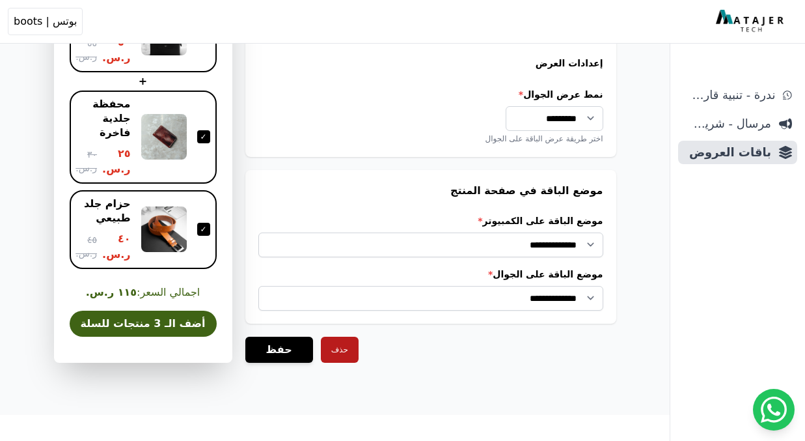
scroll to position [1112, 0]
click at [269, 346] on button "حفظ" at bounding box center [279, 349] width 68 height 26
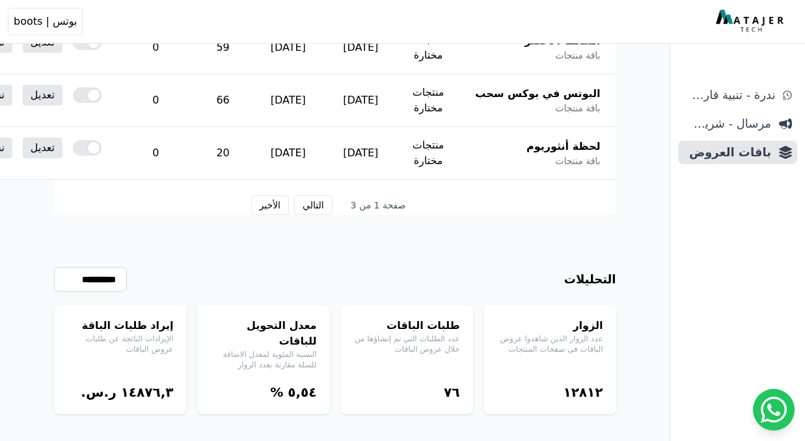
scroll to position [951, 0]
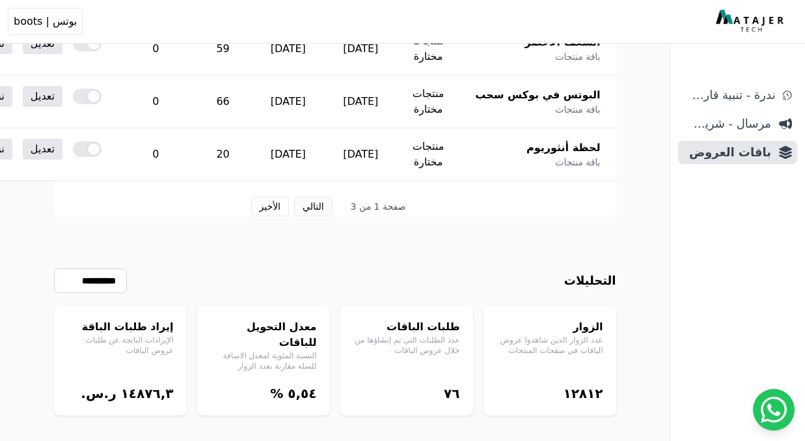
click at [320, 205] on button "التالي" at bounding box center [313, 207] width 38 height 20
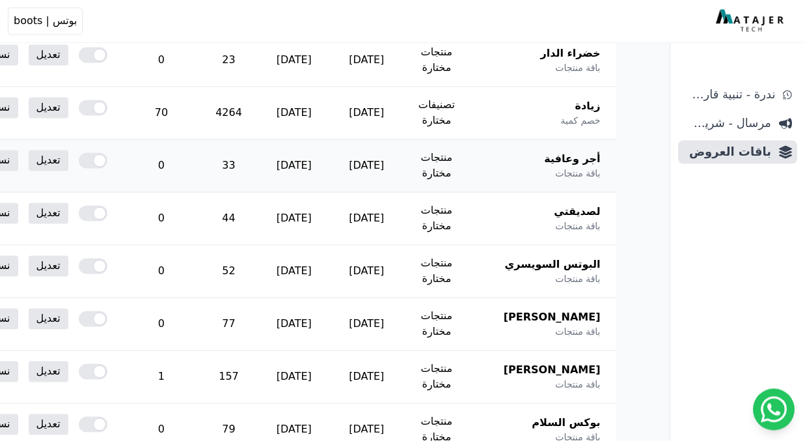
scroll to position [469, 0]
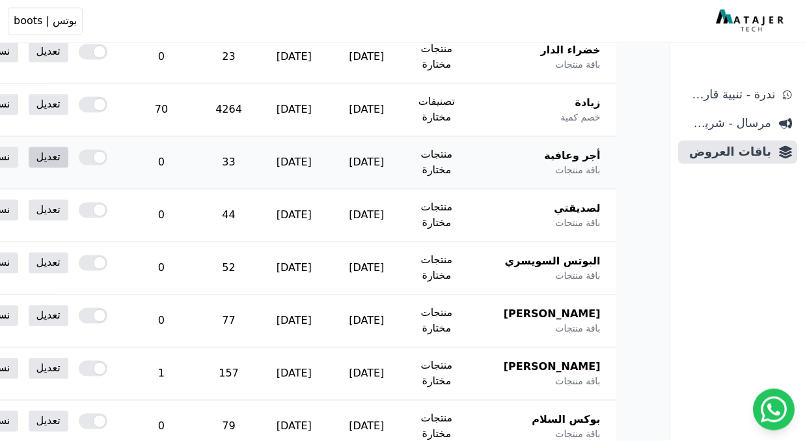
click at [68, 156] on link "تعديل" at bounding box center [49, 157] width 40 height 21
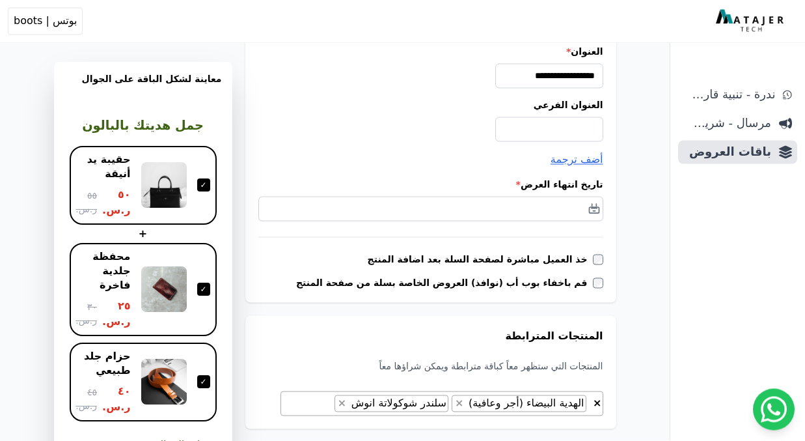
scroll to position [289, 0]
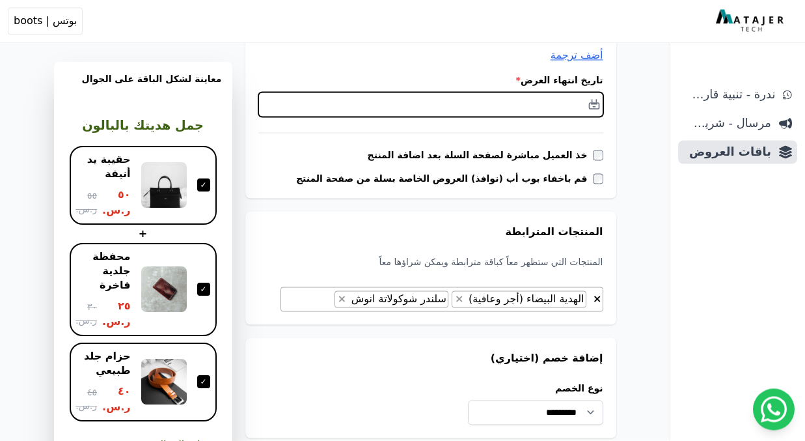
click at [538, 94] on input "text" at bounding box center [430, 104] width 345 height 25
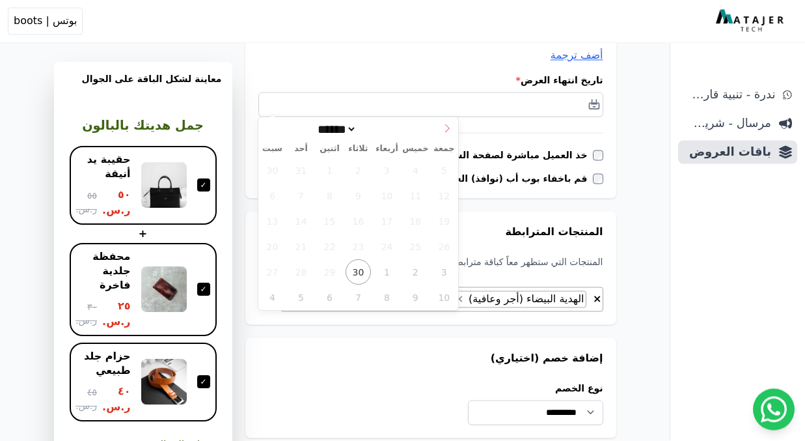
click at [445, 127] on icon at bounding box center [447, 128] width 9 height 9
select select "**"
click at [445, 127] on icon at bounding box center [447, 128] width 9 height 9
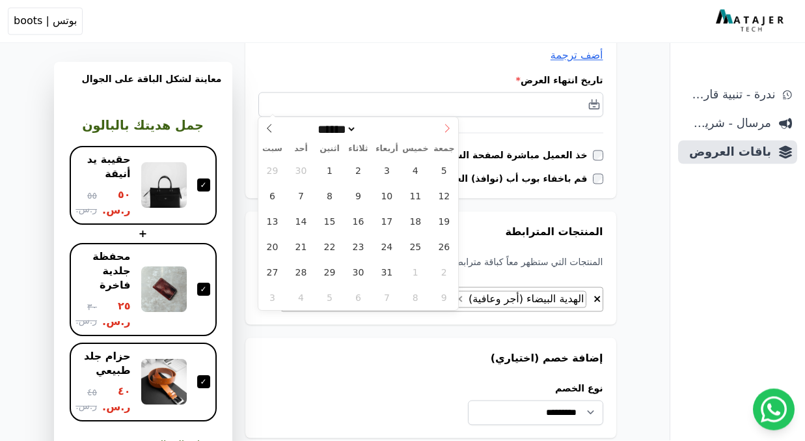
type input "****"
click at [445, 127] on icon at bounding box center [447, 128] width 9 height 9
select select "*"
click at [355, 269] on span "31" at bounding box center [358, 272] width 25 height 25
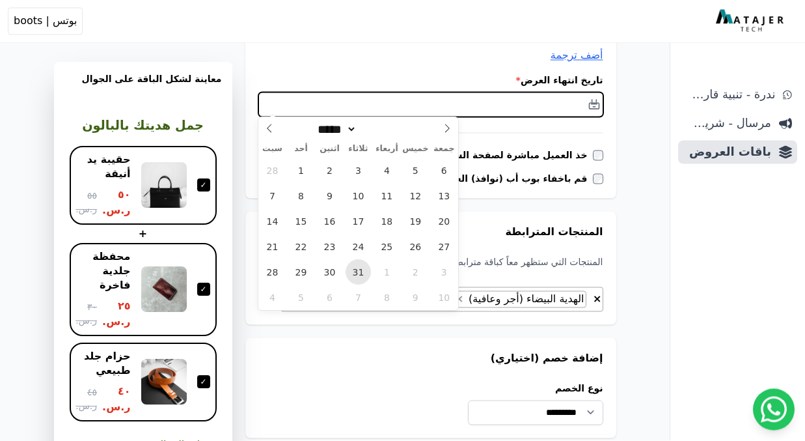
type input "**********"
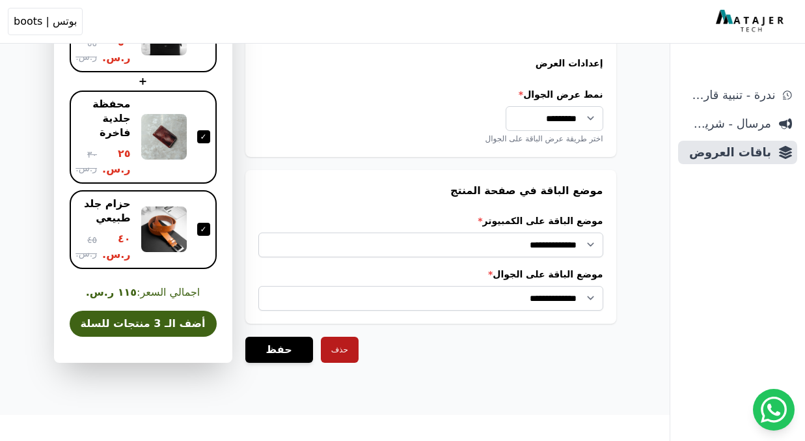
scroll to position [1112, 0]
click at [280, 349] on button "حفظ" at bounding box center [279, 349] width 68 height 26
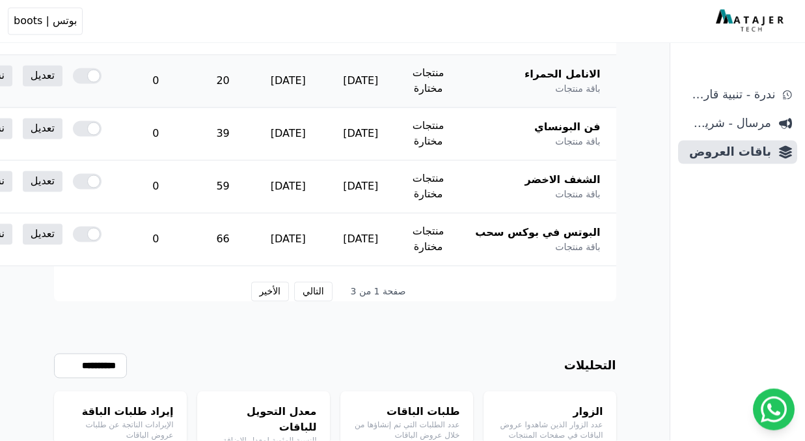
scroll to position [892, 0]
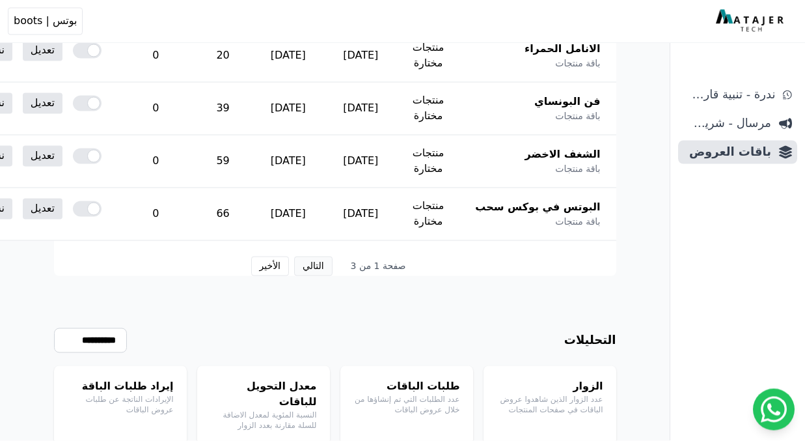
click at [310, 264] on button "التالي" at bounding box center [313, 266] width 38 height 20
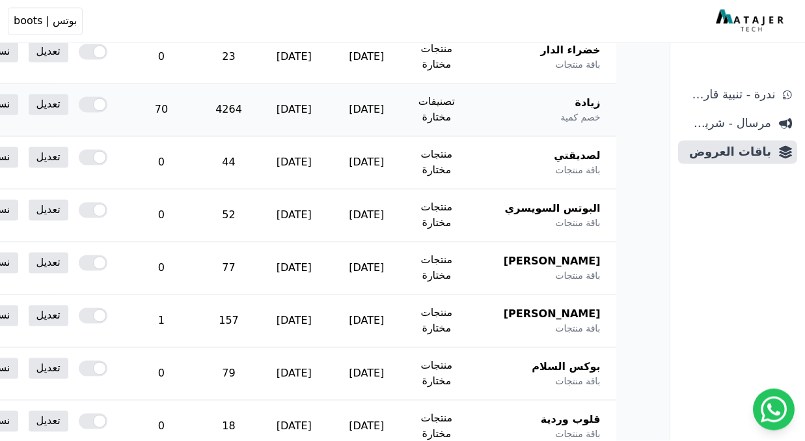
scroll to position [521, 0]
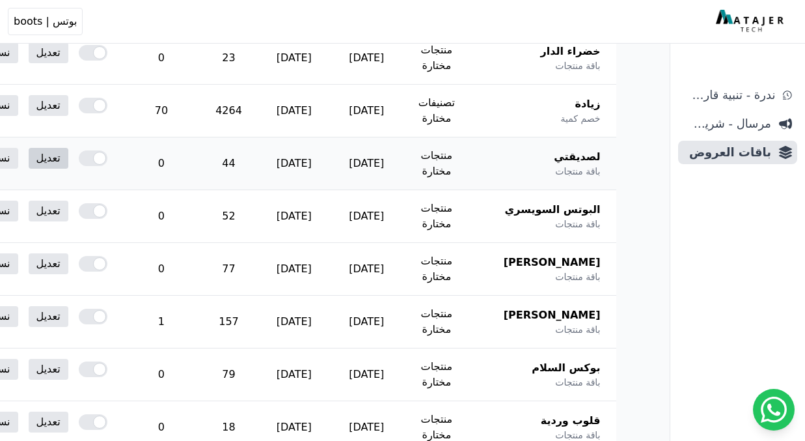
click at [68, 150] on link "تعديل" at bounding box center [49, 158] width 40 height 21
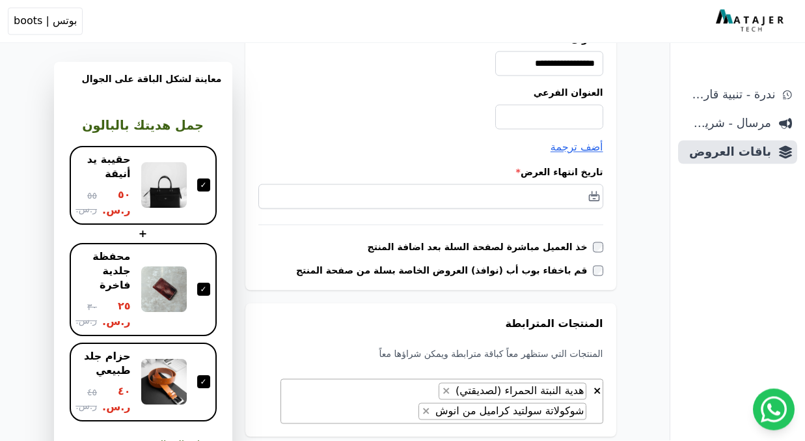
scroll to position [200, 0]
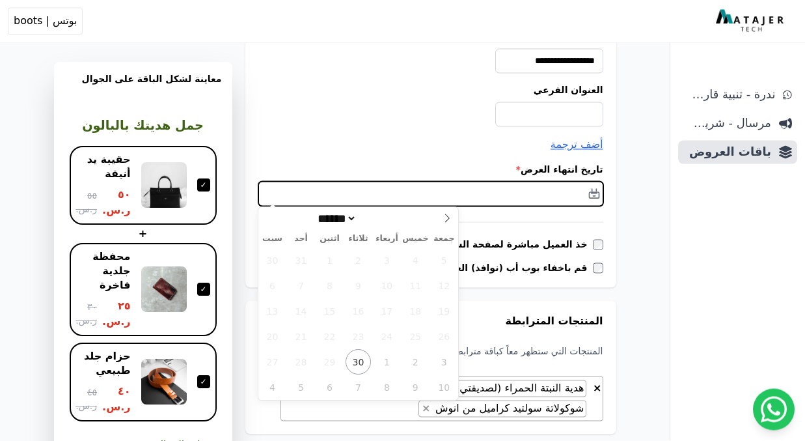
click at [558, 189] on input "text" at bounding box center [430, 194] width 345 height 25
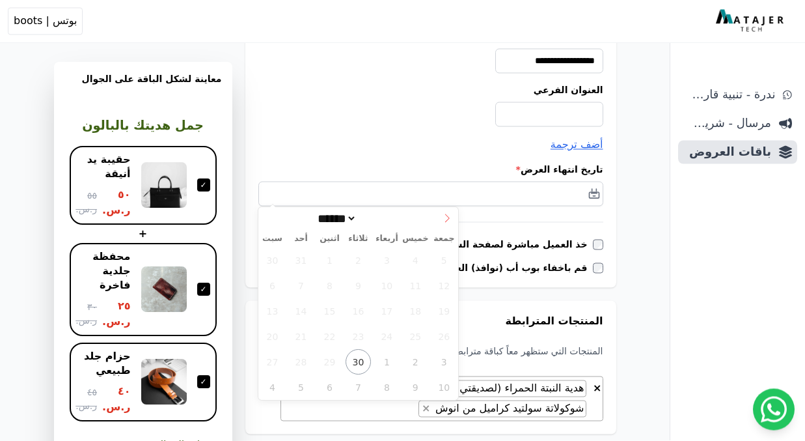
click at [444, 219] on icon at bounding box center [447, 218] width 9 height 9
select select "**"
click at [444, 219] on icon at bounding box center [447, 218] width 9 height 9
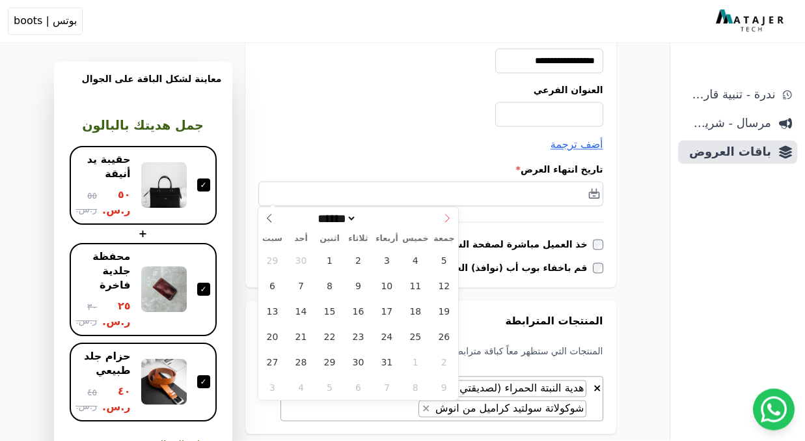
type input "****"
click at [444, 219] on icon at bounding box center [447, 218] width 9 height 9
click at [270, 218] on icon at bounding box center [269, 218] width 9 height 9
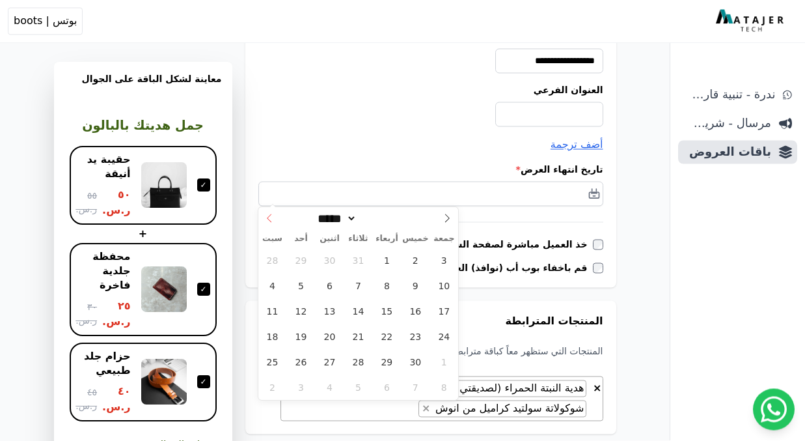
select select "*"
click at [354, 358] on span "31" at bounding box center [358, 361] width 25 height 25
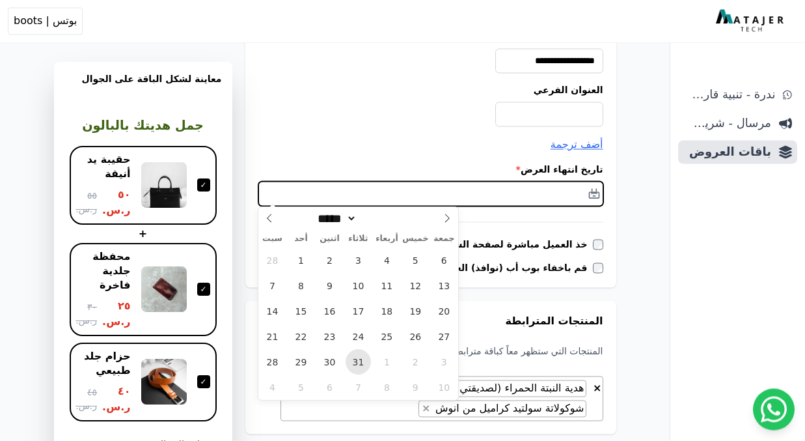
type input "**********"
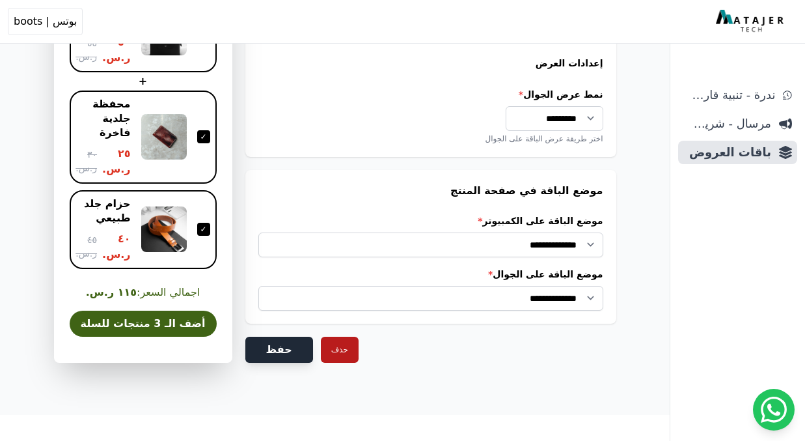
scroll to position [1131, 0]
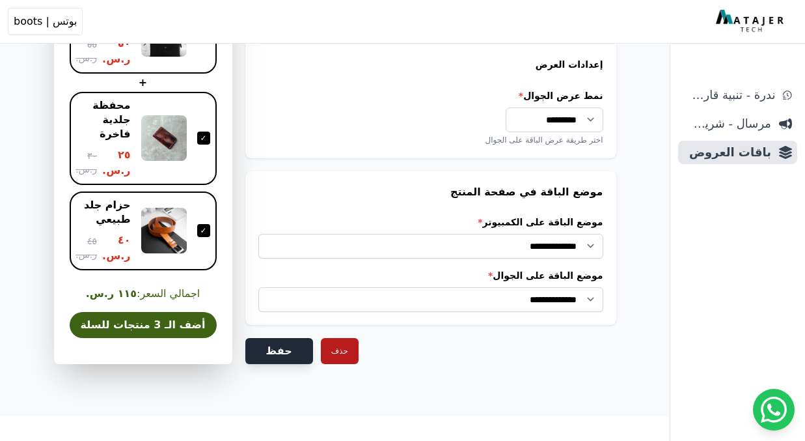
click at [269, 345] on button "حفظ" at bounding box center [279, 351] width 68 height 26
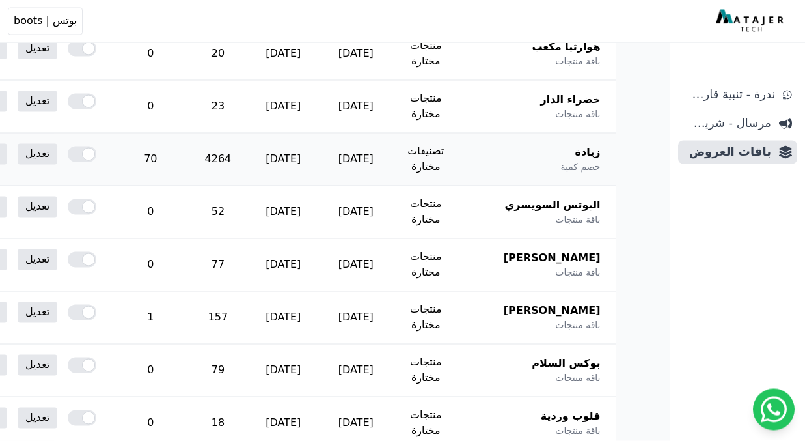
scroll to position [533, 0]
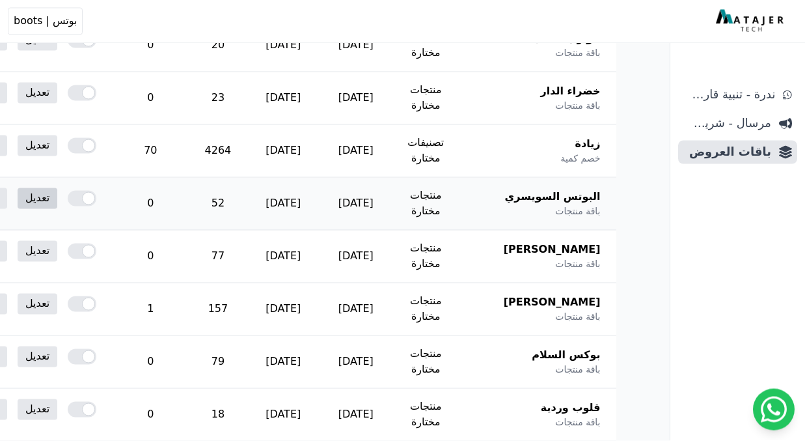
click at [57, 195] on link "تعديل" at bounding box center [38, 198] width 40 height 21
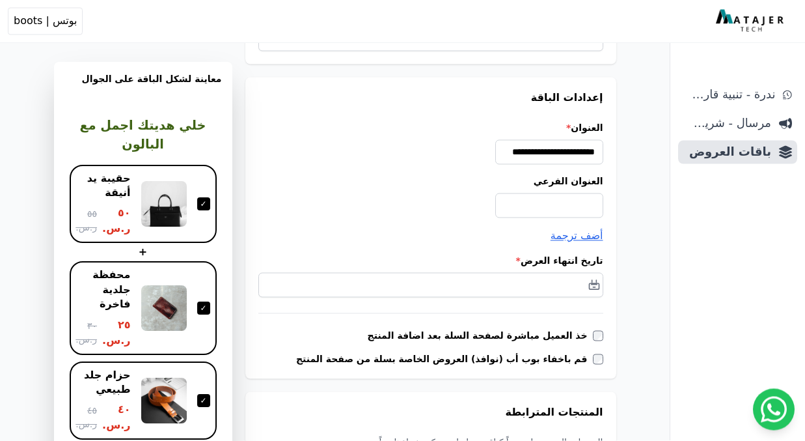
scroll to position [109, 0]
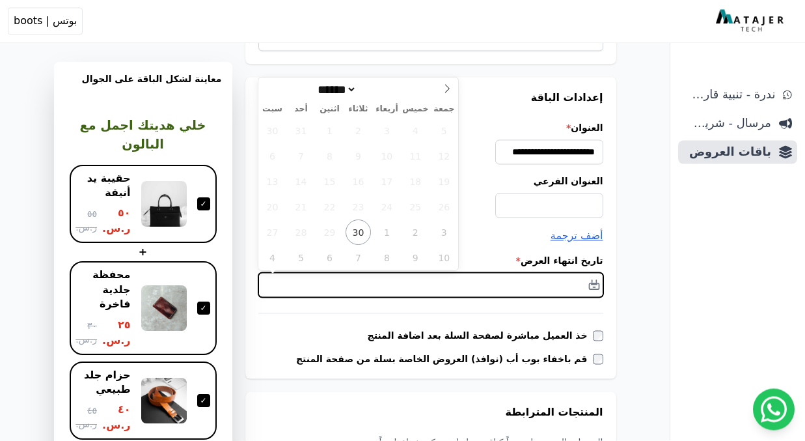
click at [543, 280] on input "text" at bounding box center [430, 285] width 345 height 25
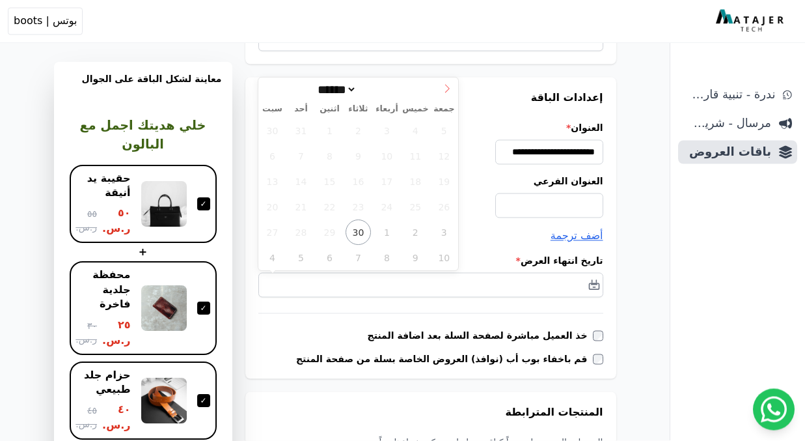
click at [441, 85] on span at bounding box center [447, 89] width 22 height 22
select select "**"
click at [441, 85] on span at bounding box center [447, 89] width 22 height 22
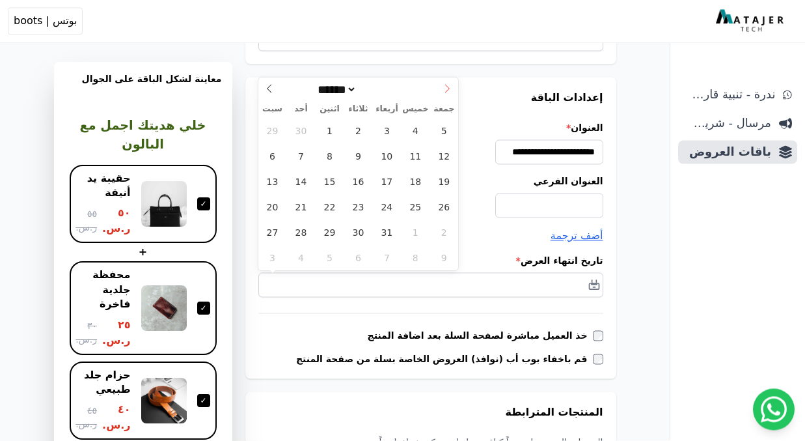
type input "****"
click at [441, 85] on span at bounding box center [447, 89] width 22 height 22
select select "*"
click at [356, 237] on span "31" at bounding box center [358, 232] width 25 height 25
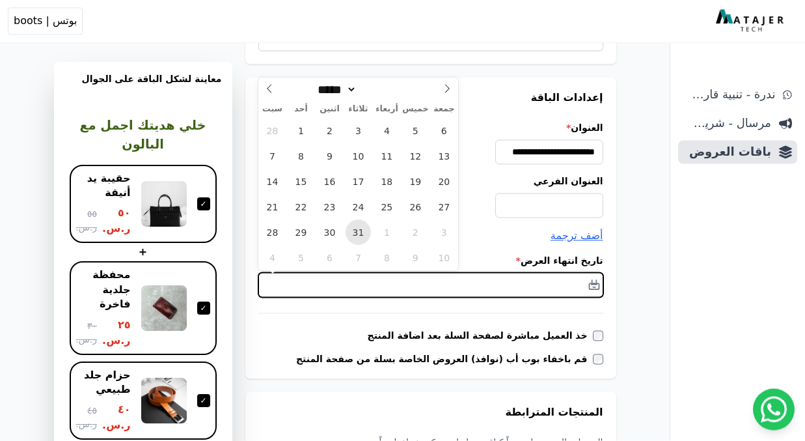
type input "**********"
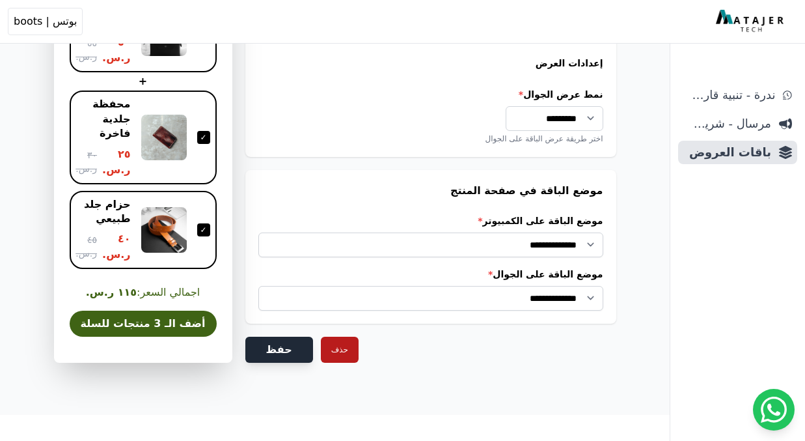
scroll to position [1112, 0]
click at [275, 350] on button "حفظ" at bounding box center [279, 349] width 68 height 26
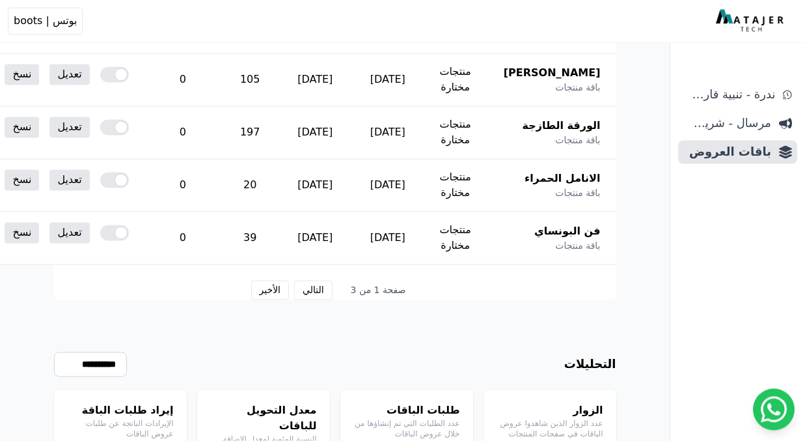
scroll to position [875, 0]
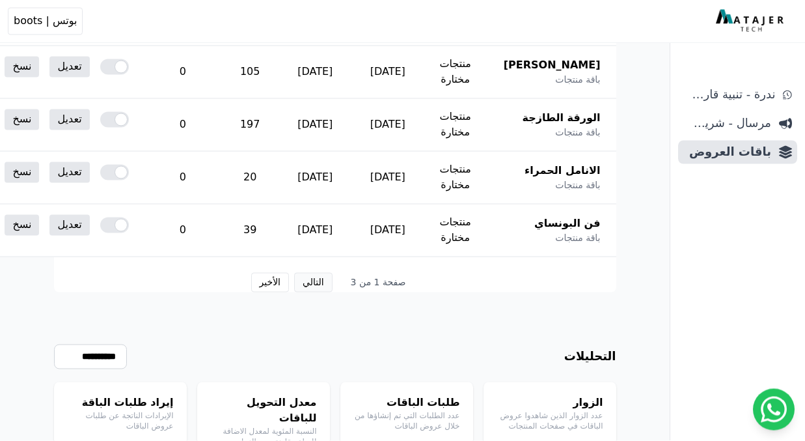
click at [316, 286] on button "التالي" at bounding box center [313, 283] width 38 height 20
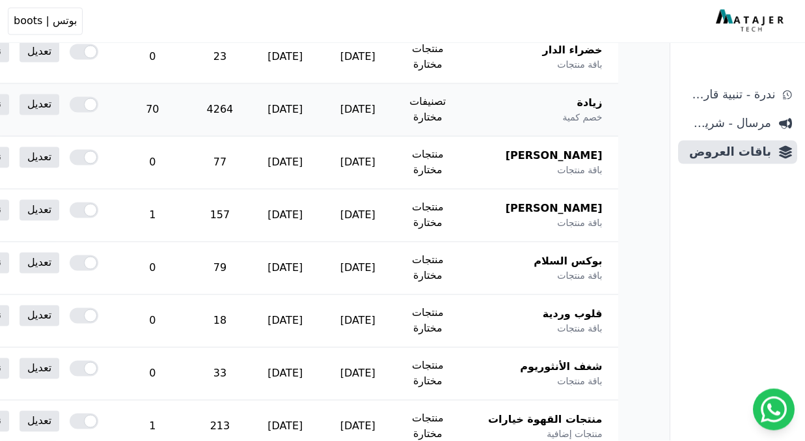
scroll to position [627, -1]
click at [59, 154] on link "تعديل" at bounding box center [40, 156] width 40 height 21
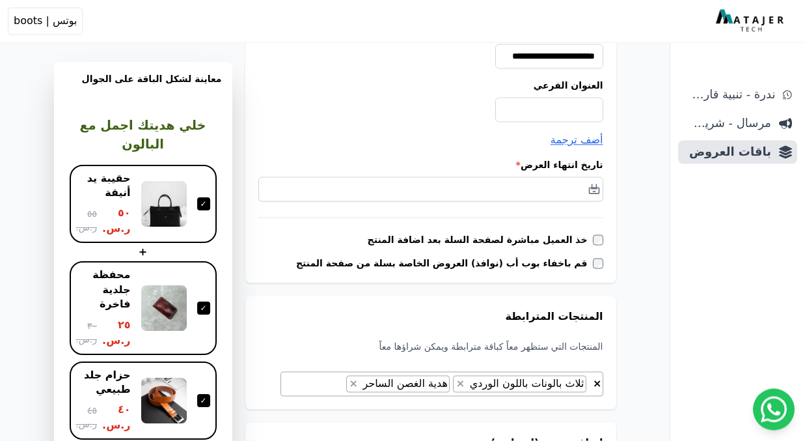
scroll to position [207, 0]
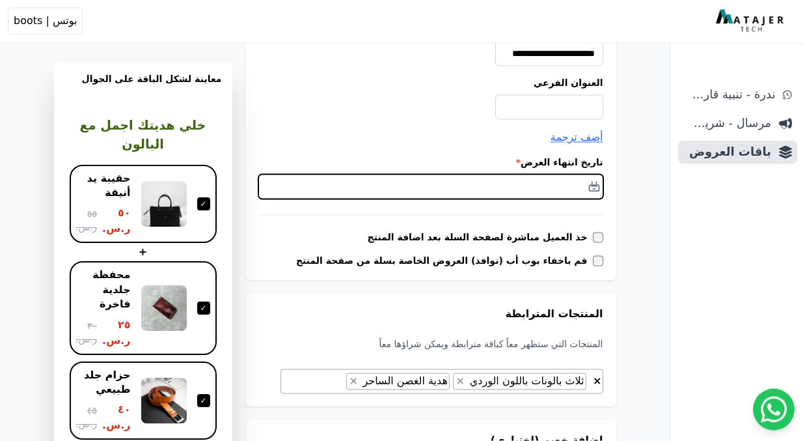
click at [532, 187] on input "text" at bounding box center [430, 186] width 345 height 25
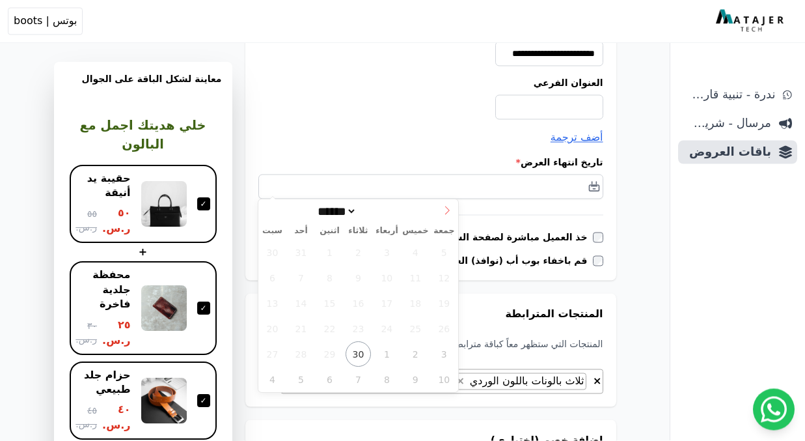
click at [448, 206] on icon at bounding box center [447, 210] width 9 height 9
select select "**"
click at [448, 206] on icon at bounding box center [447, 210] width 9 height 9
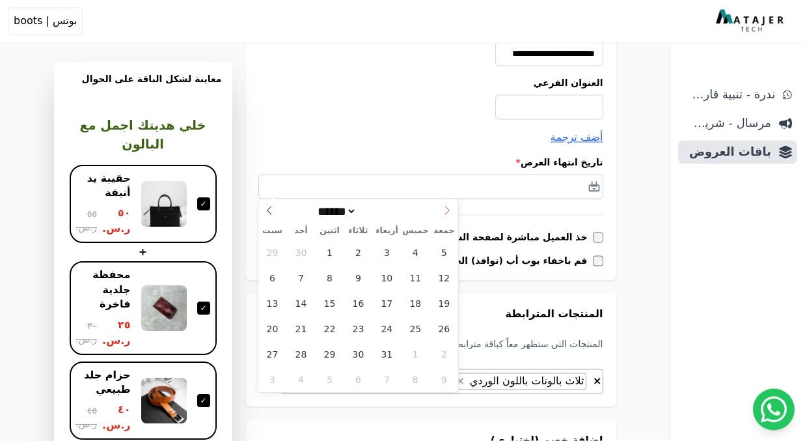
type input "****"
click at [448, 206] on icon at bounding box center [447, 210] width 9 height 9
select select "*"
click at [357, 350] on span "31" at bounding box center [358, 354] width 25 height 25
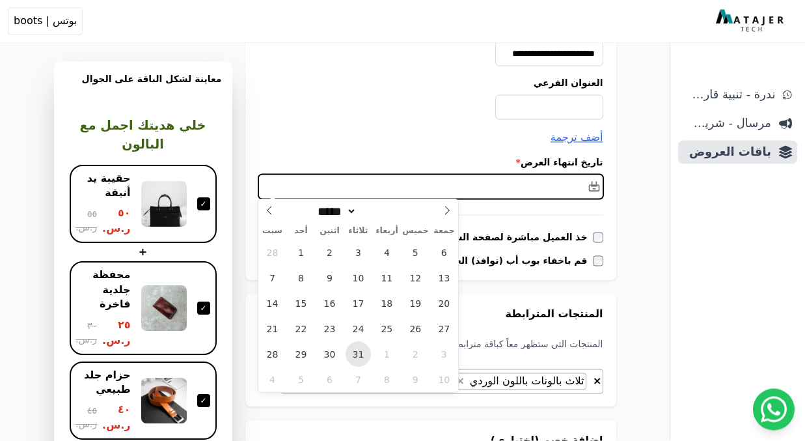
type input "**********"
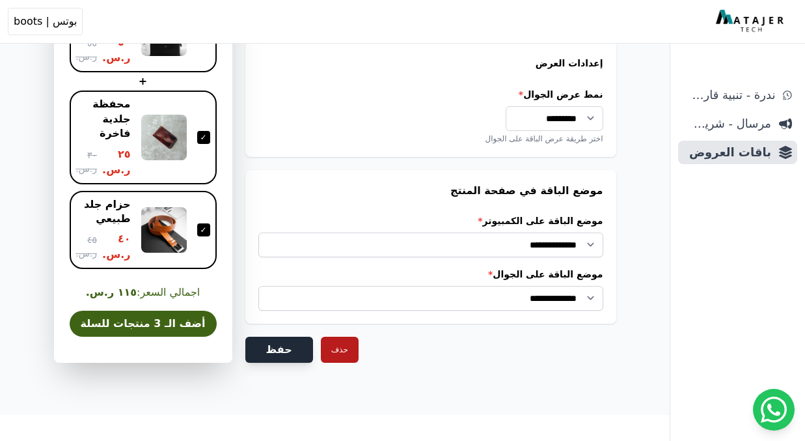
scroll to position [1112, 0]
click at [269, 353] on button "حفظ" at bounding box center [279, 349] width 68 height 26
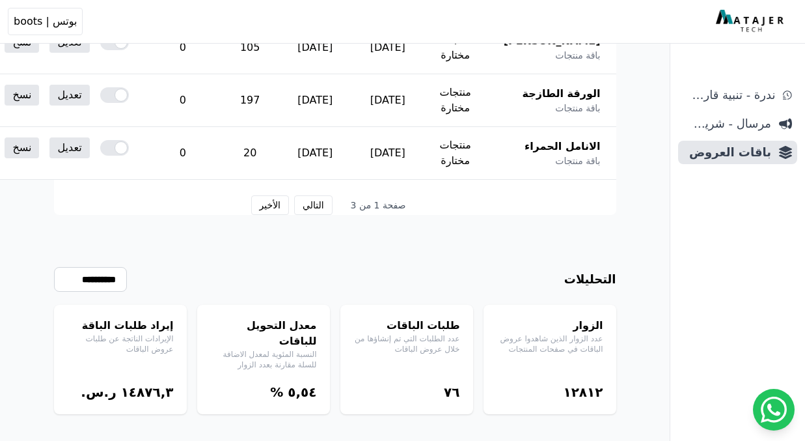
scroll to position [951, 0]
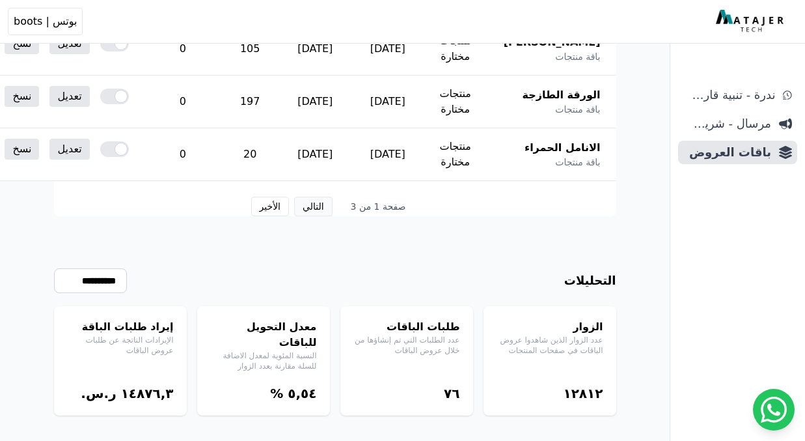
click at [305, 204] on button "التالي" at bounding box center [313, 207] width 38 height 20
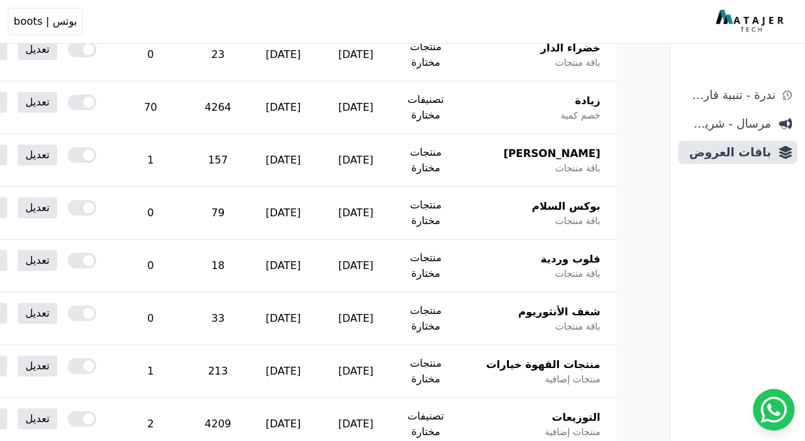
scroll to position [681, -1]
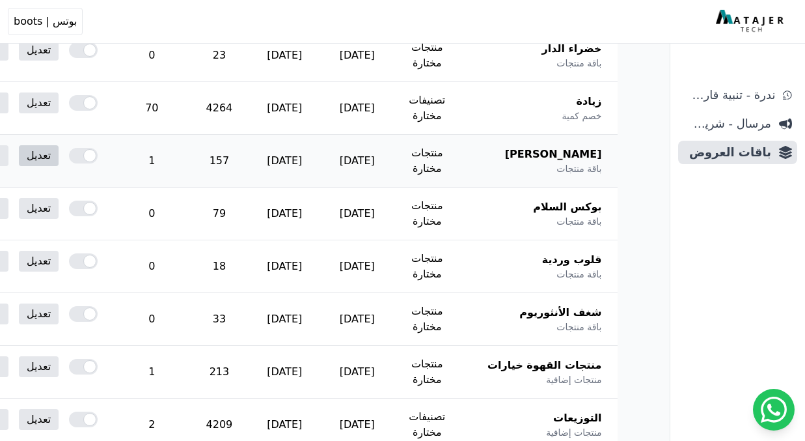
click at [59, 150] on link "تعديل" at bounding box center [39, 155] width 40 height 21
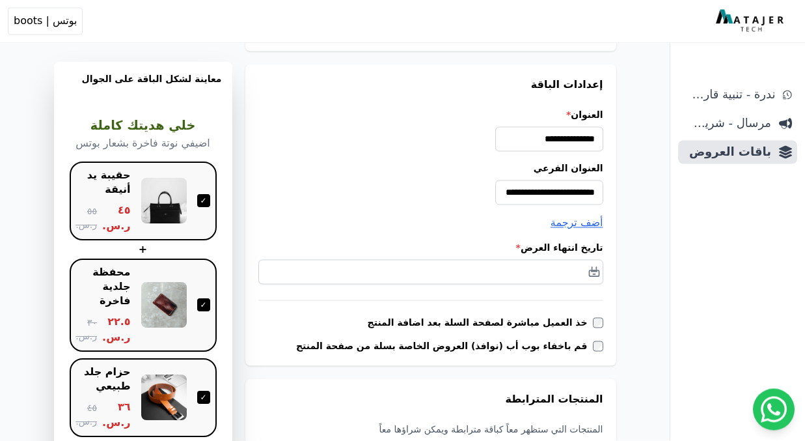
scroll to position [121, 0]
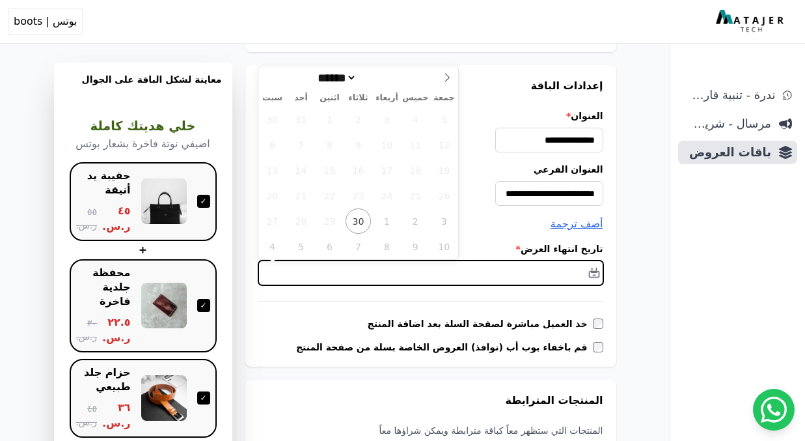
click at [524, 275] on input "text" at bounding box center [430, 272] width 345 height 25
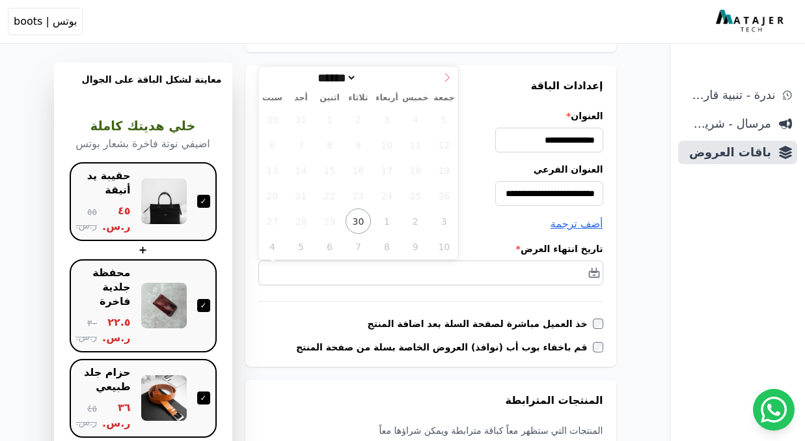
click at [441, 77] on span at bounding box center [447, 77] width 22 height 22
select select "**"
click at [441, 77] on span at bounding box center [447, 77] width 22 height 22
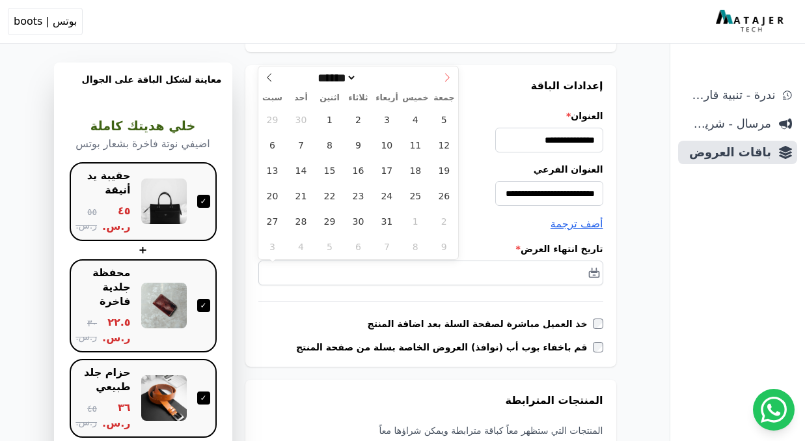
type input "****"
click at [441, 77] on span at bounding box center [447, 77] width 22 height 22
select select "*"
click at [360, 220] on span "31" at bounding box center [358, 220] width 25 height 25
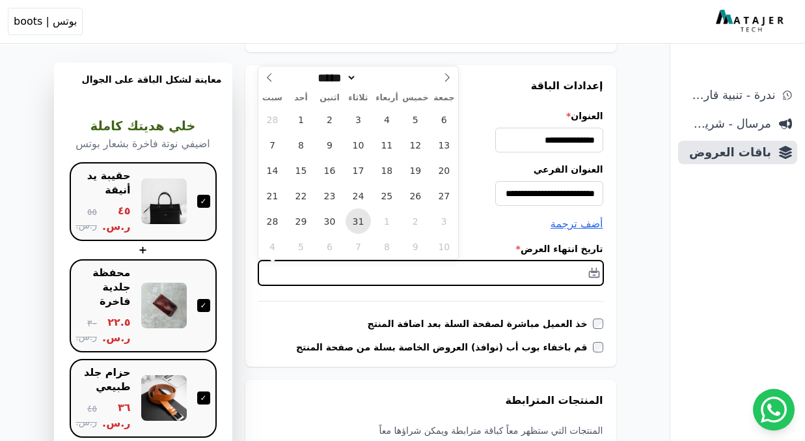
type input "**********"
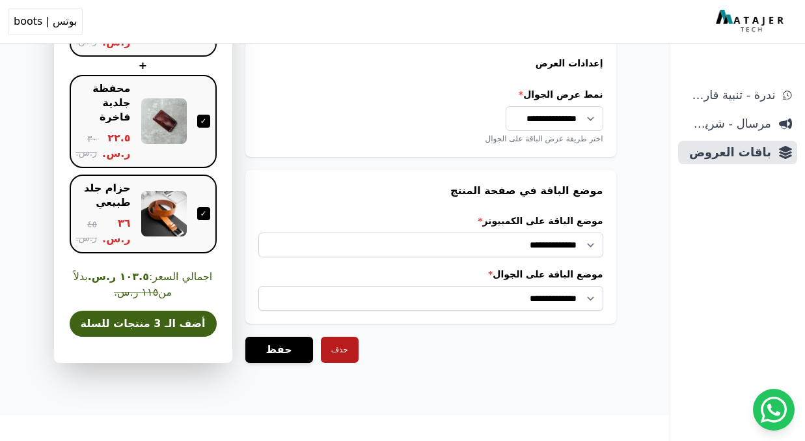
scroll to position [1147, 0]
click at [267, 342] on button "حفظ" at bounding box center [279, 349] width 68 height 26
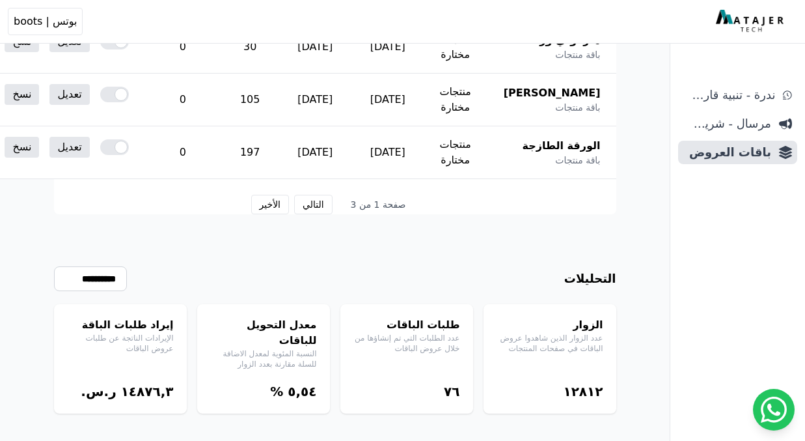
scroll to position [951, 0]
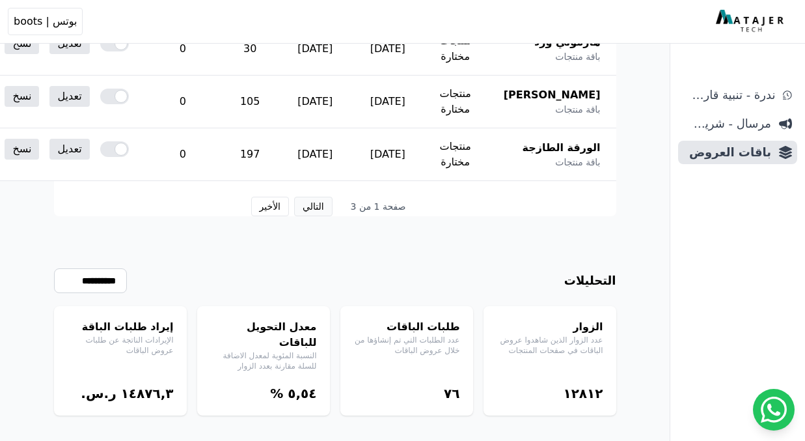
click at [315, 201] on button "التالي" at bounding box center [313, 207] width 38 height 20
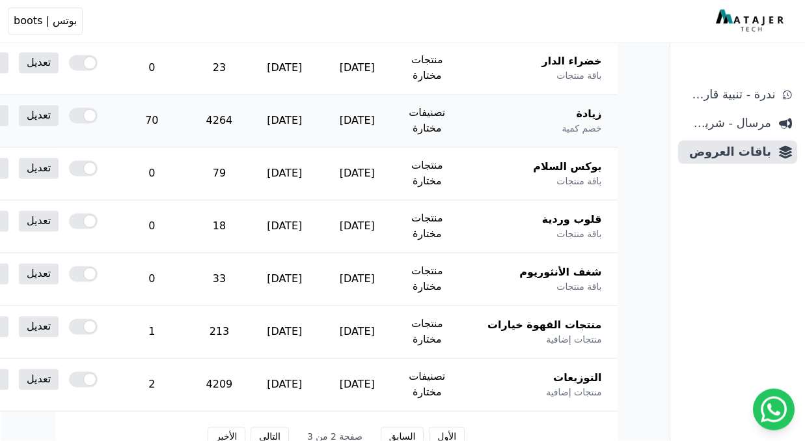
scroll to position [722, -1]
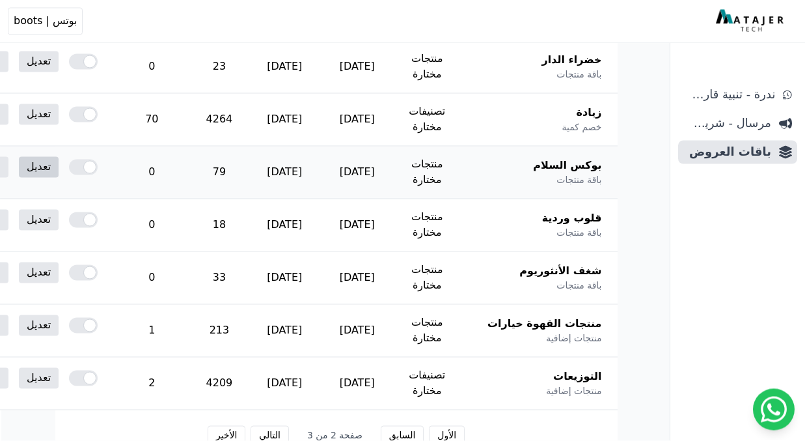
click at [59, 163] on link "تعديل" at bounding box center [39, 167] width 40 height 21
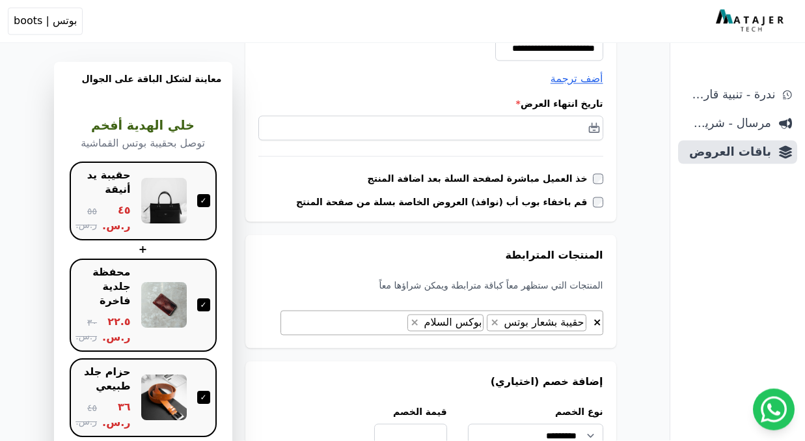
scroll to position [290, 0]
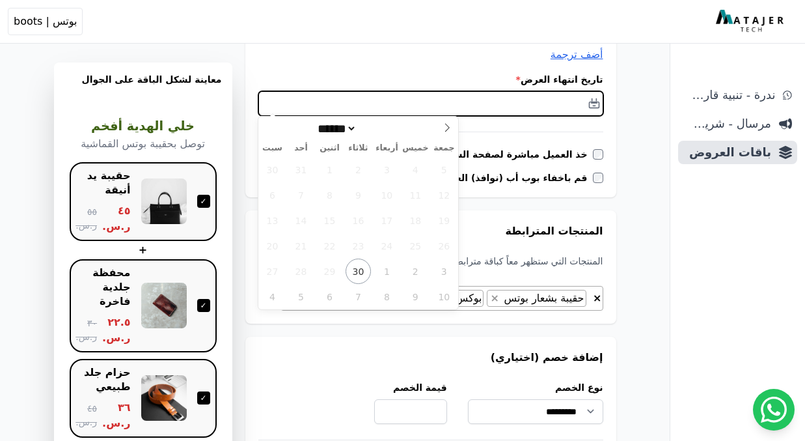
click at [535, 96] on input "text" at bounding box center [430, 103] width 345 height 25
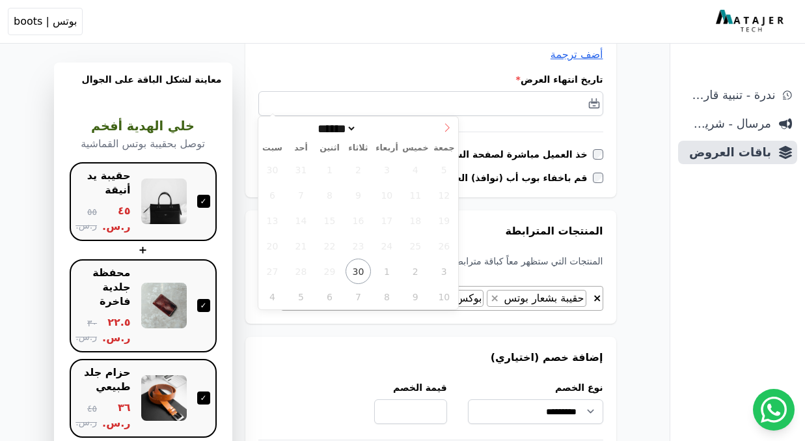
click at [449, 121] on span at bounding box center [447, 127] width 22 height 22
select select "**"
click at [449, 121] on span at bounding box center [447, 127] width 22 height 22
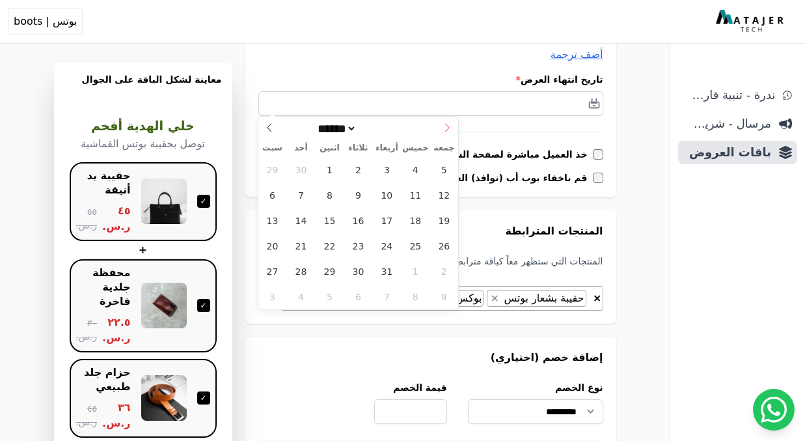
type input "****"
click at [449, 121] on span at bounding box center [447, 127] width 22 height 22
select select "*"
click at [357, 269] on span "31" at bounding box center [358, 270] width 25 height 25
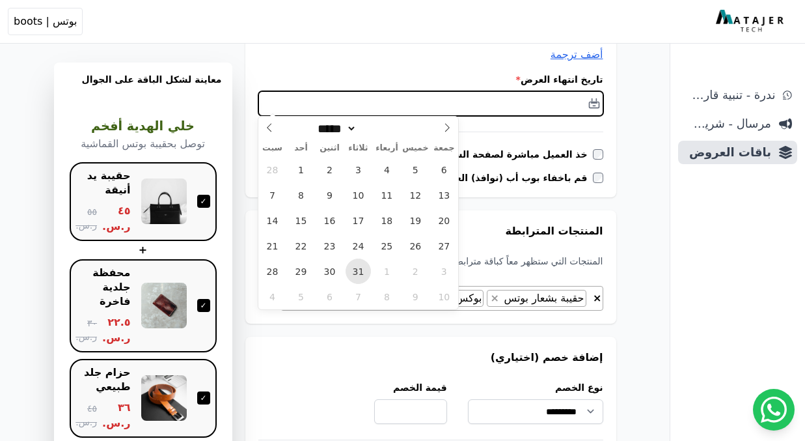
type input "**********"
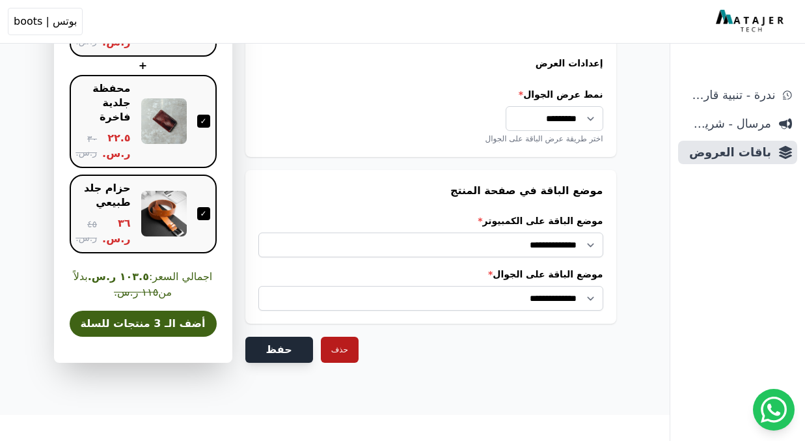
scroll to position [1147, 0]
click at [279, 349] on button "حفظ" at bounding box center [279, 349] width 68 height 26
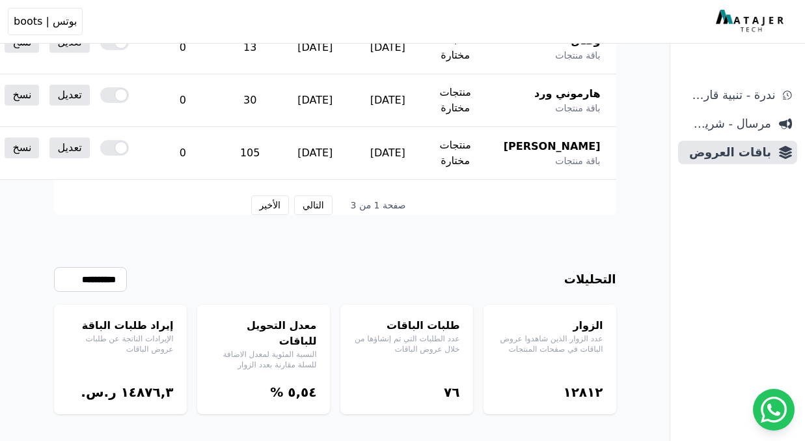
scroll to position [951, 0]
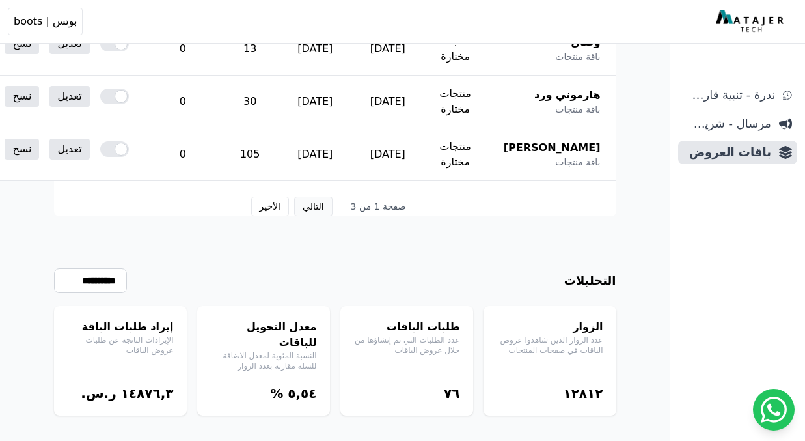
click at [316, 206] on button "التالي" at bounding box center [313, 207] width 38 height 20
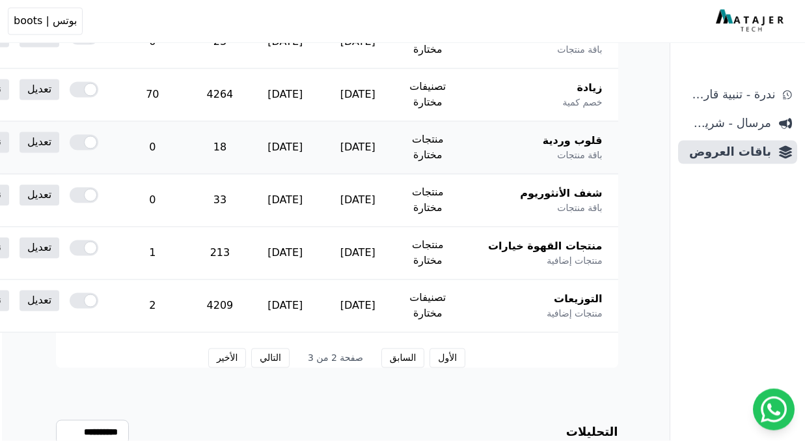
scroll to position [808, -1]
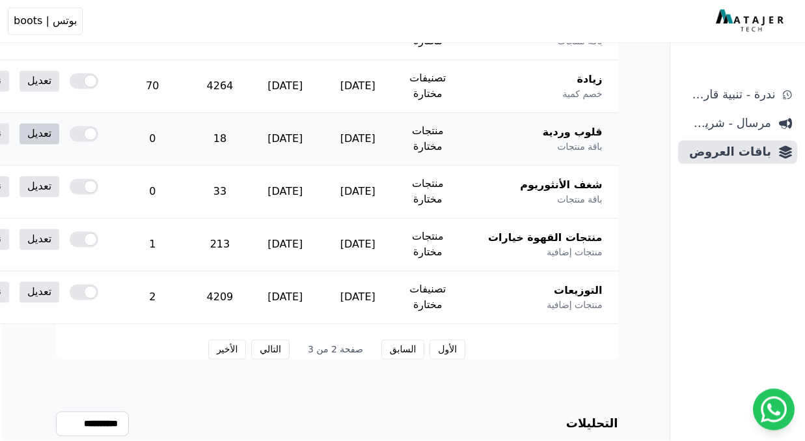
click at [59, 133] on link "تعديل" at bounding box center [40, 134] width 40 height 21
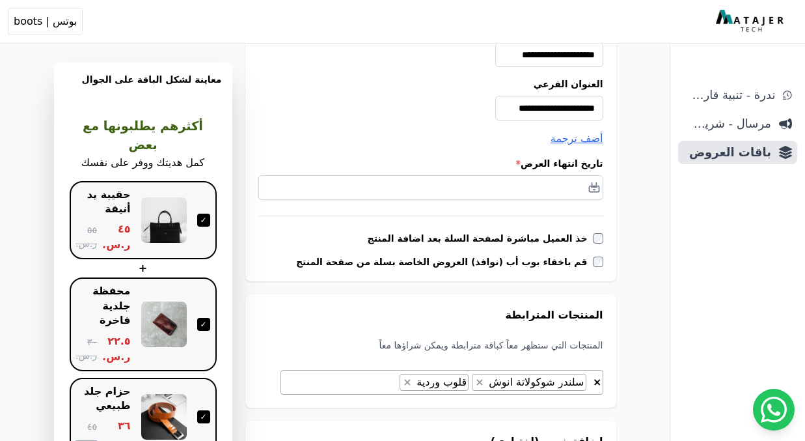
scroll to position [191, 0]
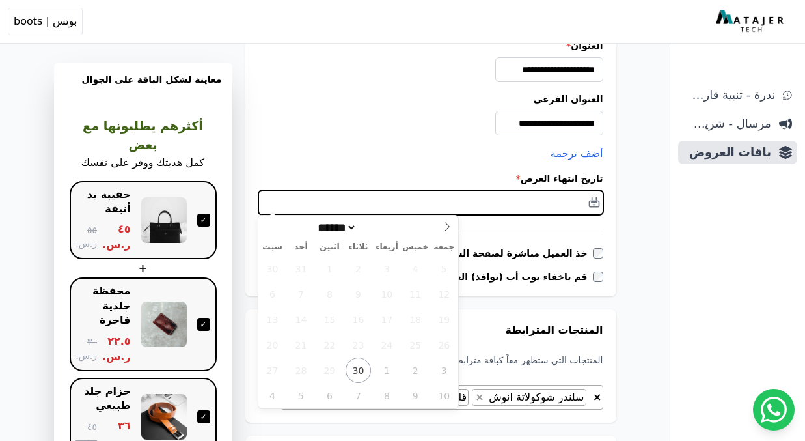
click at [532, 200] on input "text" at bounding box center [430, 202] width 345 height 25
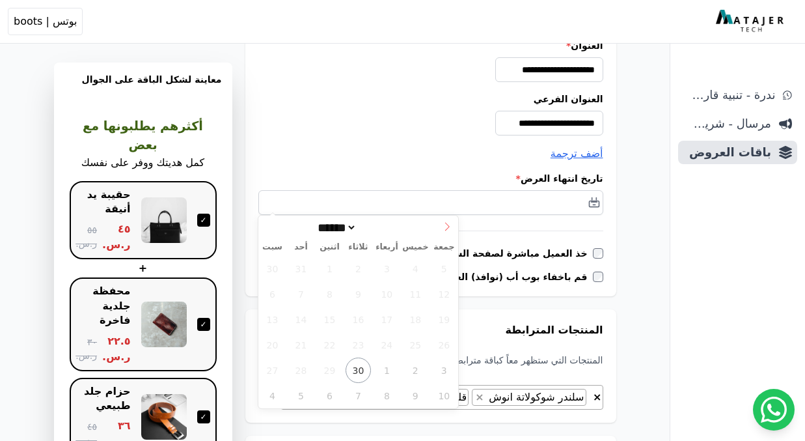
click at [445, 227] on icon at bounding box center [447, 226] width 9 height 9
select select "**"
click at [445, 227] on icon at bounding box center [447, 226] width 9 height 9
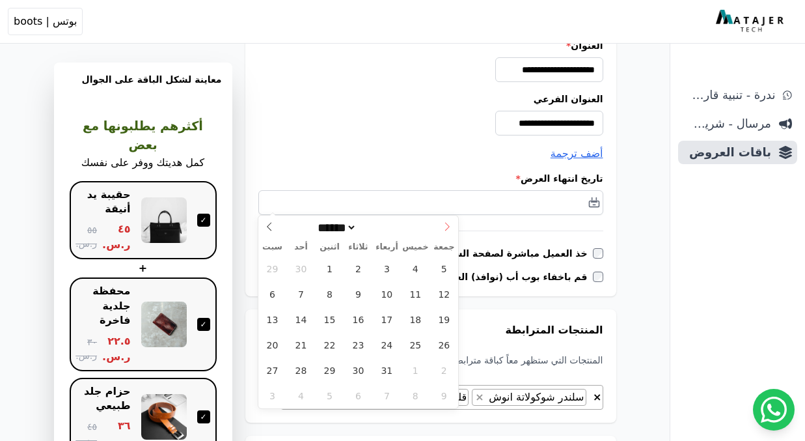
type input "****"
click at [445, 227] on icon at bounding box center [447, 226] width 9 height 9
select select "*"
click at [361, 368] on span "31" at bounding box center [358, 369] width 25 height 25
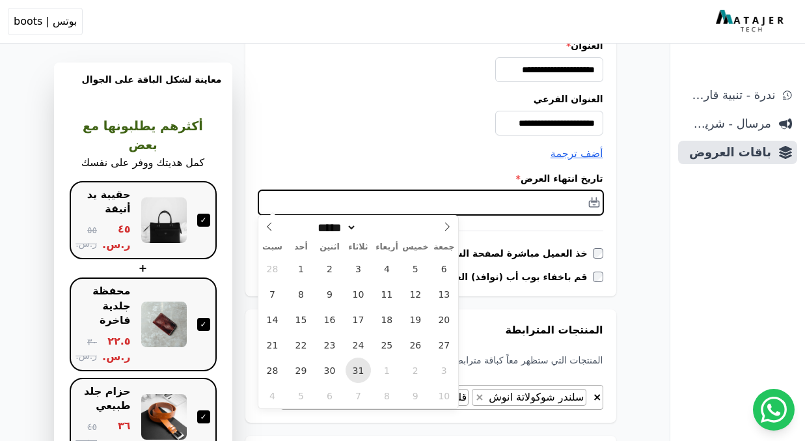
type input "**********"
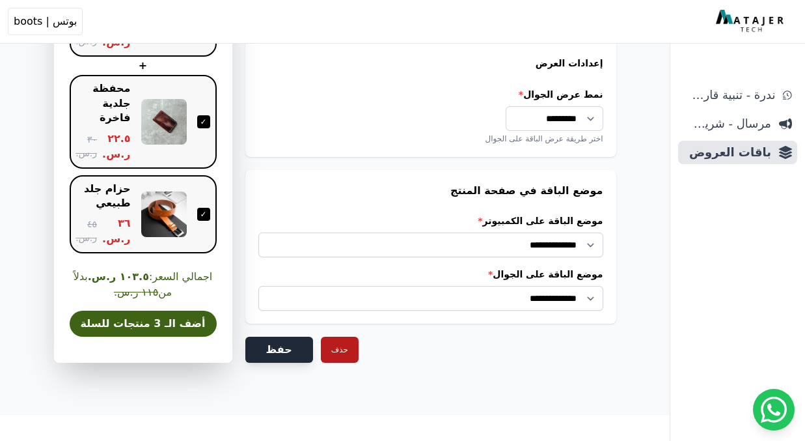
scroll to position [1147, 0]
click at [270, 341] on button "حفظ" at bounding box center [279, 349] width 68 height 26
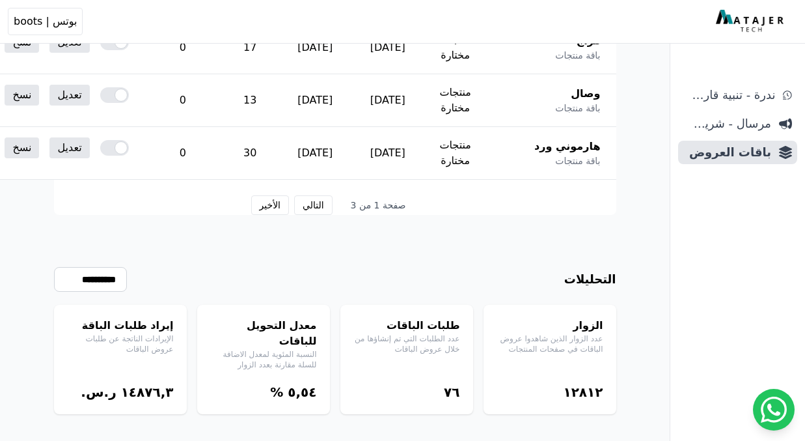
scroll to position [951, 0]
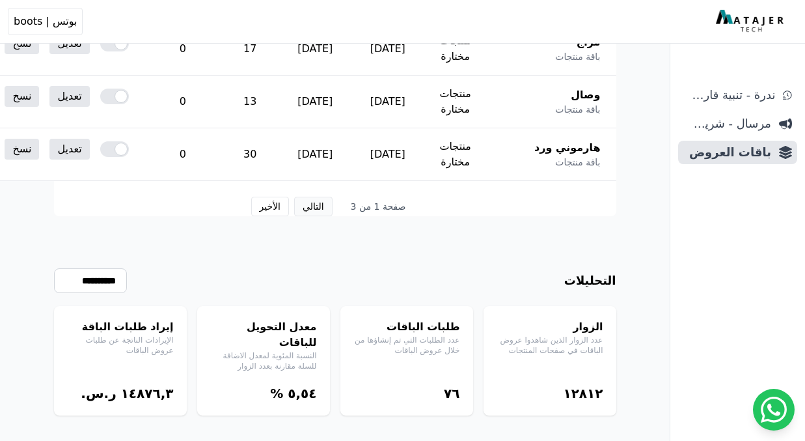
click at [316, 205] on button "التالي" at bounding box center [313, 207] width 38 height 20
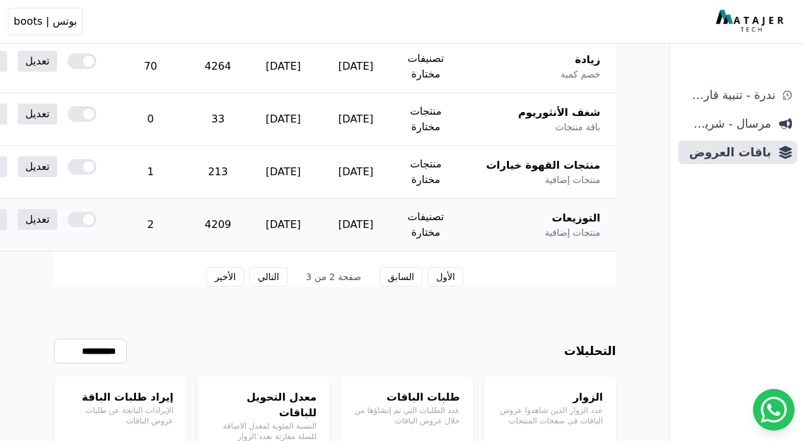
scroll to position [877, 0]
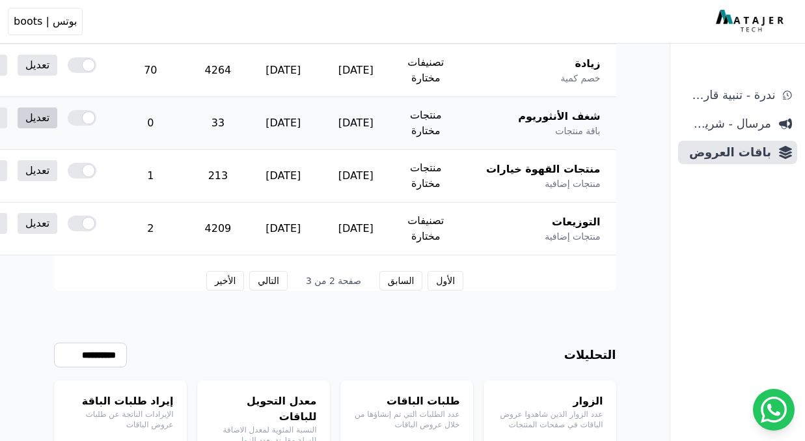
click at [57, 115] on link "تعديل" at bounding box center [38, 117] width 40 height 21
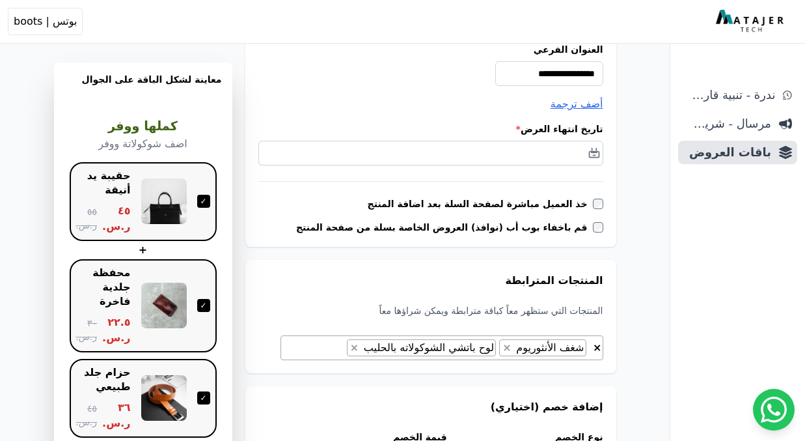
scroll to position [226, 0]
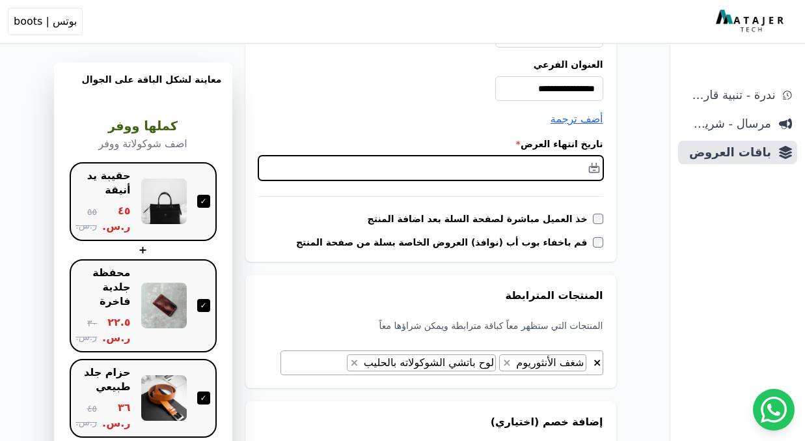
click at [554, 163] on input "text" at bounding box center [430, 168] width 345 height 25
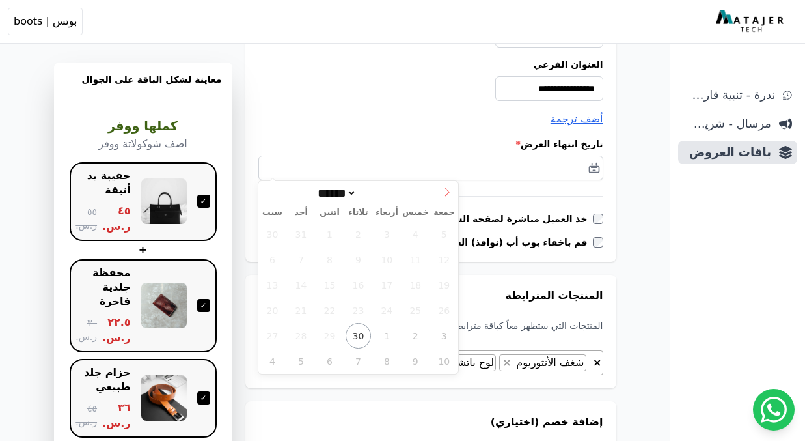
click at [448, 192] on icon at bounding box center [447, 192] width 5 height 8
select select "**"
click at [448, 192] on icon at bounding box center [447, 192] width 5 height 8
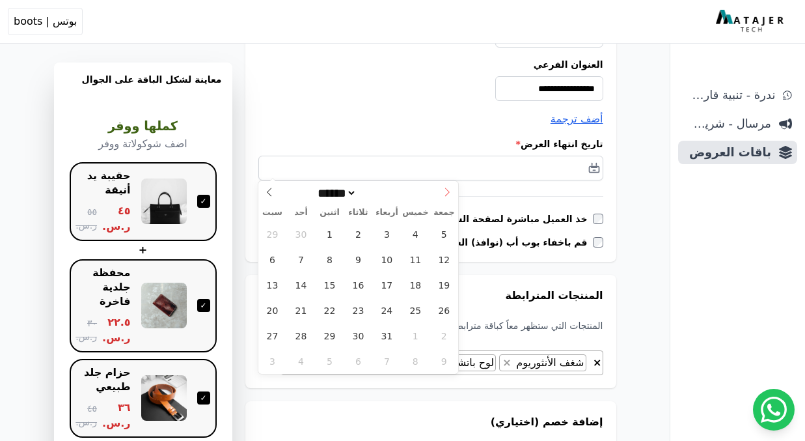
type input "****"
click at [448, 192] on icon at bounding box center [447, 192] width 5 height 8
select select "*"
click at [358, 339] on span "31" at bounding box center [358, 335] width 25 height 25
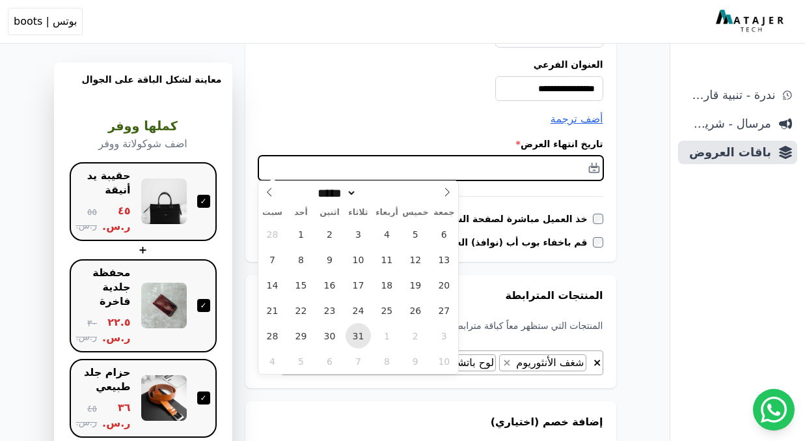
type input "**********"
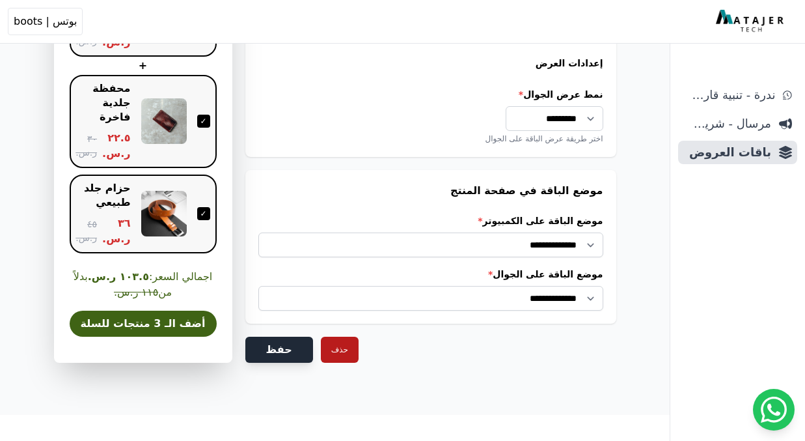
scroll to position [1147, 0]
click at [264, 346] on button "حفظ" at bounding box center [279, 349] width 68 height 26
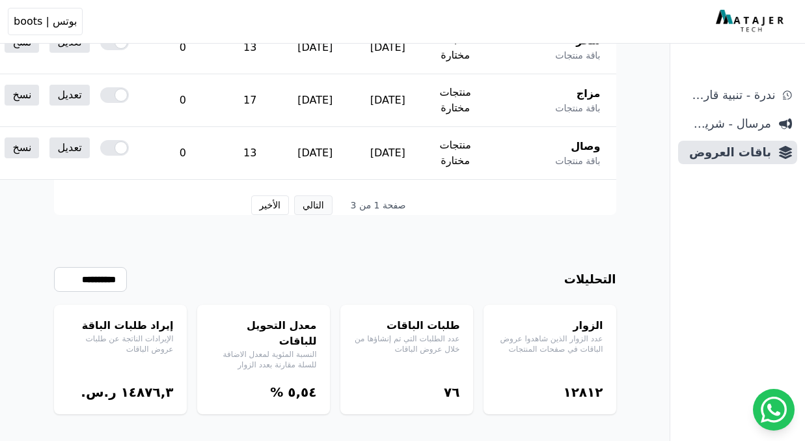
scroll to position [951, 0]
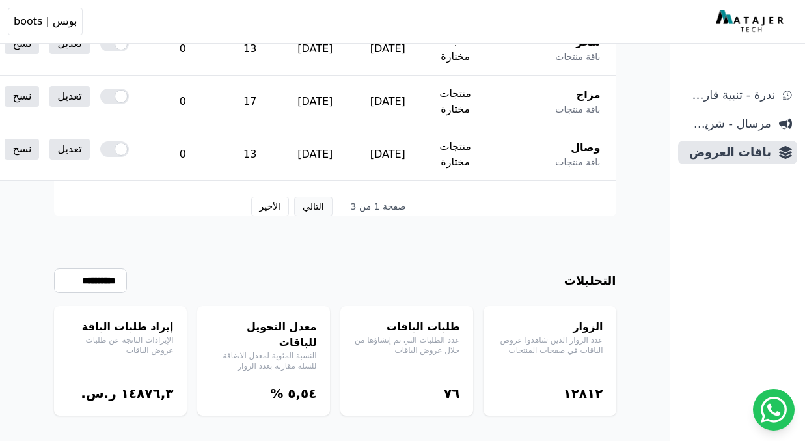
click at [319, 199] on button "التالي" at bounding box center [313, 207] width 38 height 20
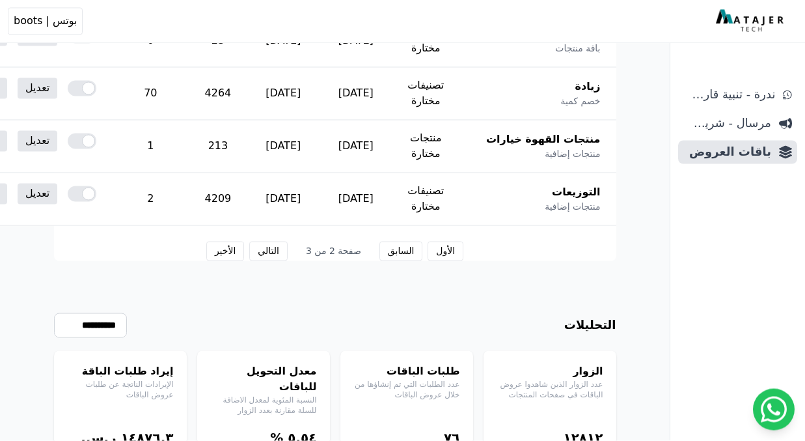
scroll to position [911, 0]
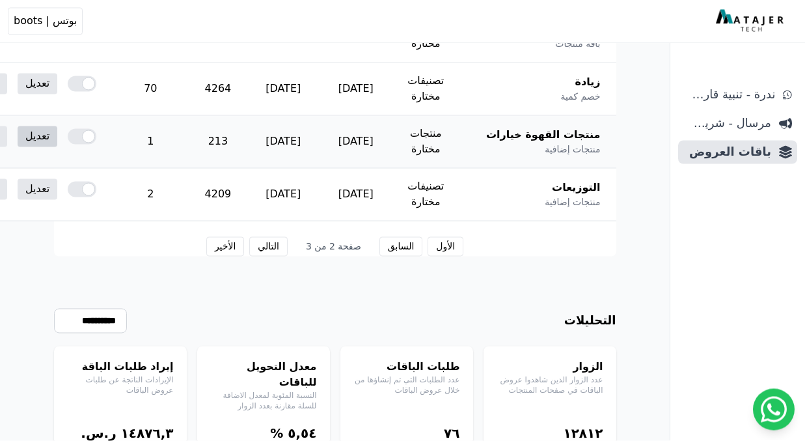
click at [57, 131] on link "تعديل" at bounding box center [38, 136] width 40 height 21
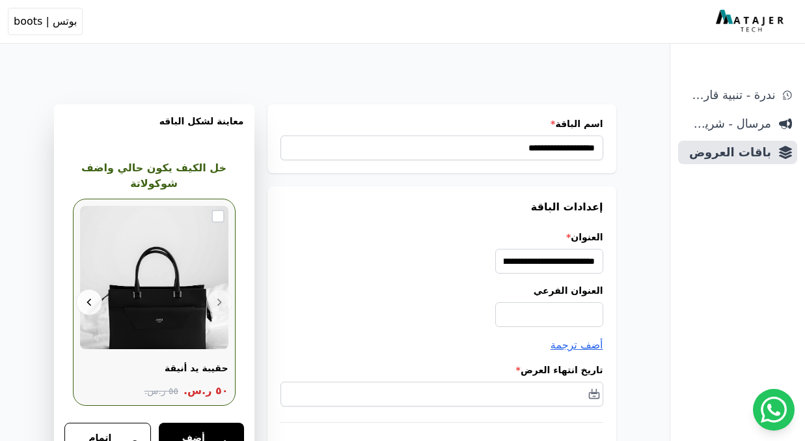
scroll to position [0, -2]
click at [424, 206] on h3 "إعدادات الباقة" at bounding box center [441, 207] width 323 height 16
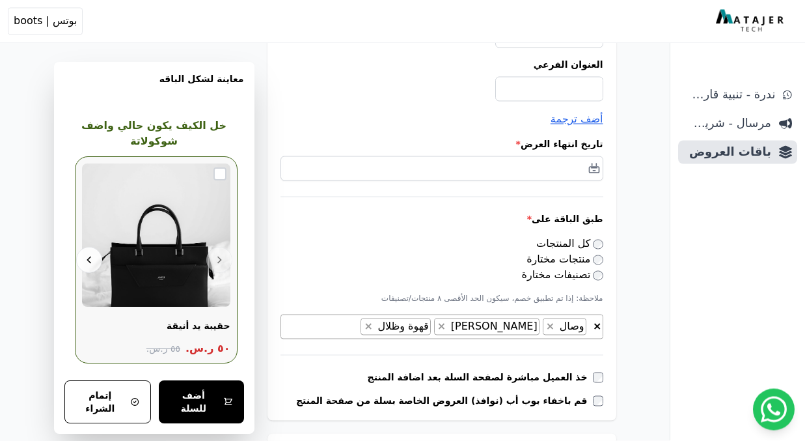
scroll to position [228, 0]
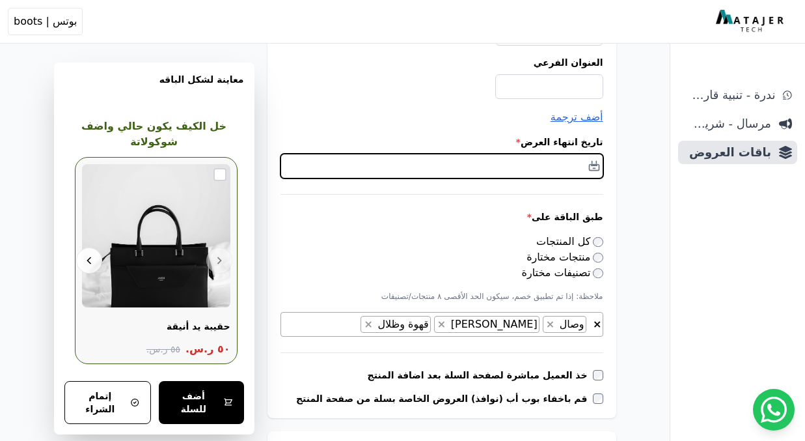
click at [554, 157] on input "text" at bounding box center [441, 166] width 323 height 25
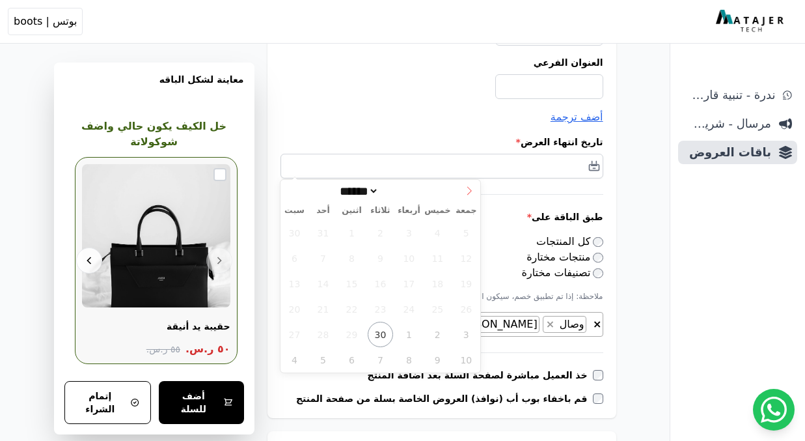
click at [468, 189] on icon at bounding box center [469, 190] width 9 height 9
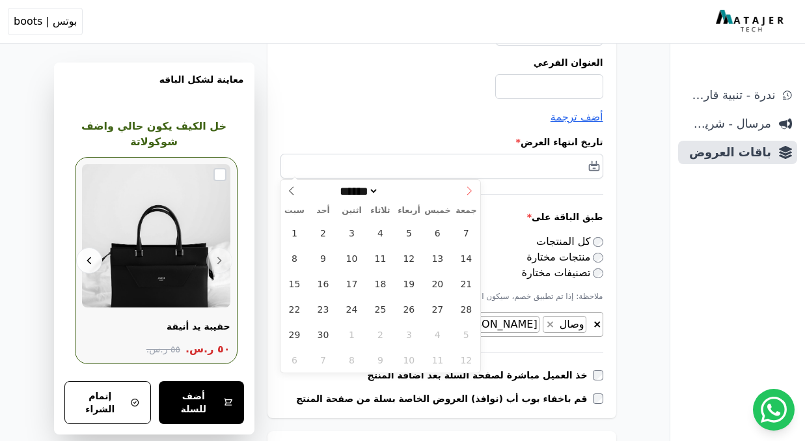
click at [468, 189] on icon at bounding box center [469, 190] width 9 height 9
select select "**"
click at [468, 189] on icon at bounding box center [469, 190] width 9 height 9
type input "****"
click at [468, 189] on icon at bounding box center [469, 190] width 9 height 9
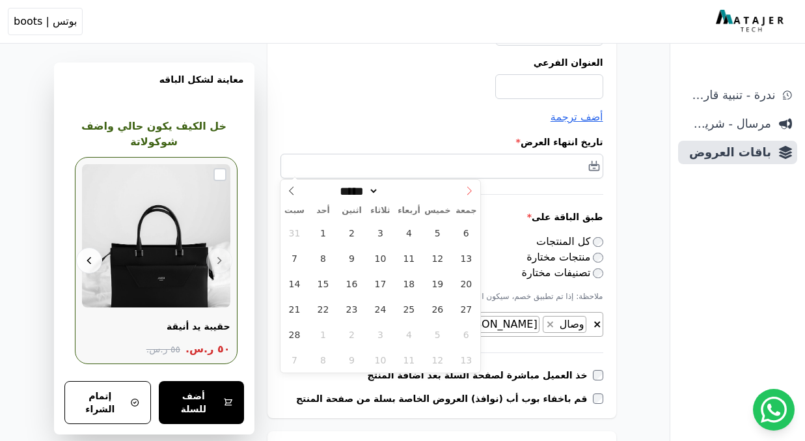
click at [468, 190] on icon at bounding box center [469, 190] width 9 height 9
select select "*"
click at [381, 331] on span "31" at bounding box center [380, 333] width 25 height 25
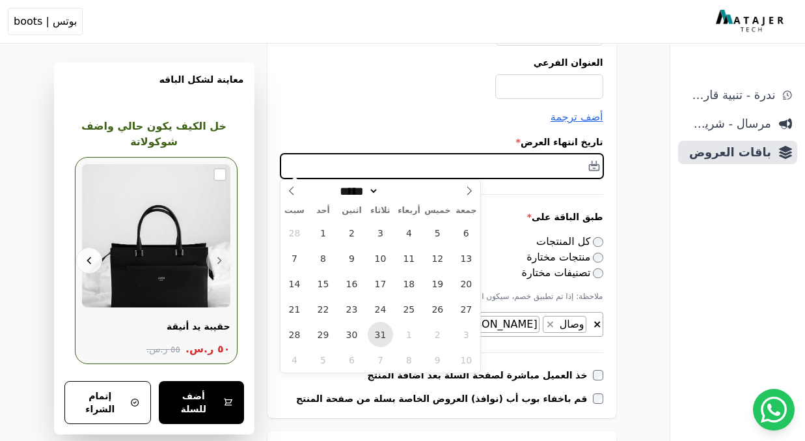
type input "**********"
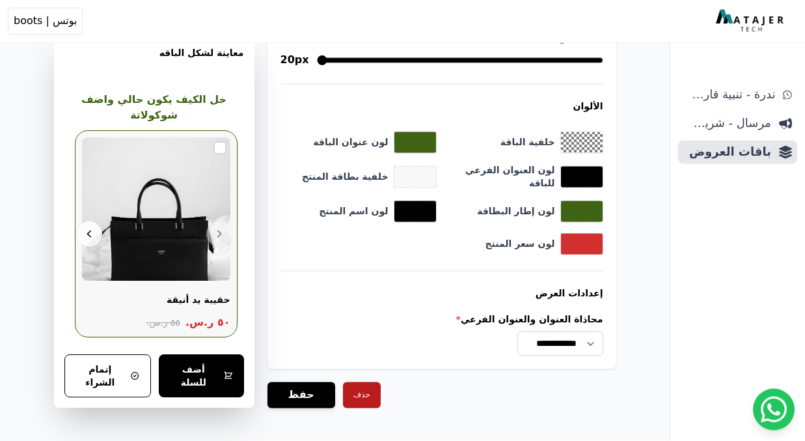
scroll to position [1389, 0]
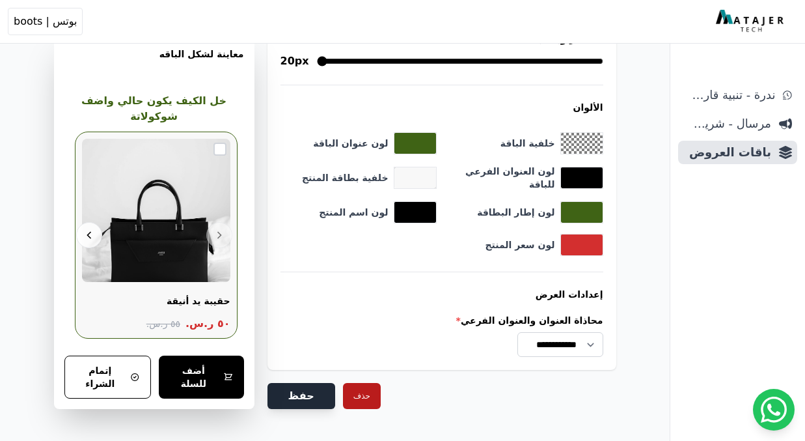
click at [297, 383] on button "حفظ" at bounding box center [301, 396] width 68 height 26
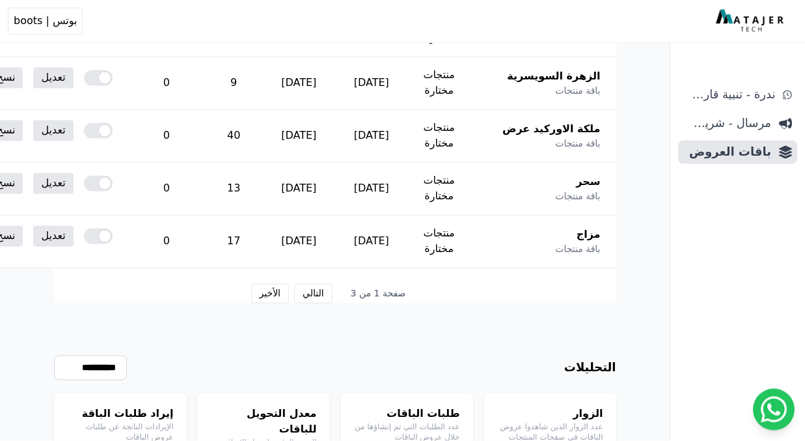
scroll to position [872, 0]
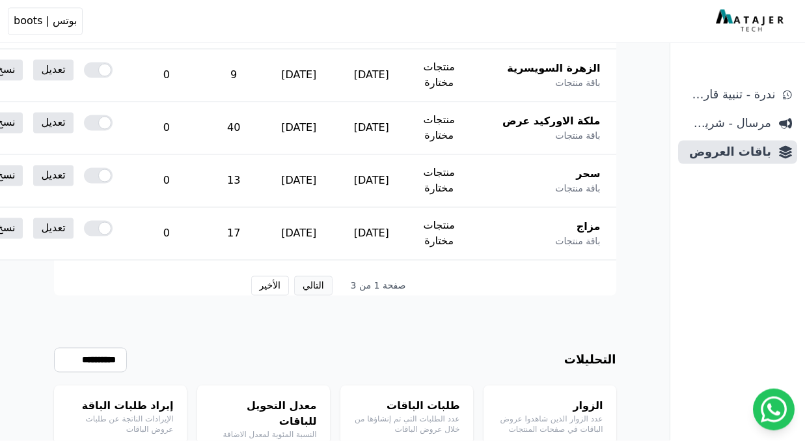
click at [320, 288] on button "التالي" at bounding box center [313, 286] width 38 height 20
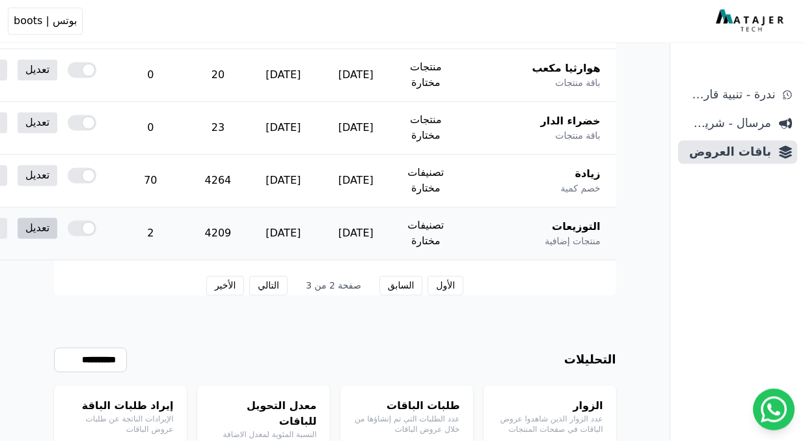
click at [57, 222] on link "تعديل" at bounding box center [38, 228] width 40 height 21
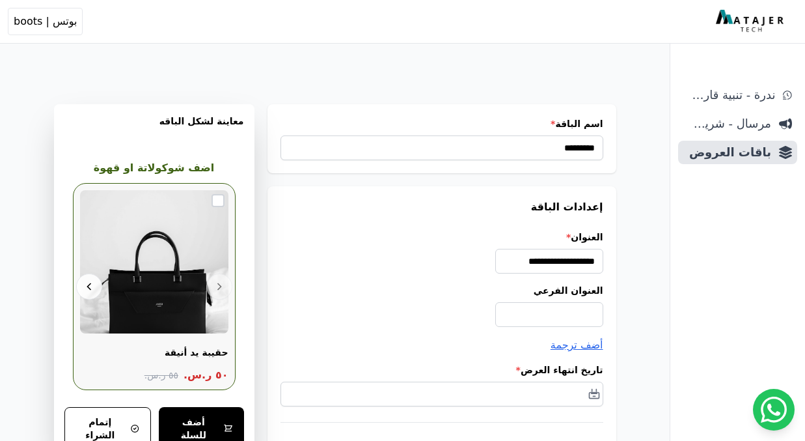
scroll to position [0, -2]
click at [358, 284] on label "العنوان الفرعي" at bounding box center [441, 290] width 323 height 13
click at [495, 302] on input "العنوان الفرعي" at bounding box center [549, 314] width 108 height 25
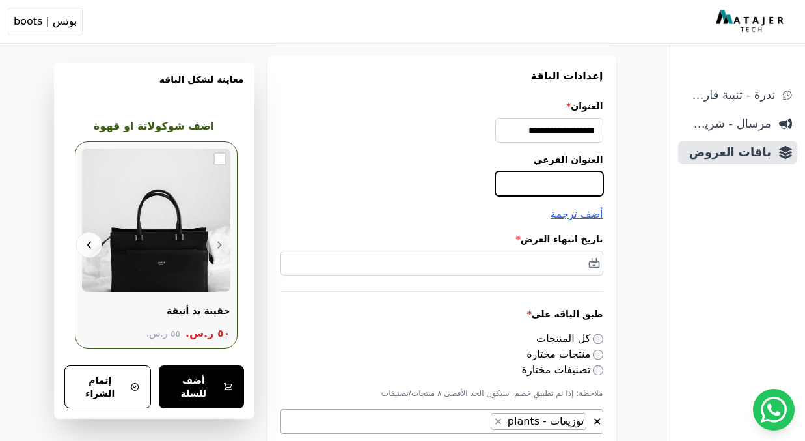
scroll to position [130, 0]
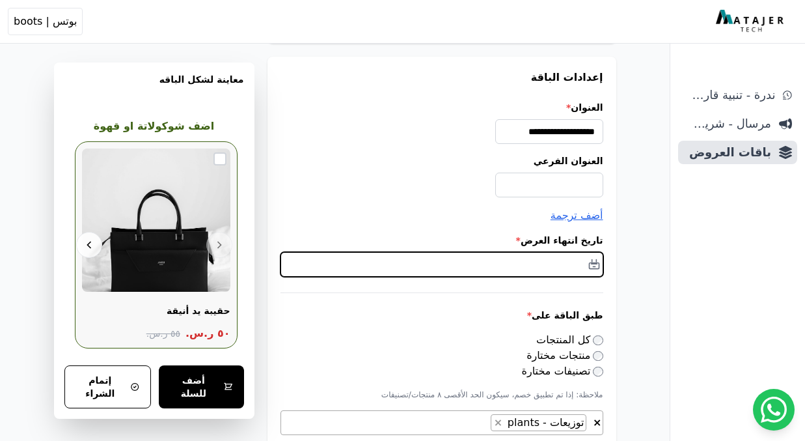
click at [523, 260] on input "text" at bounding box center [441, 264] width 323 height 25
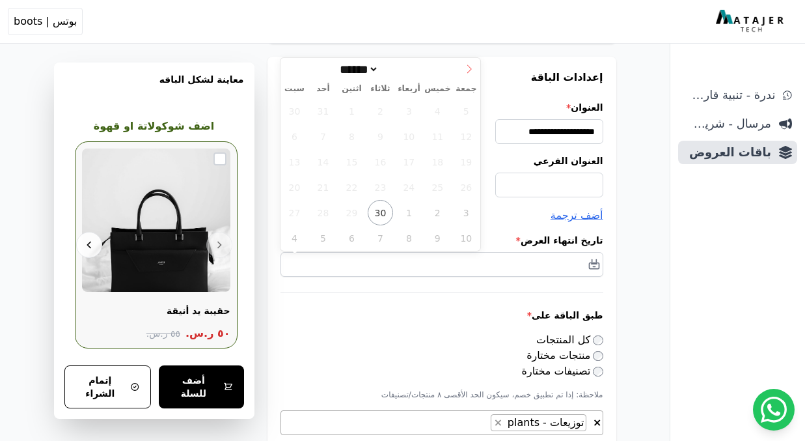
click at [471, 64] on icon at bounding box center [469, 68] width 9 height 9
select select "**"
click at [471, 64] on icon at bounding box center [469, 68] width 9 height 9
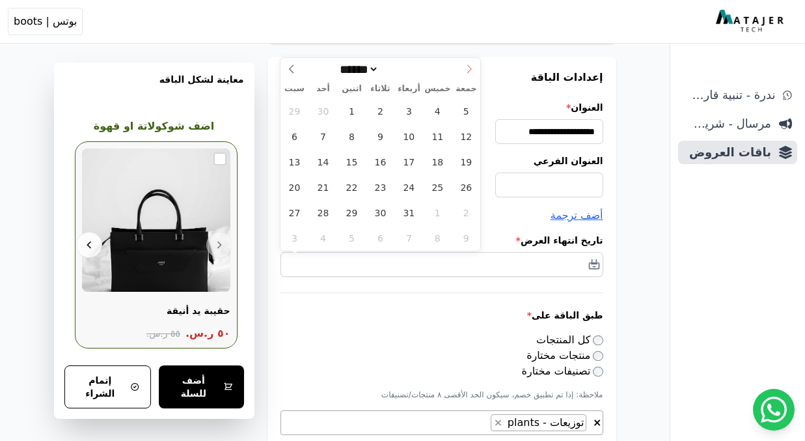
type input "****"
click at [471, 64] on icon at bounding box center [469, 68] width 9 height 9
select select "*"
click at [379, 210] on span "31" at bounding box center [380, 212] width 25 height 25
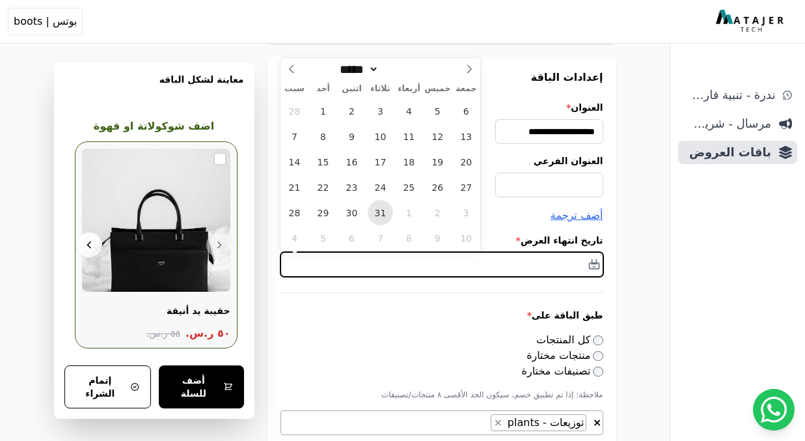
type input "**********"
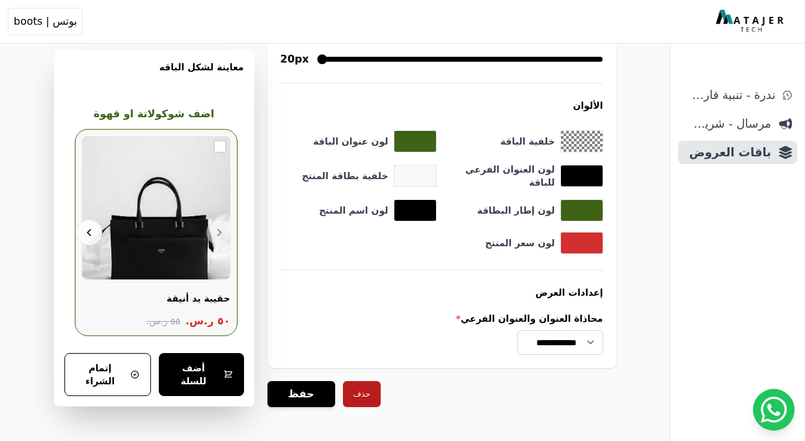
scroll to position [1411, 0]
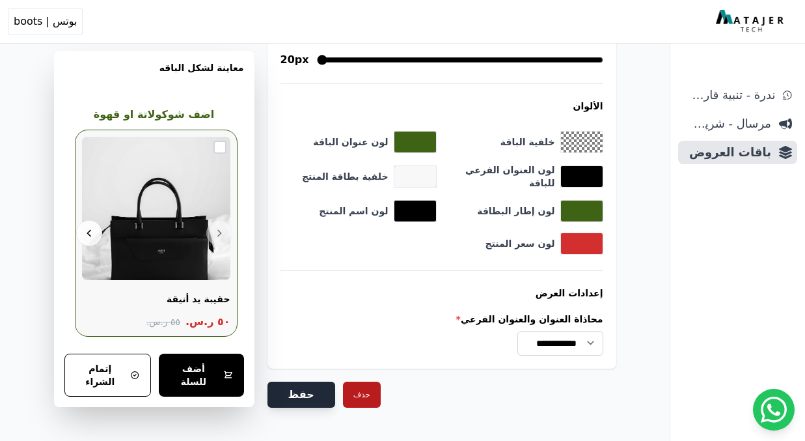
click at [297, 381] on button "حفظ" at bounding box center [301, 394] width 68 height 26
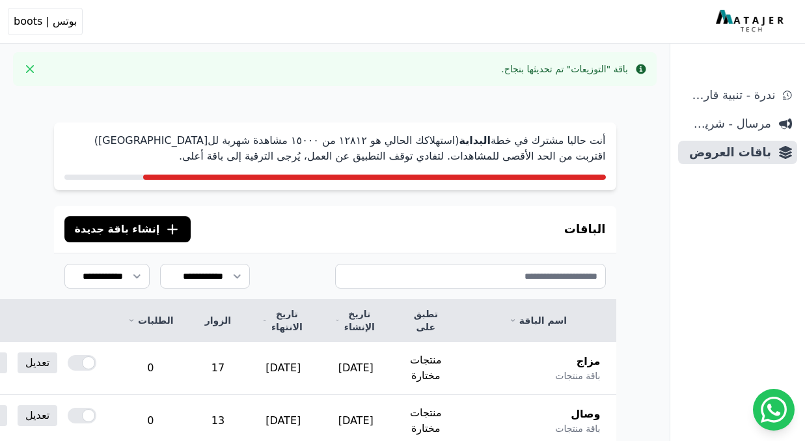
scroll to position [951, 0]
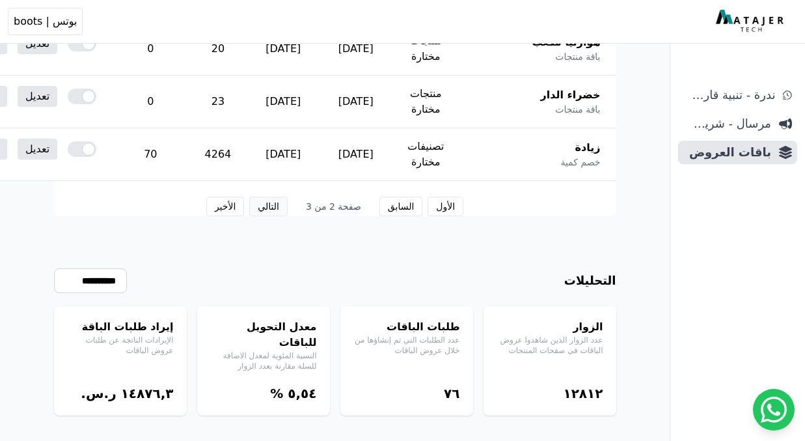
click at [273, 205] on button "التالي" at bounding box center [268, 207] width 38 height 20
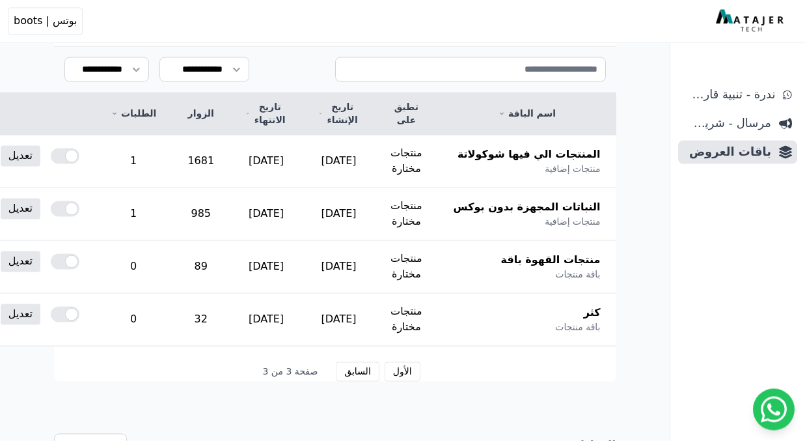
scroll to position [208, 0]
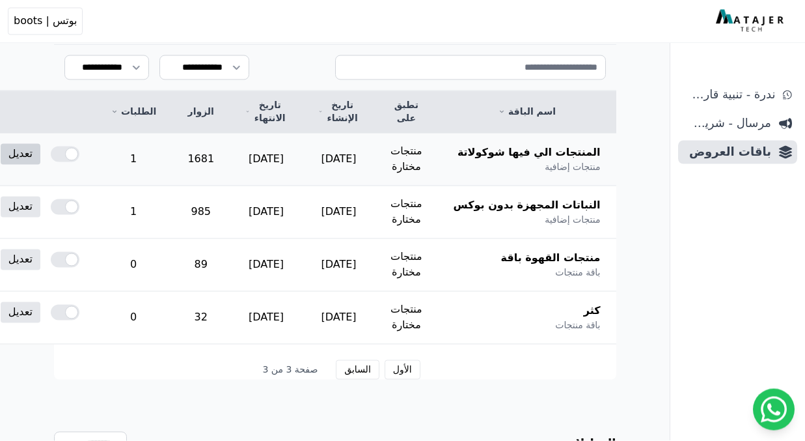
click at [40, 150] on link "تعديل" at bounding box center [21, 154] width 40 height 21
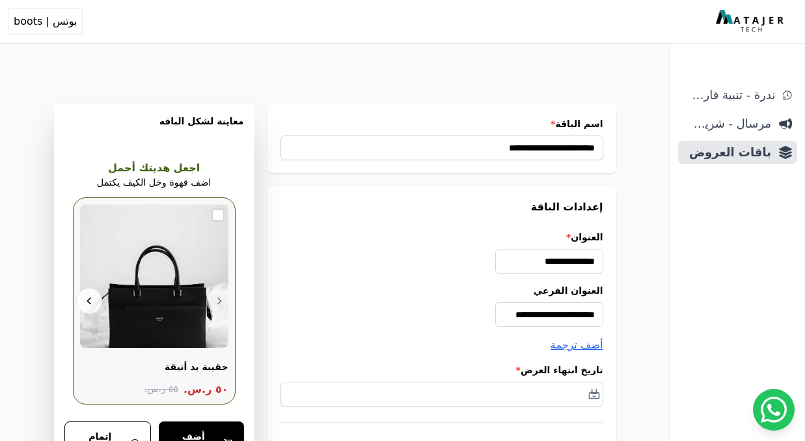
scroll to position [0, -2]
click at [416, 307] on div "**********" at bounding box center [441, 305] width 323 height 43
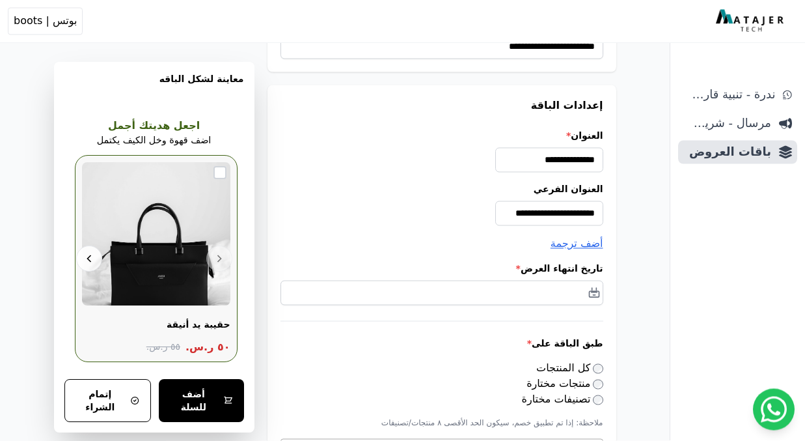
scroll to position [129, 0]
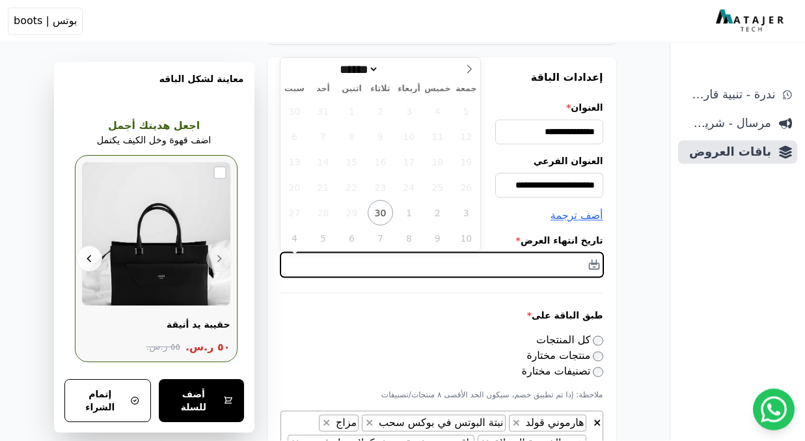
click at [554, 267] on input "text" at bounding box center [441, 264] width 323 height 25
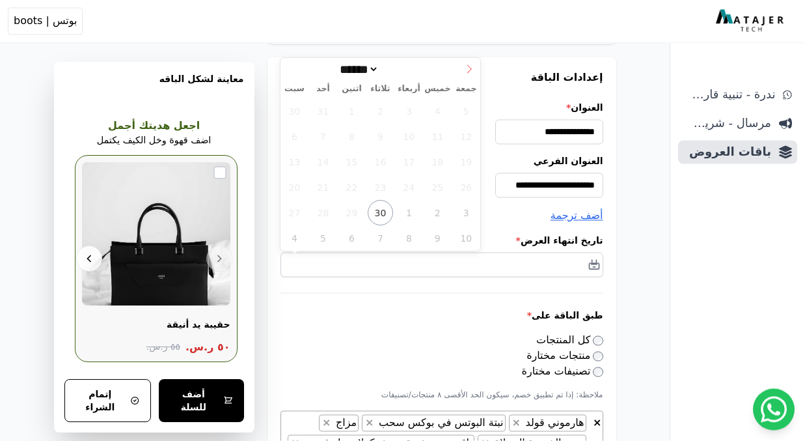
click at [466, 71] on icon at bounding box center [469, 69] width 9 height 9
select select "**"
click at [466, 71] on icon at bounding box center [469, 69] width 9 height 9
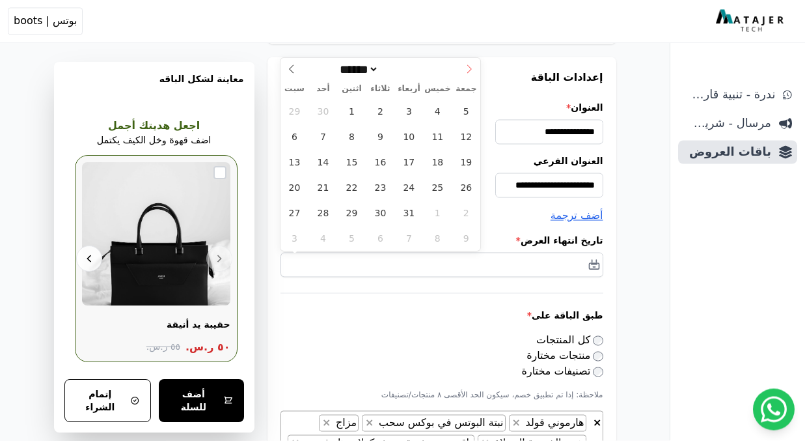
type input "****"
click at [466, 71] on icon at bounding box center [469, 69] width 9 height 9
select select "*"
click at [376, 213] on span "31" at bounding box center [380, 212] width 25 height 25
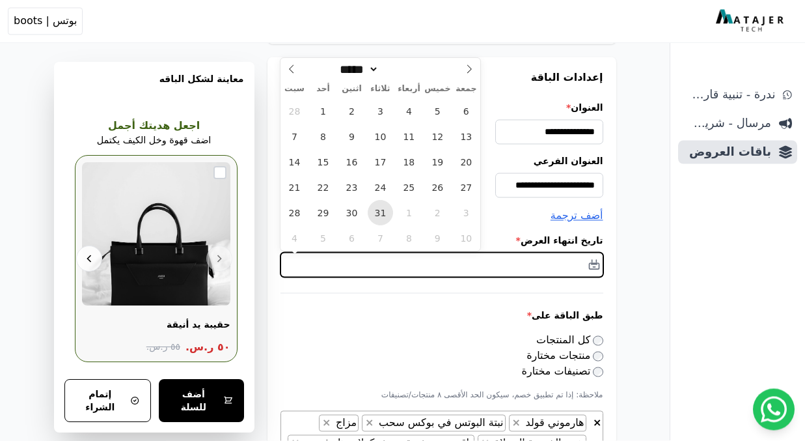
type input "**********"
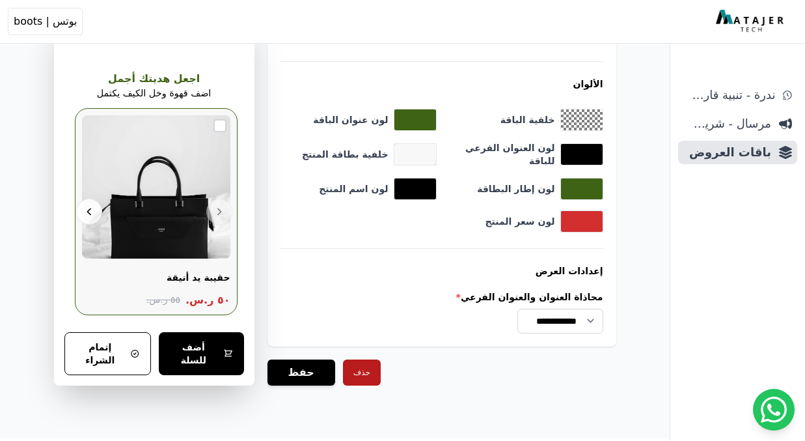
scroll to position [1492, 0]
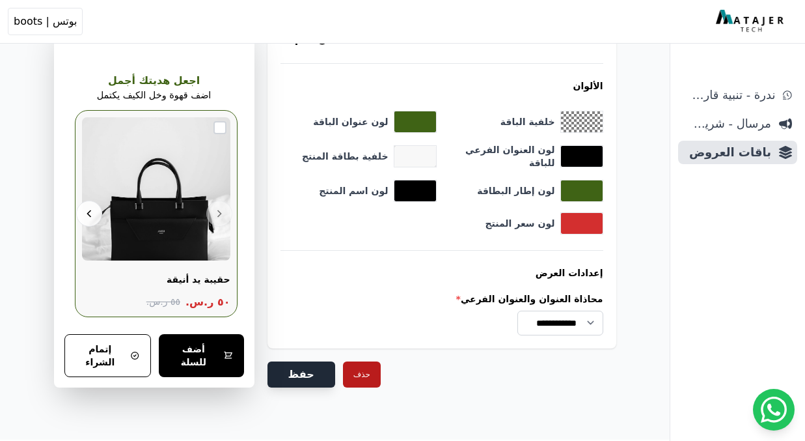
click at [307, 361] on button "حفظ" at bounding box center [301, 374] width 68 height 26
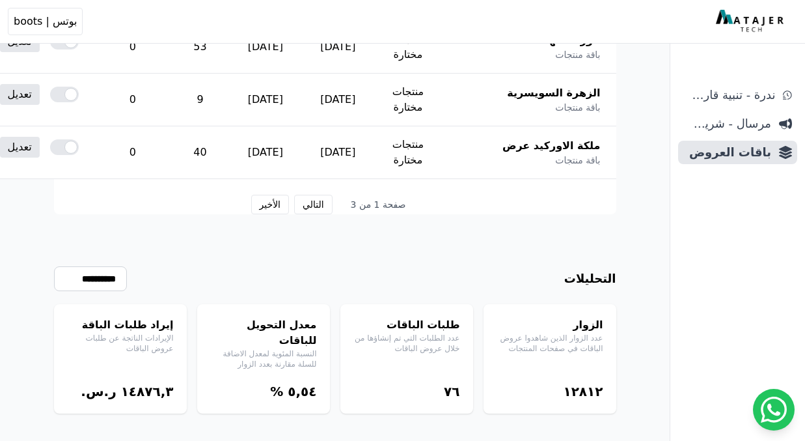
scroll to position [951, 0]
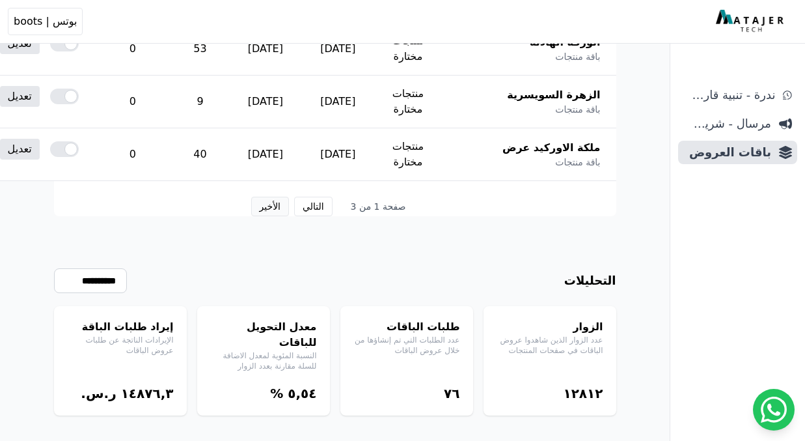
click at [274, 201] on button "الأخير" at bounding box center [270, 207] width 38 height 20
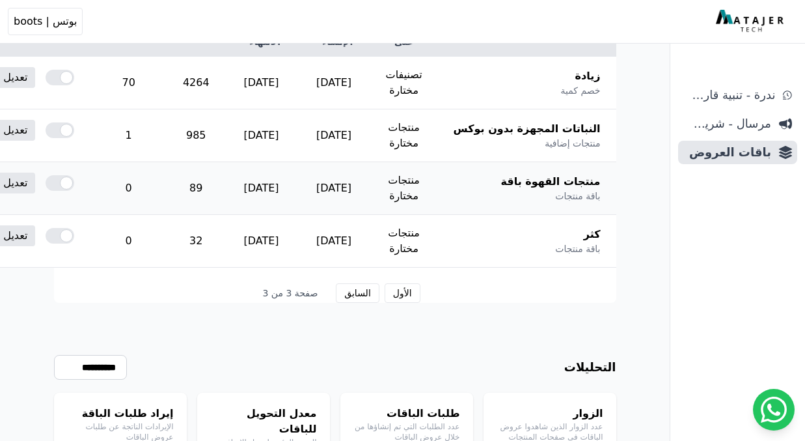
scroll to position [252, 0]
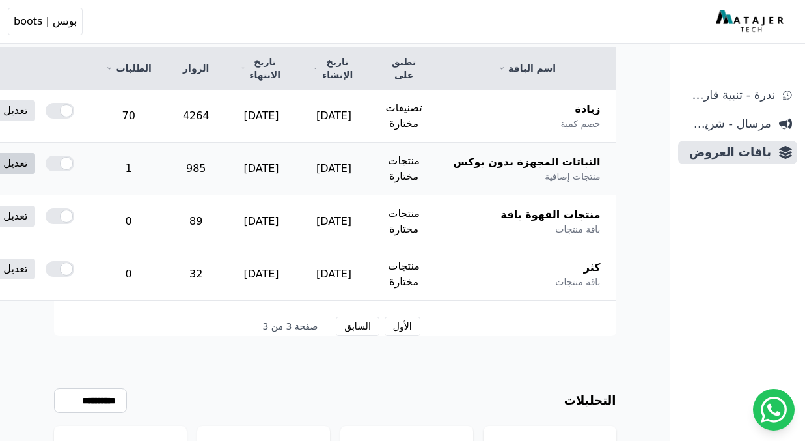
click at [35, 159] on link "تعديل" at bounding box center [15, 163] width 40 height 21
click at [35, 160] on link "تعديل" at bounding box center [15, 163] width 40 height 21
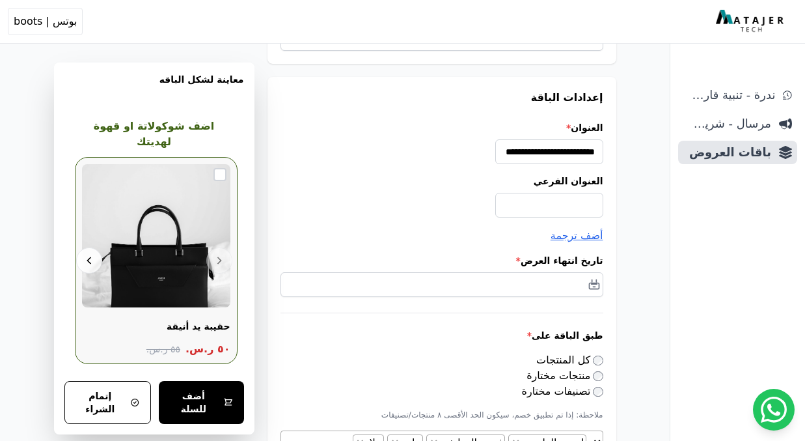
scroll to position [163, 0]
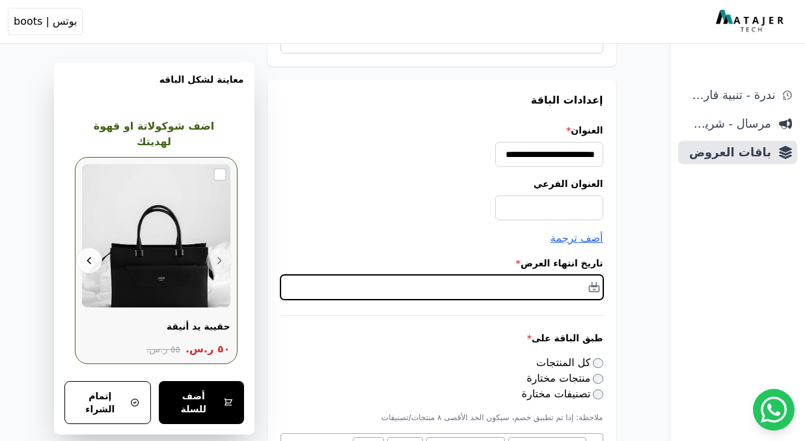
click at [538, 284] on input "text" at bounding box center [441, 287] width 323 height 25
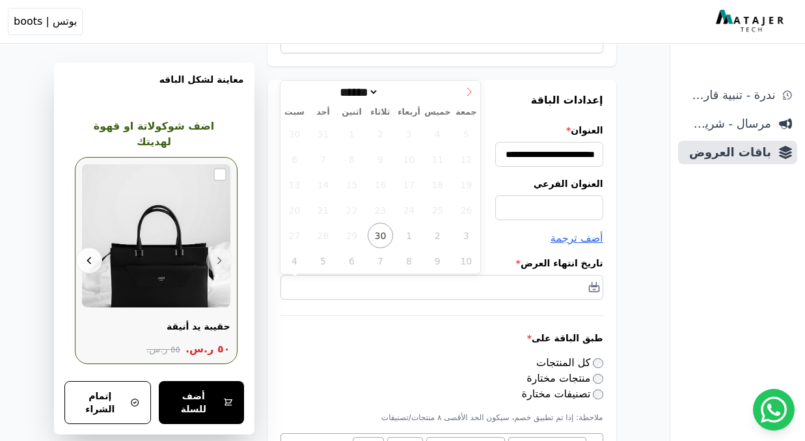
click at [468, 92] on icon at bounding box center [469, 91] width 9 height 9
select select "**"
click at [468, 92] on icon at bounding box center [469, 91] width 9 height 9
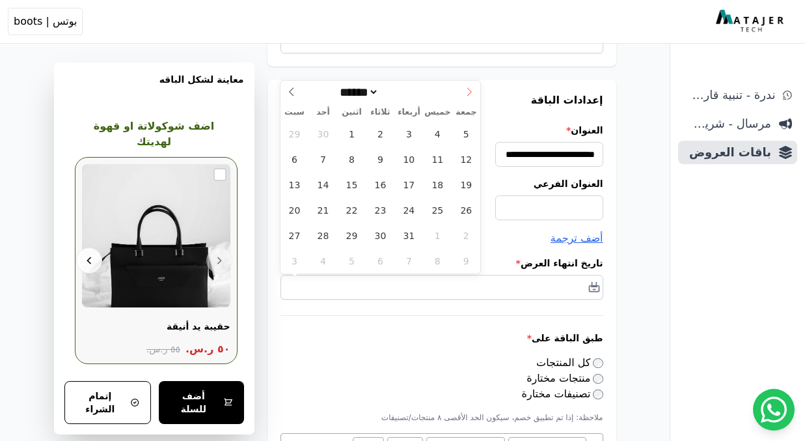
type input "****"
click at [468, 92] on icon at bounding box center [469, 91] width 9 height 9
click at [290, 89] on icon at bounding box center [291, 91] width 5 height 8
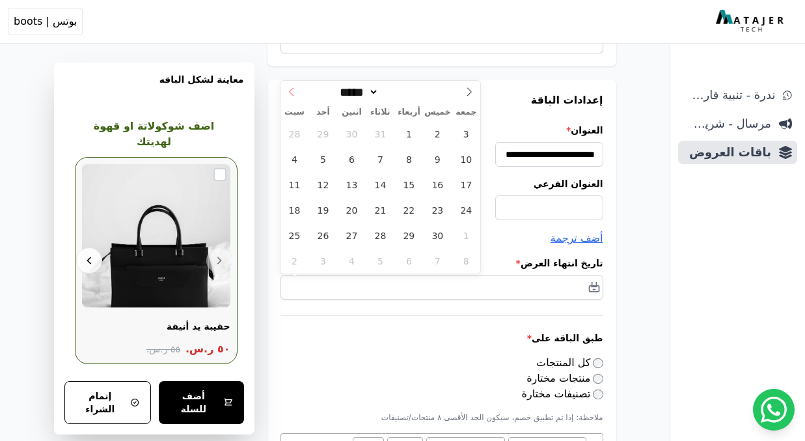
select select "*"
click at [381, 231] on span "31" at bounding box center [380, 235] width 25 height 25
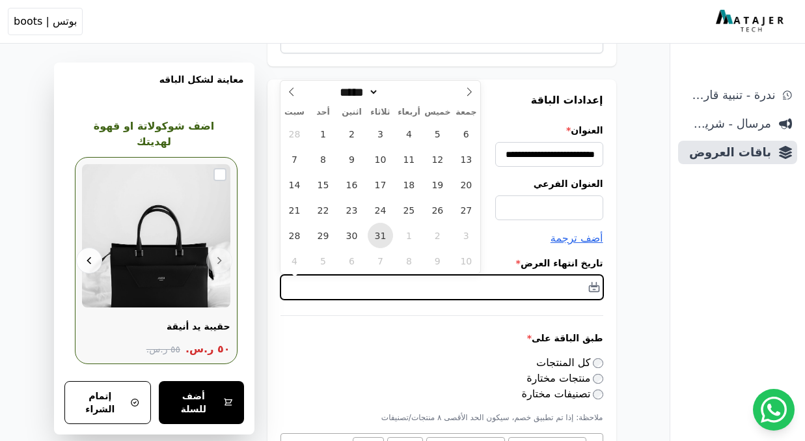
type input "**********"
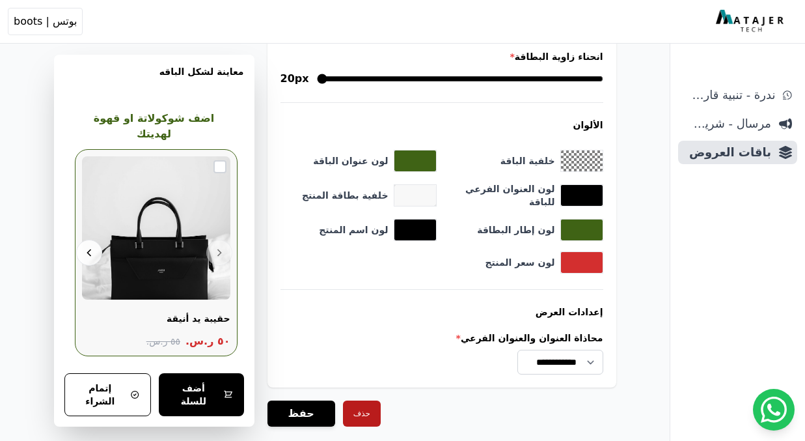
scroll to position [1689, 0]
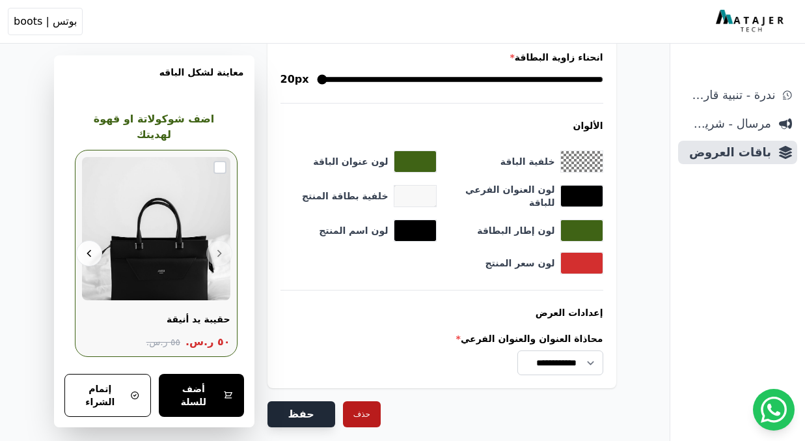
click at [295, 401] on button "حفظ" at bounding box center [301, 414] width 68 height 26
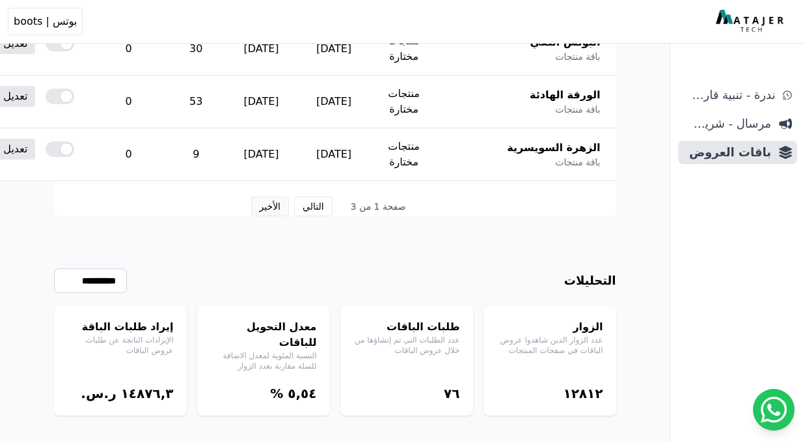
click at [269, 208] on button "الأخير" at bounding box center [270, 207] width 38 height 20
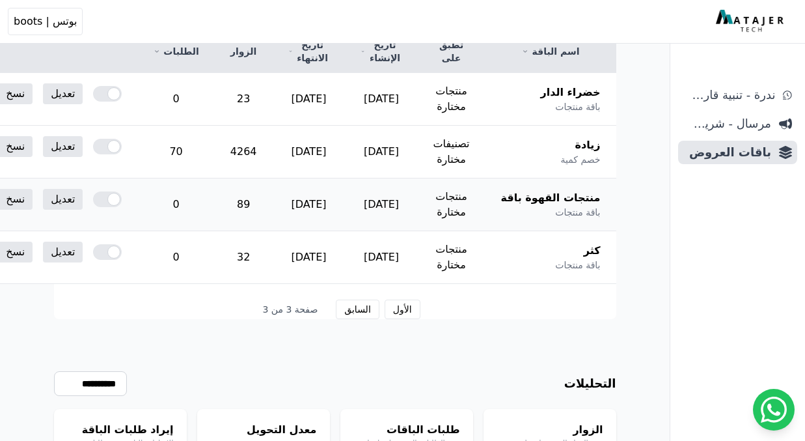
scroll to position [265, 0]
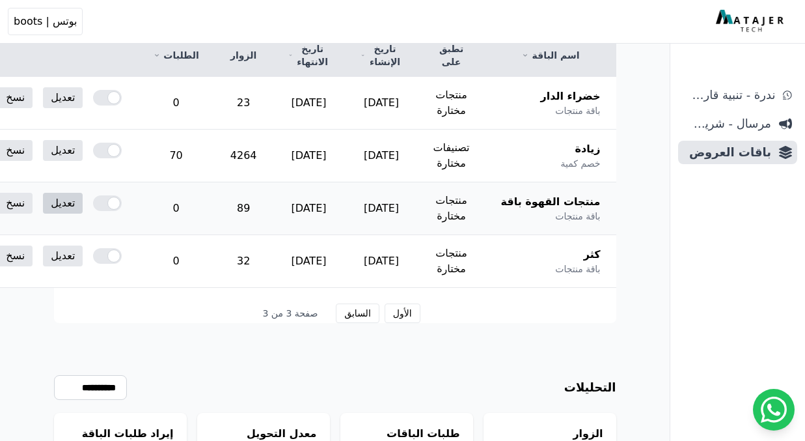
click at [83, 208] on link "تعديل" at bounding box center [63, 203] width 40 height 21
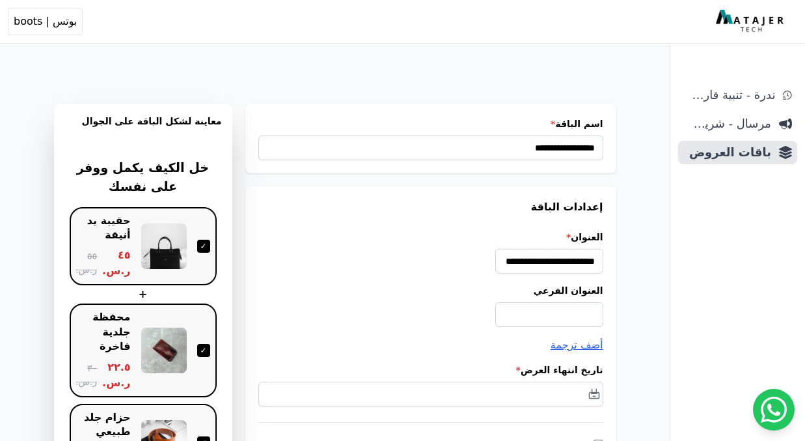
click at [361, 256] on div "**********" at bounding box center [430, 251] width 345 height 43
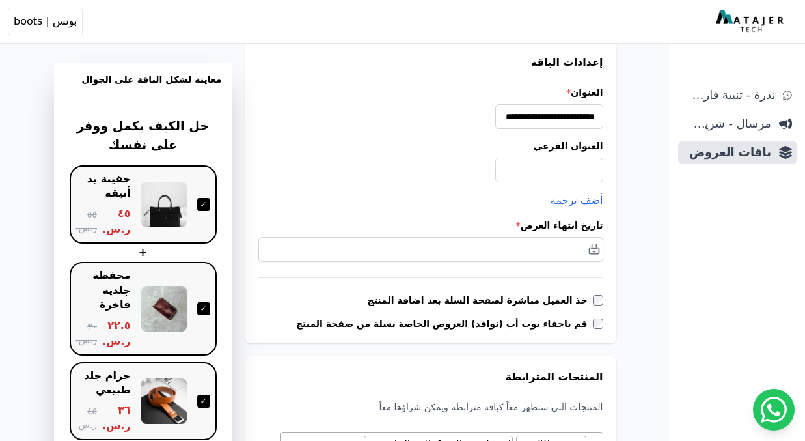
scroll to position [141, 0]
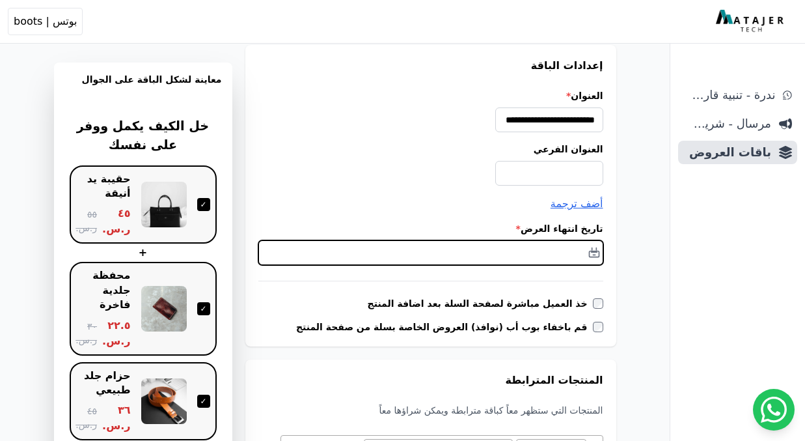
click at [532, 246] on input "text" at bounding box center [430, 252] width 345 height 25
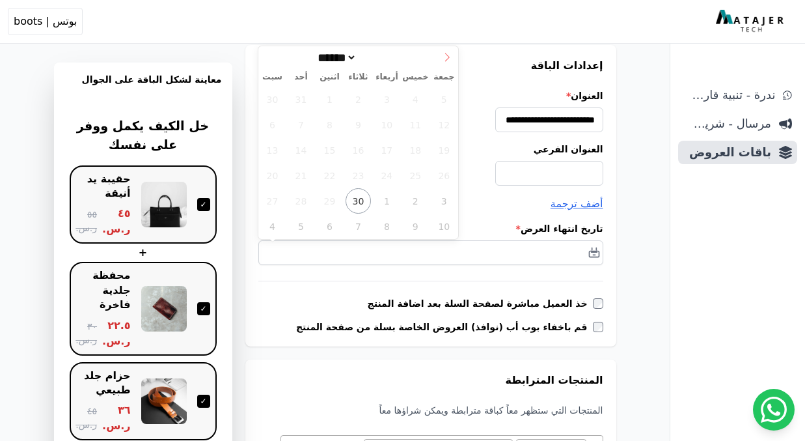
click at [443, 56] on icon at bounding box center [447, 57] width 9 height 9
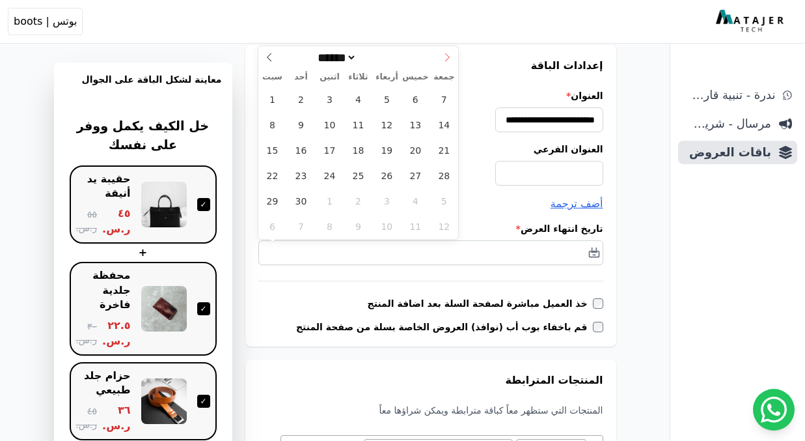
click at [443, 56] on icon at bounding box center [447, 57] width 9 height 9
select select "**"
click at [443, 56] on icon at bounding box center [447, 57] width 9 height 9
type input "****"
click at [443, 56] on icon at bounding box center [447, 57] width 9 height 9
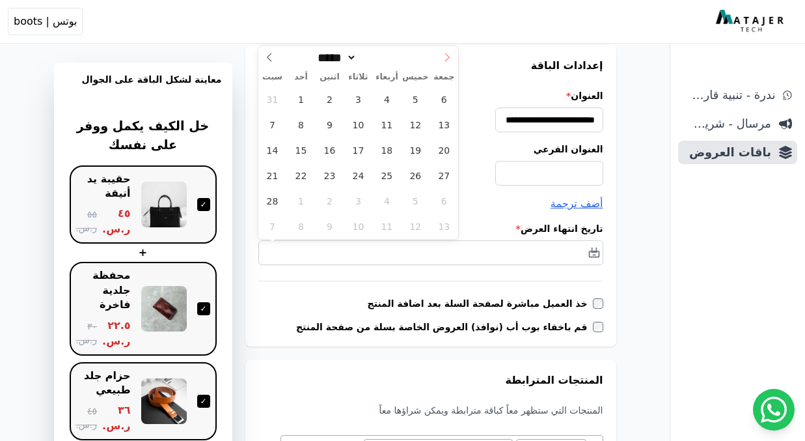
click at [443, 56] on icon at bounding box center [447, 57] width 9 height 9
select select "*"
click at [359, 196] on span "31" at bounding box center [358, 200] width 25 height 25
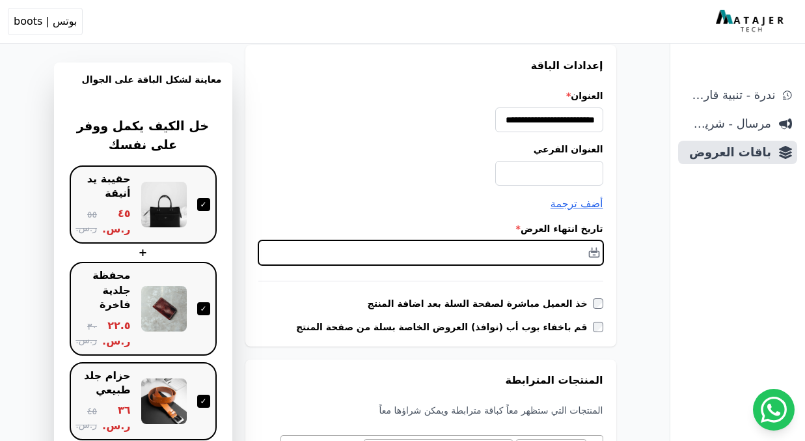
type input "**********"
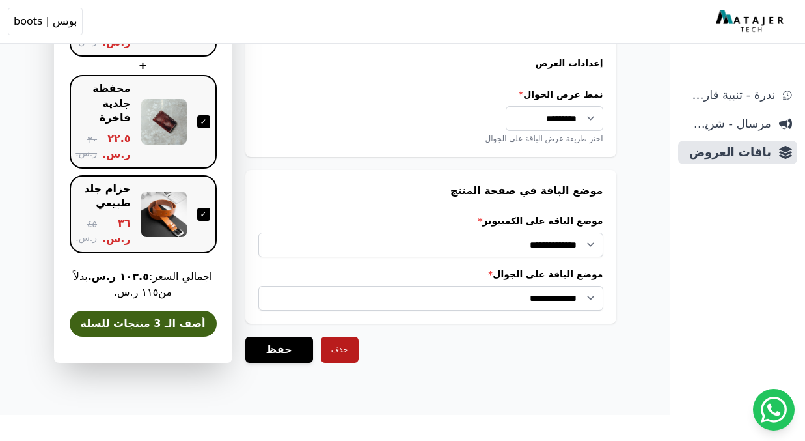
scroll to position [1166, 0]
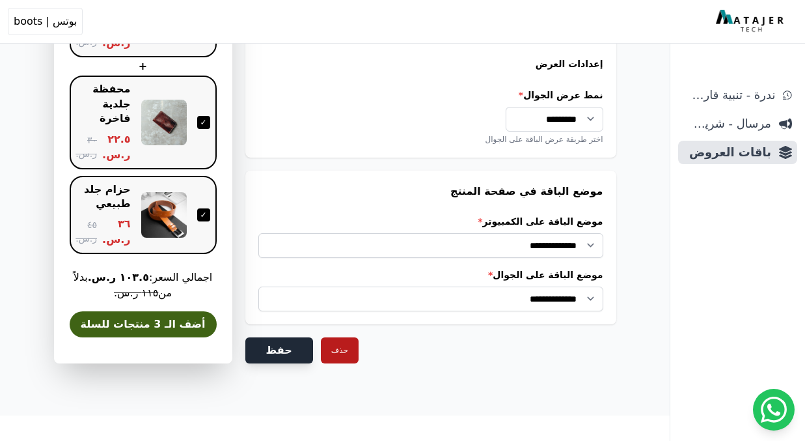
click at [282, 345] on button "حفظ" at bounding box center [279, 350] width 68 height 26
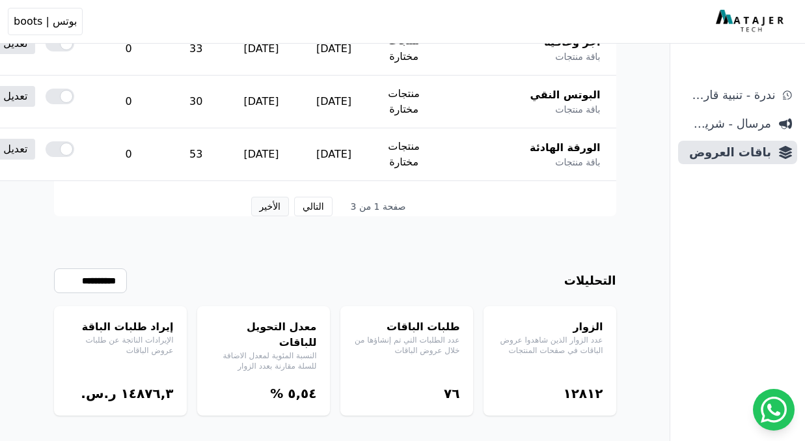
click at [271, 204] on button "الأخير" at bounding box center [270, 207] width 38 height 20
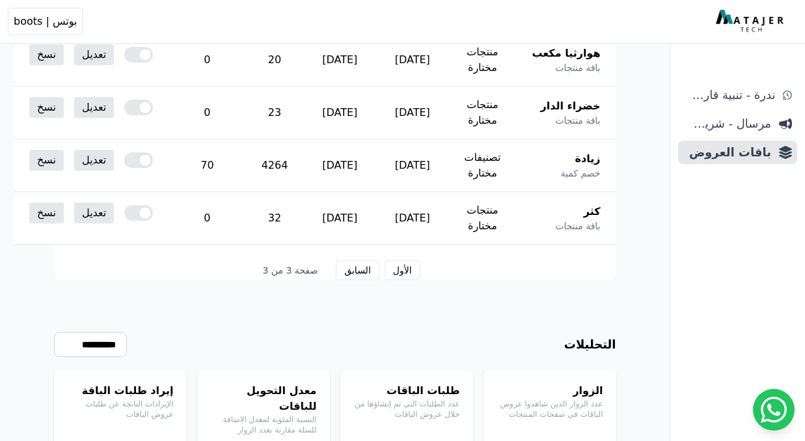
scroll to position [295, 0]
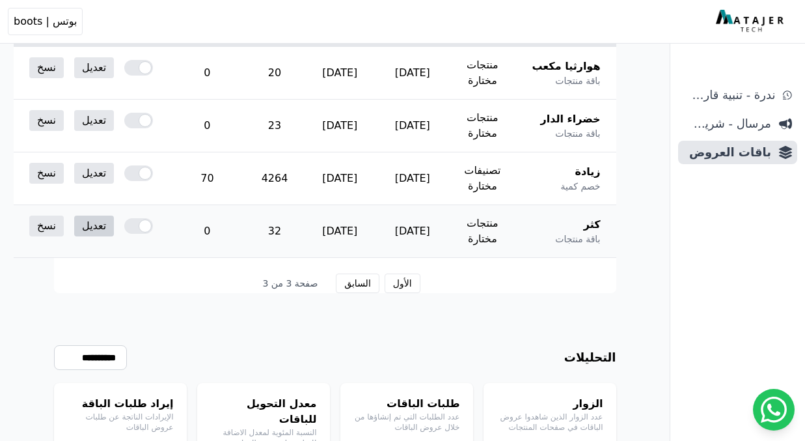
click at [114, 225] on link "تعديل" at bounding box center [94, 225] width 40 height 21
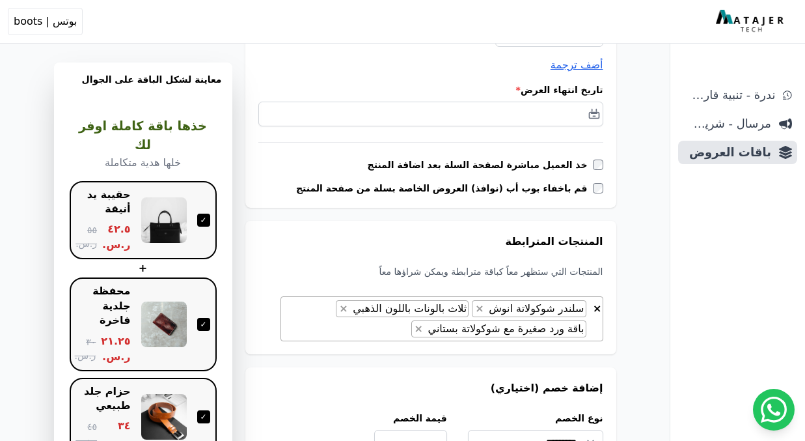
scroll to position [279, 0]
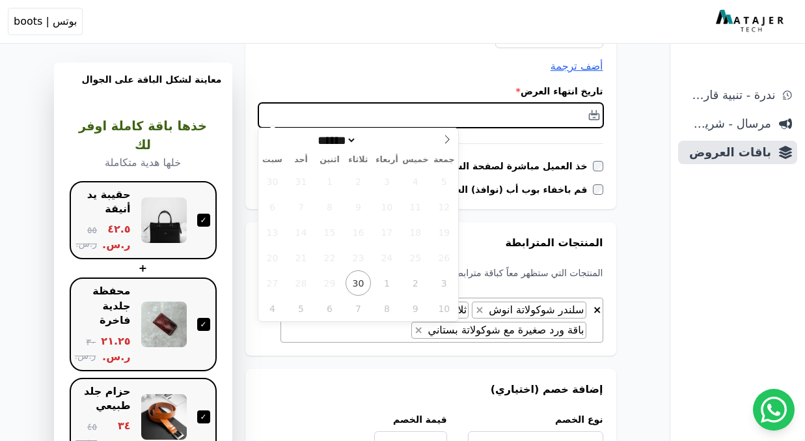
click at [557, 110] on input "text" at bounding box center [430, 115] width 345 height 25
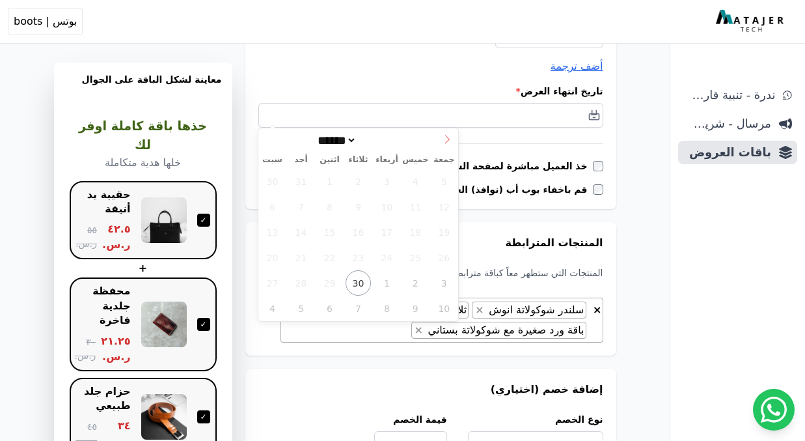
click at [447, 133] on span at bounding box center [447, 139] width 22 height 22
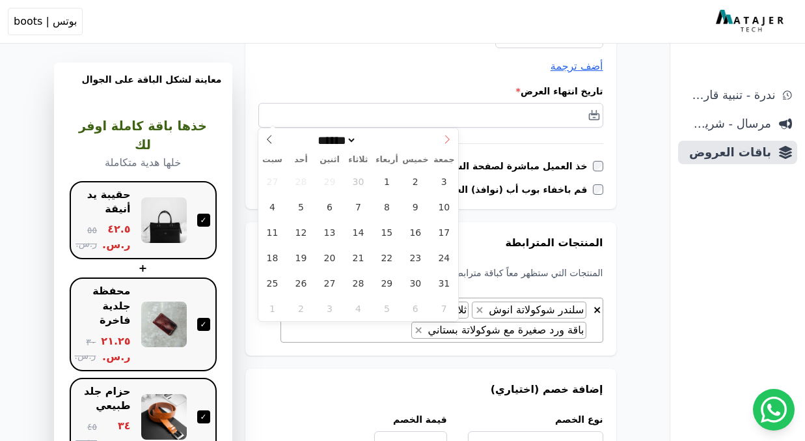
click at [447, 133] on span at bounding box center [447, 139] width 22 height 22
select select "**"
click at [447, 133] on span at bounding box center [447, 139] width 22 height 22
type input "****"
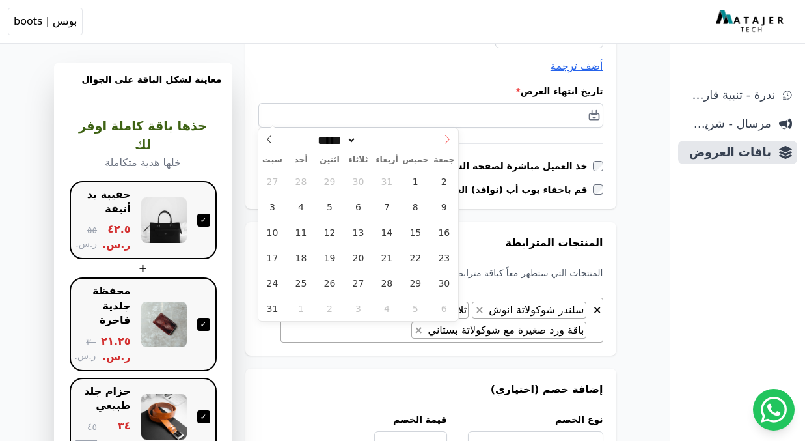
click at [447, 133] on span at bounding box center [447, 139] width 22 height 22
select select "*"
click at [355, 284] on span "31" at bounding box center [358, 282] width 25 height 25
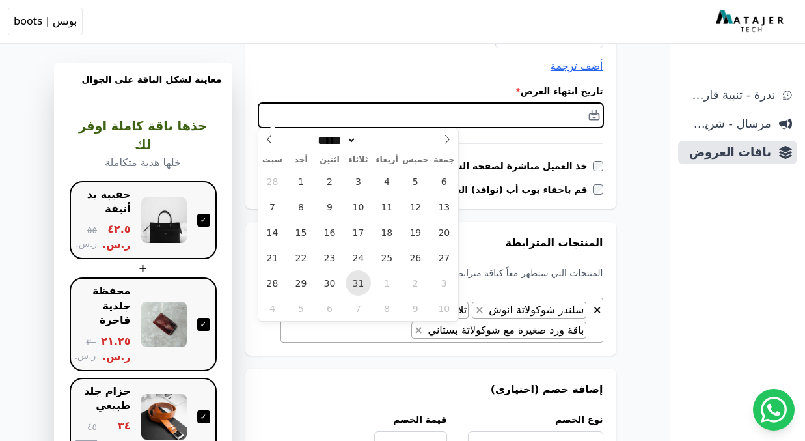
type input "**********"
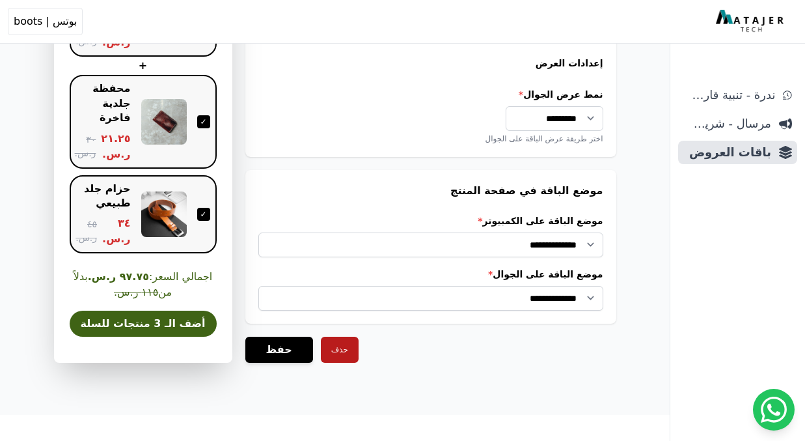
scroll to position [1166, 0]
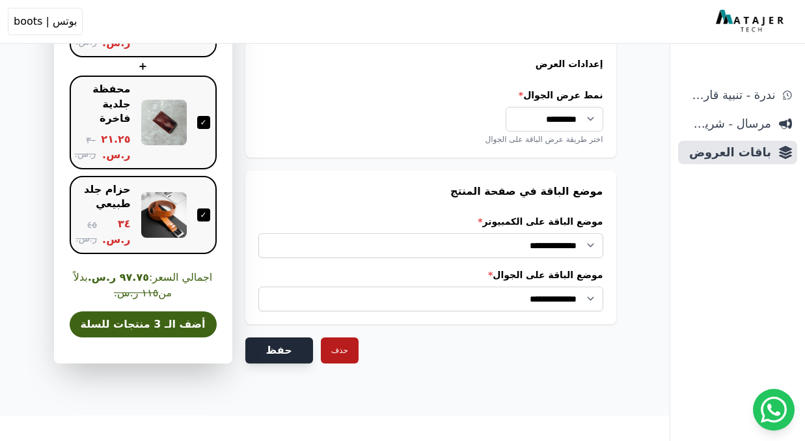
click at [281, 347] on button "حفظ" at bounding box center [279, 350] width 68 height 26
